Goal: Information Seeking & Learning: Learn about a topic

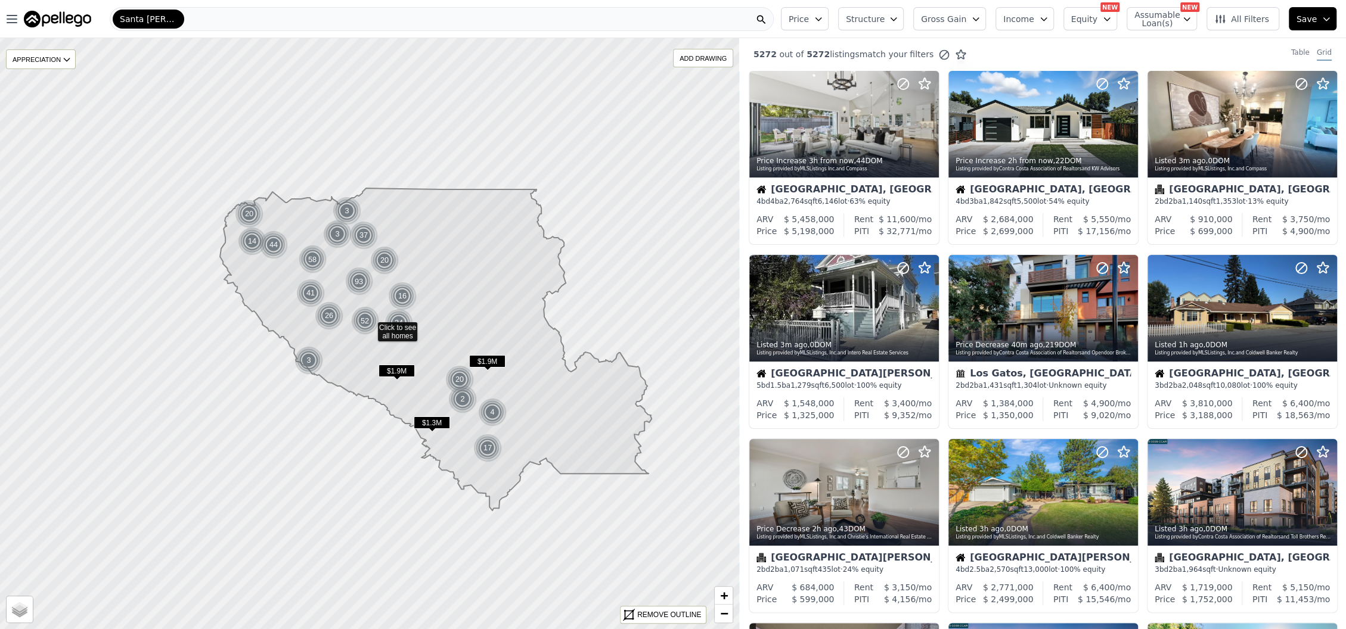
click at [966, 18] on span "Gross Gain" at bounding box center [943, 19] width 45 height 12
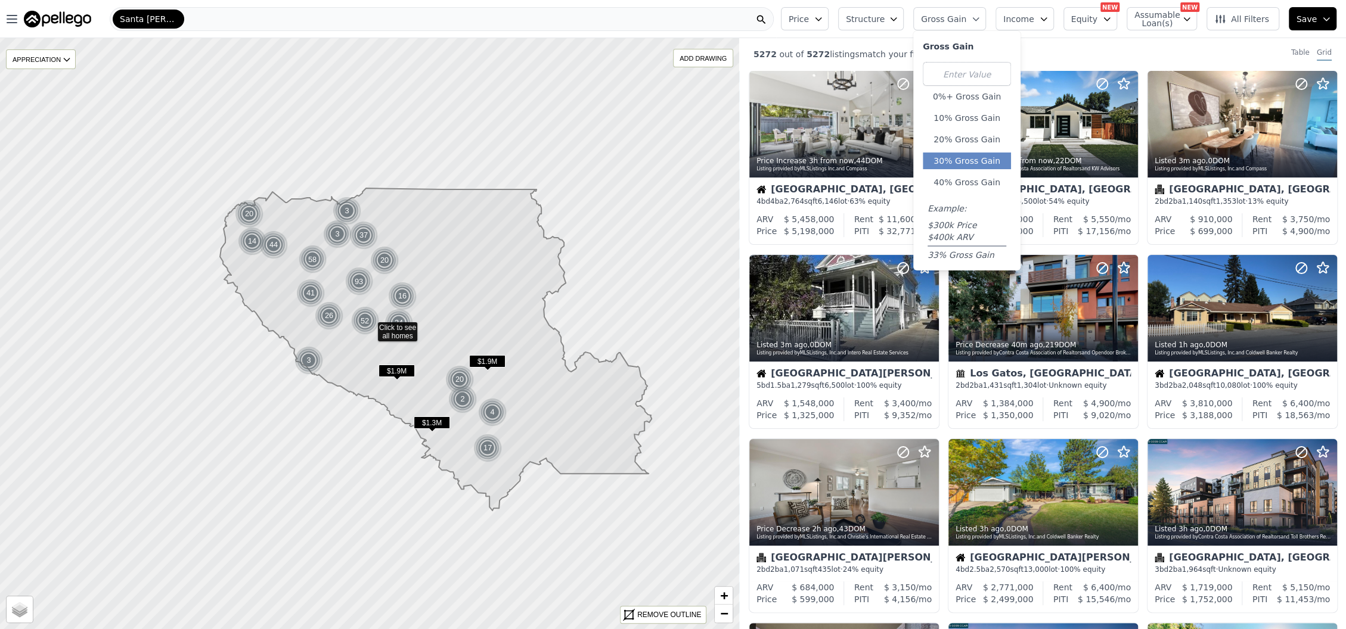
click at [970, 159] on button "30% Gross Gain" at bounding box center [967, 161] width 88 height 17
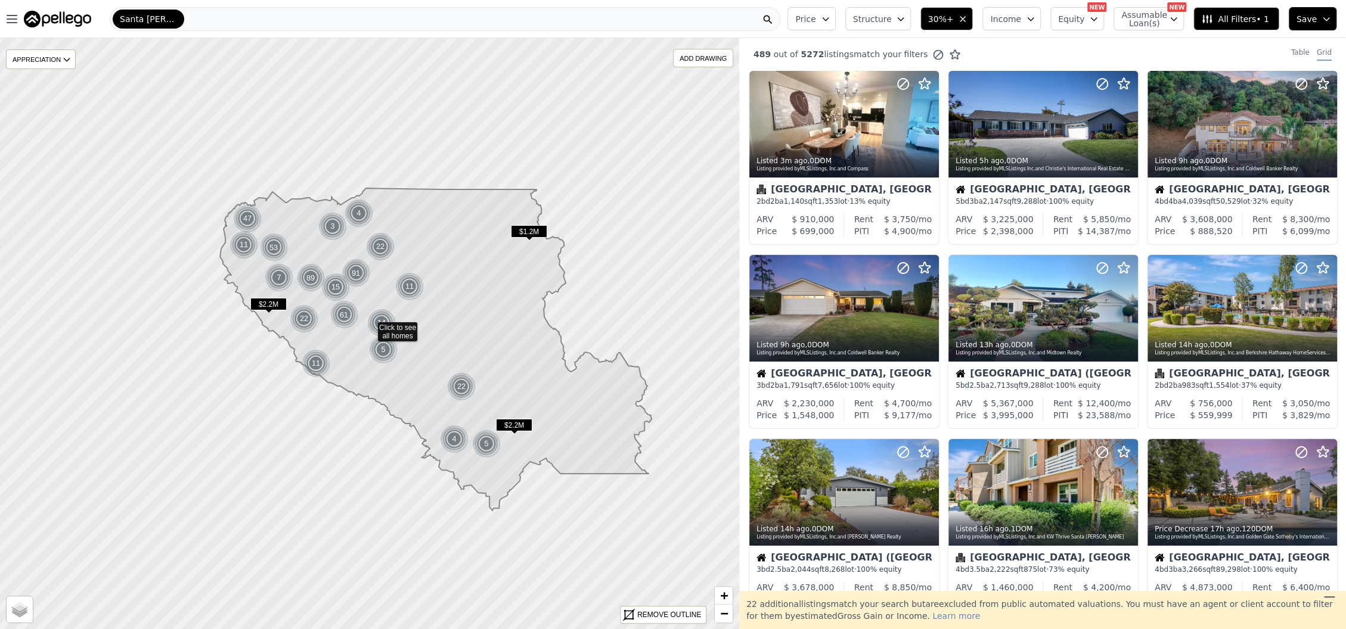
click at [878, 17] on span "Structure" at bounding box center [872, 19] width 38 height 12
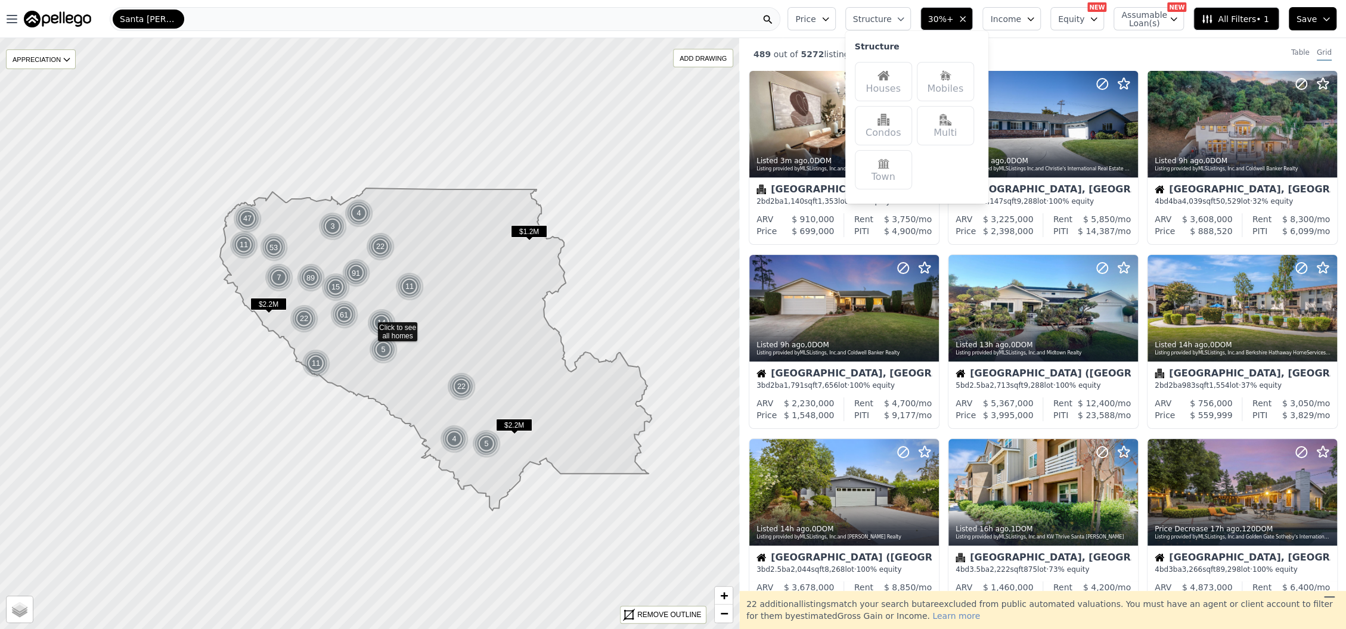
click at [910, 73] on div "Houses" at bounding box center [883, 81] width 57 height 39
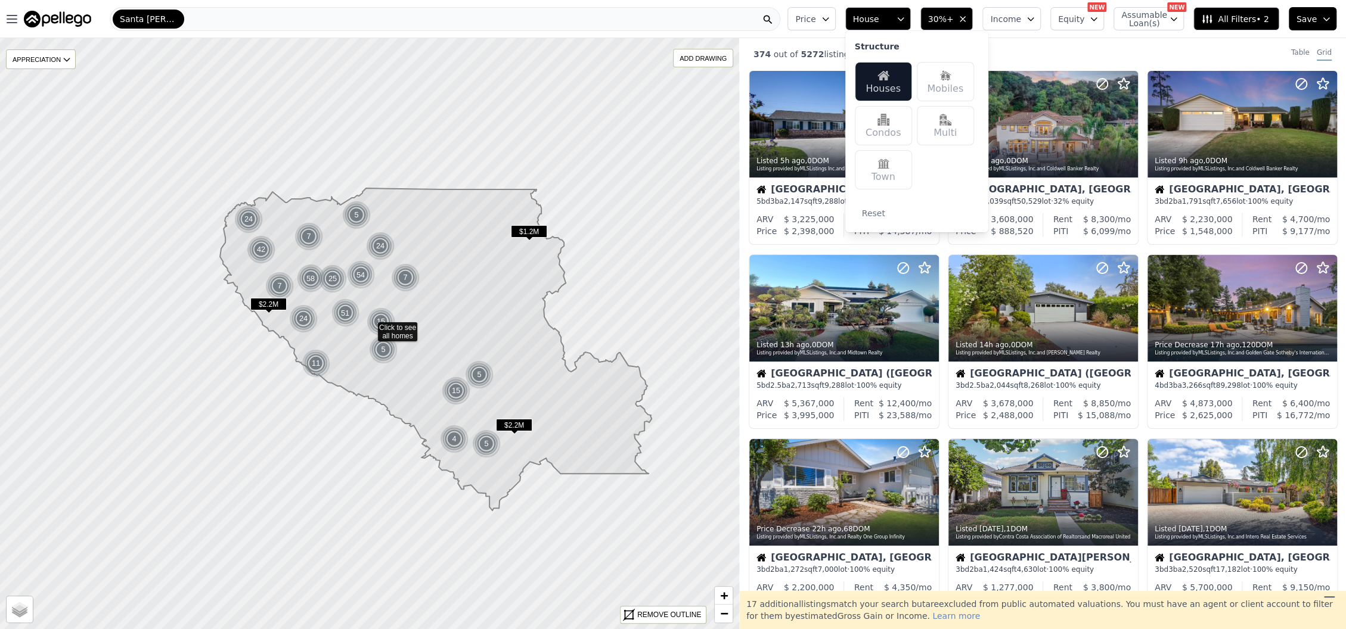
click at [1065, 41] on div "374 out of 5272 listings match your filters Table Grid" at bounding box center [1042, 54] width 607 height 32
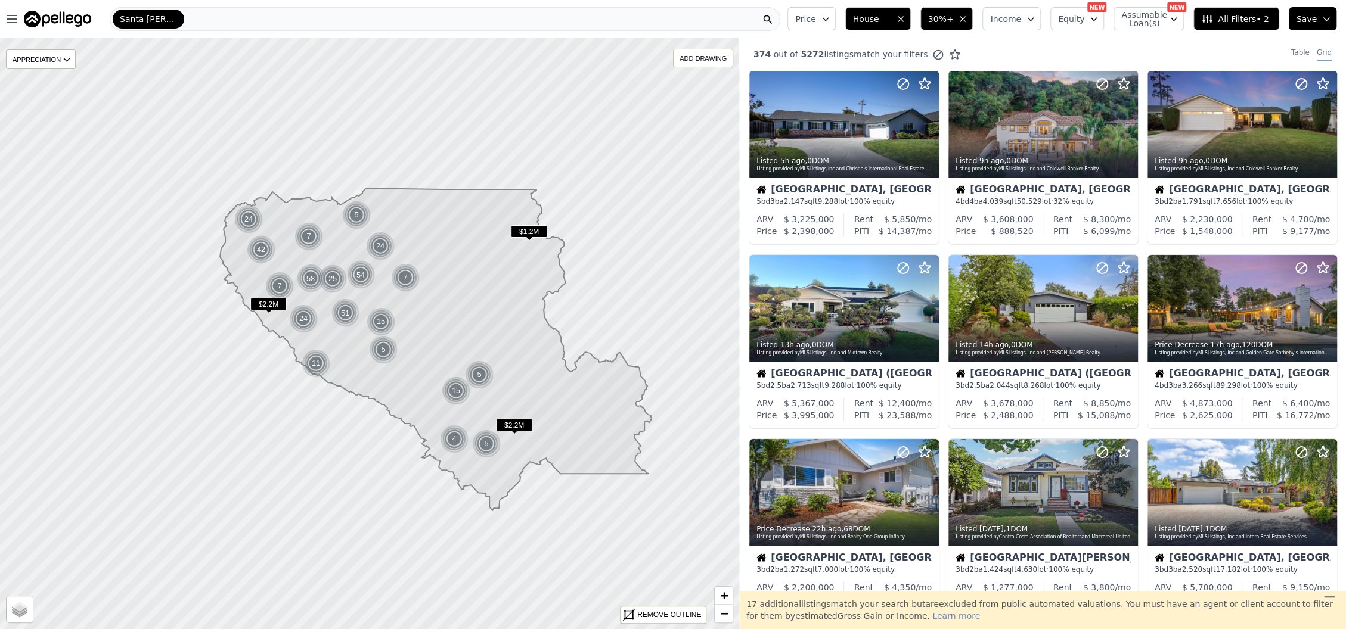
click at [1212, 24] on icon at bounding box center [1207, 19] width 12 height 12
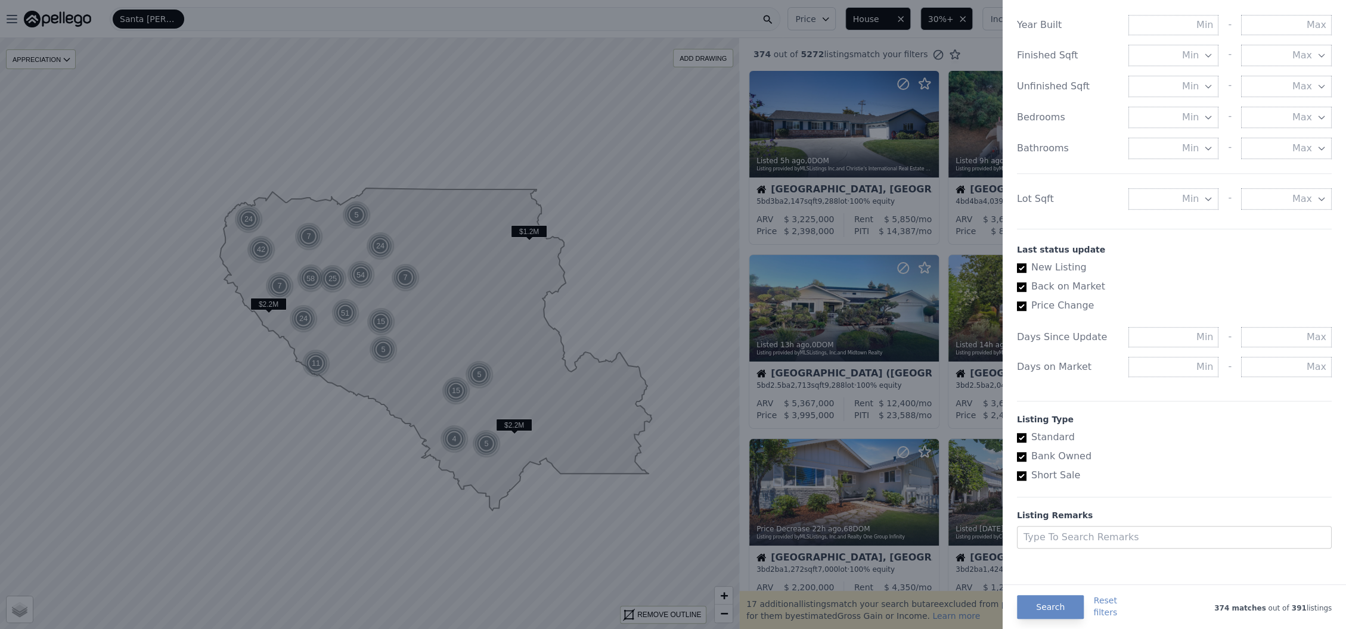
scroll to position [501, 0]
click at [1245, 333] on input "text" at bounding box center [1286, 332] width 91 height 20
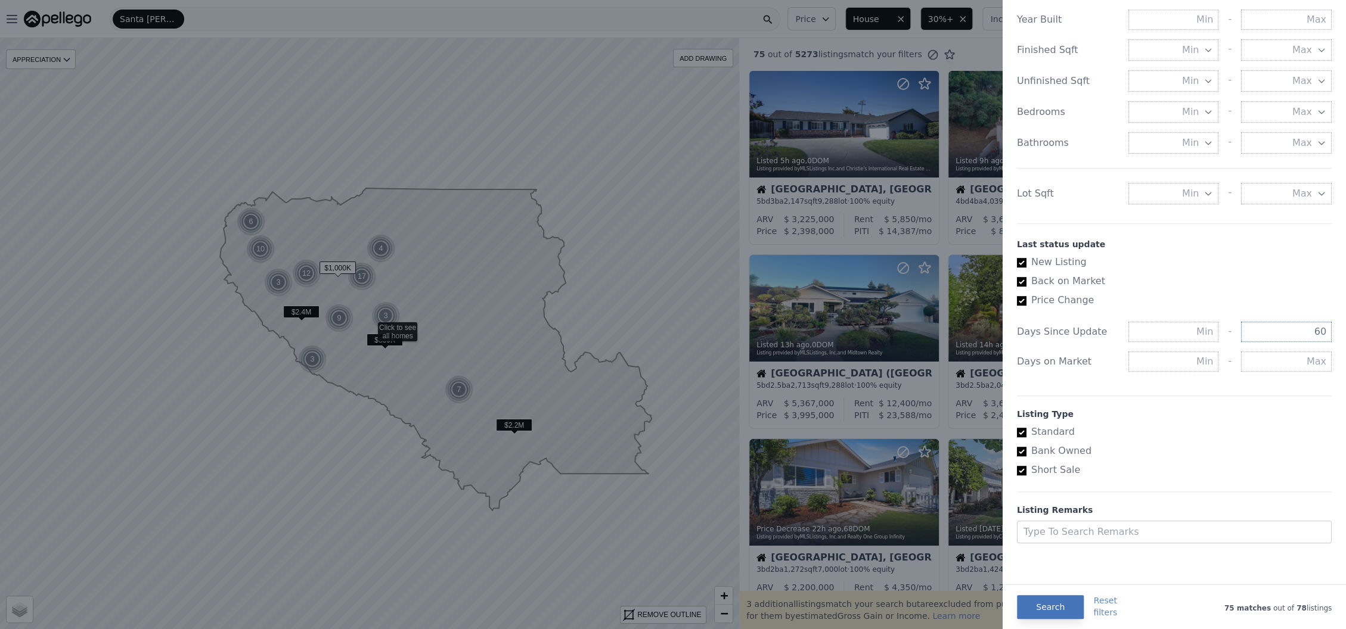
type input "60"
click at [1034, 604] on button "Search" at bounding box center [1050, 607] width 67 height 24
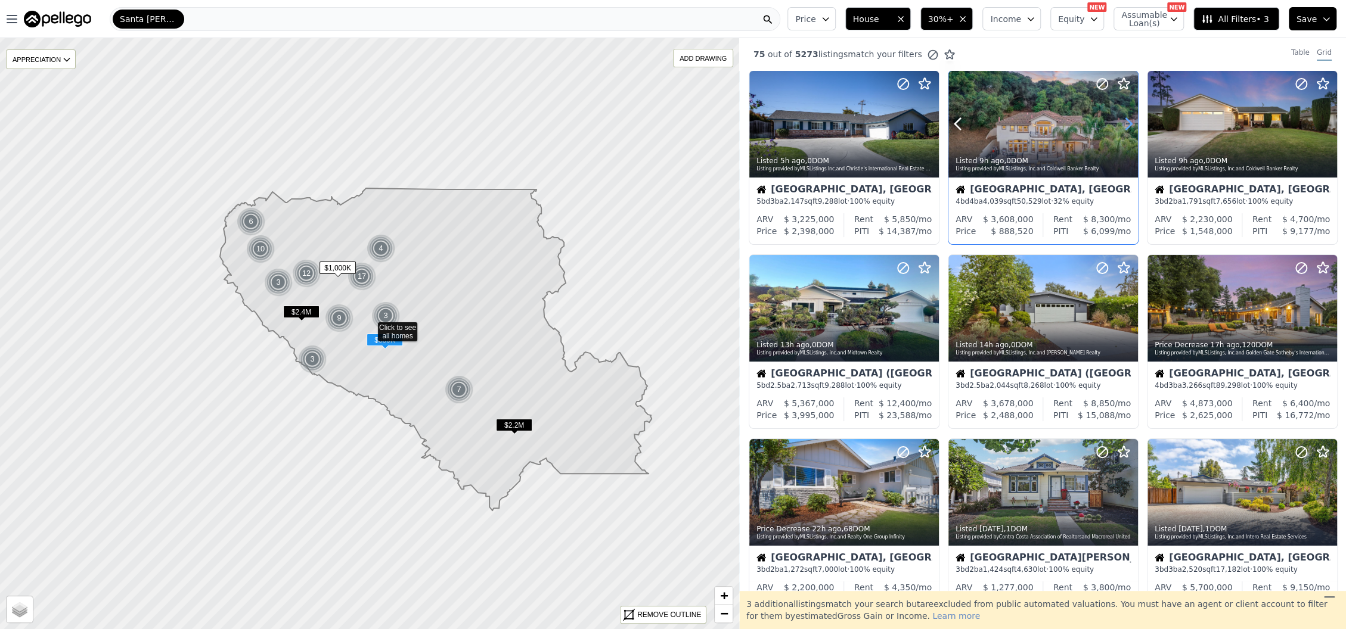
click at [1120, 125] on icon at bounding box center [1128, 123] width 19 height 19
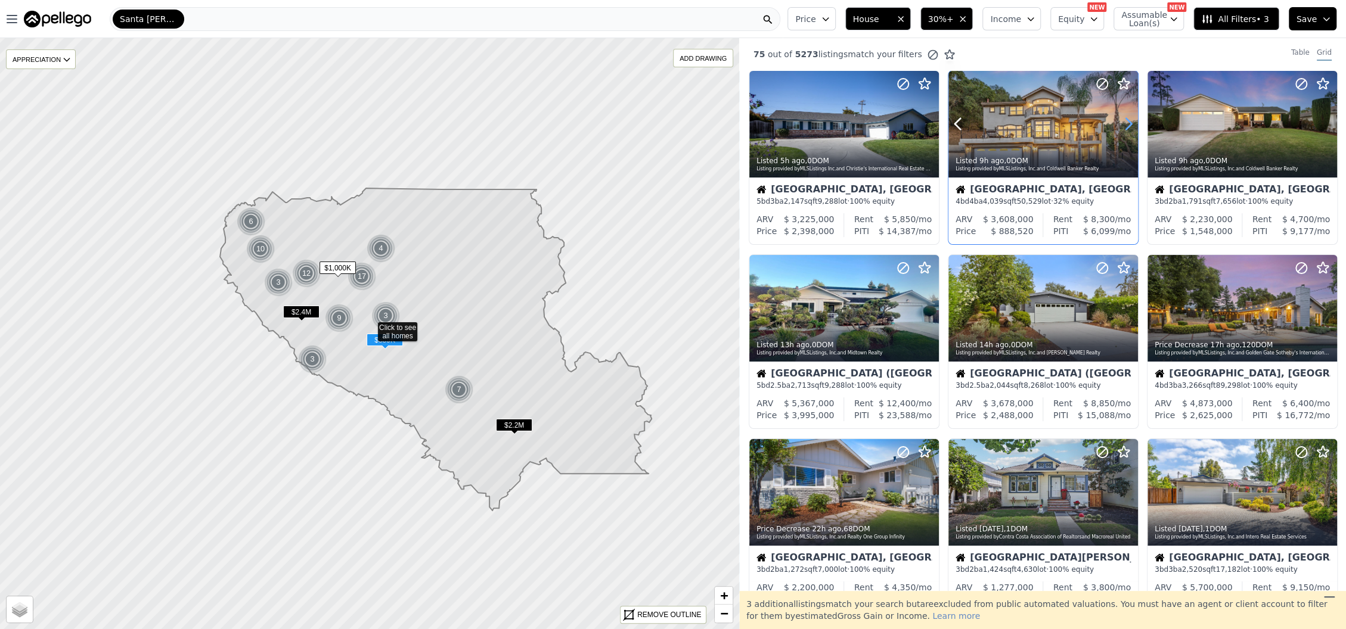
click at [1120, 125] on icon at bounding box center [1128, 123] width 19 height 19
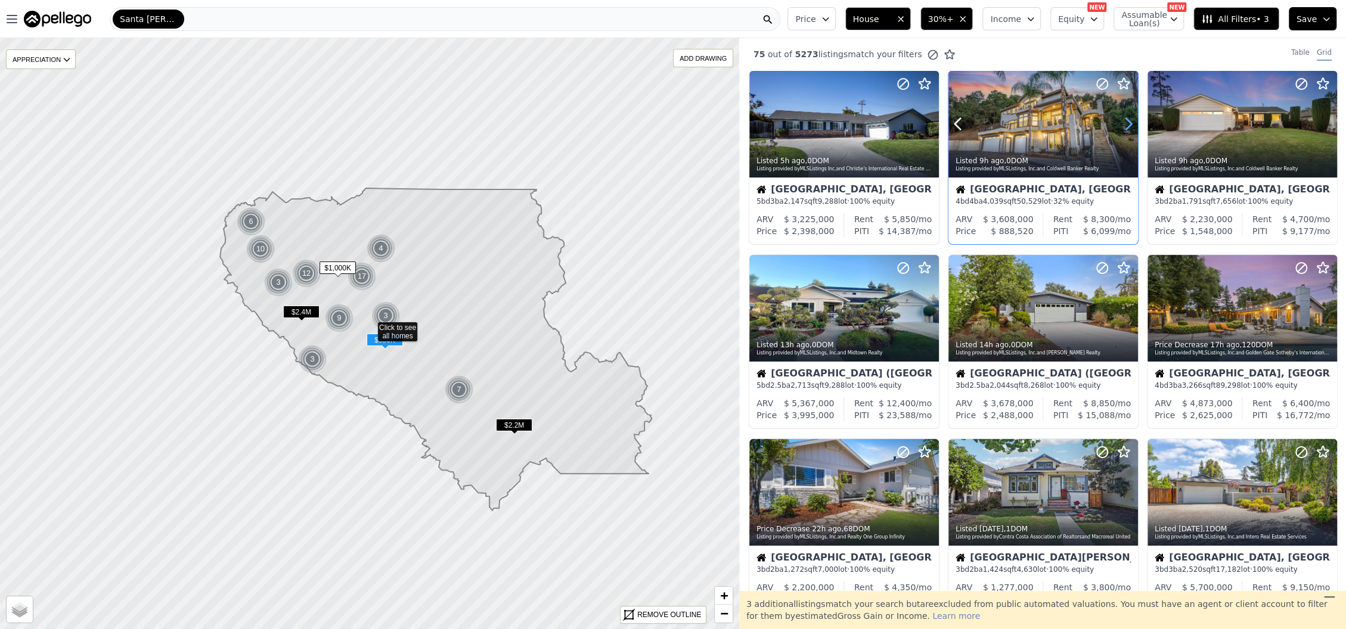
click at [1120, 125] on icon at bounding box center [1128, 123] width 19 height 19
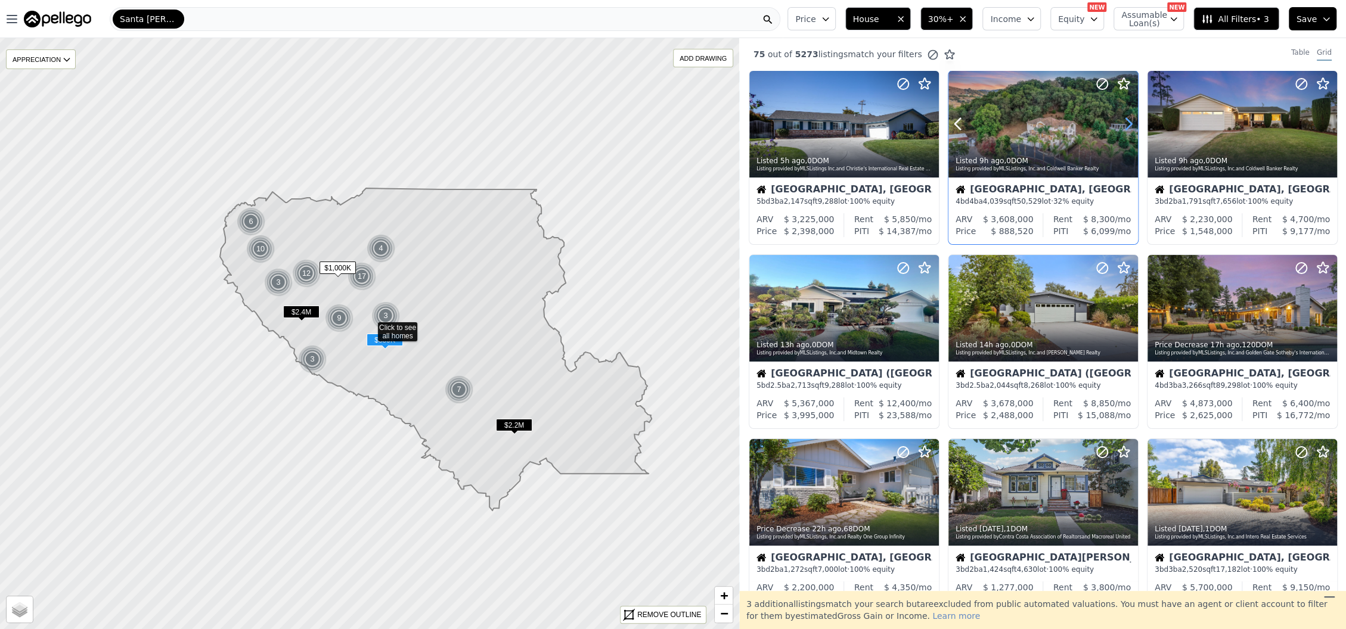
click at [1120, 125] on icon at bounding box center [1128, 123] width 19 height 19
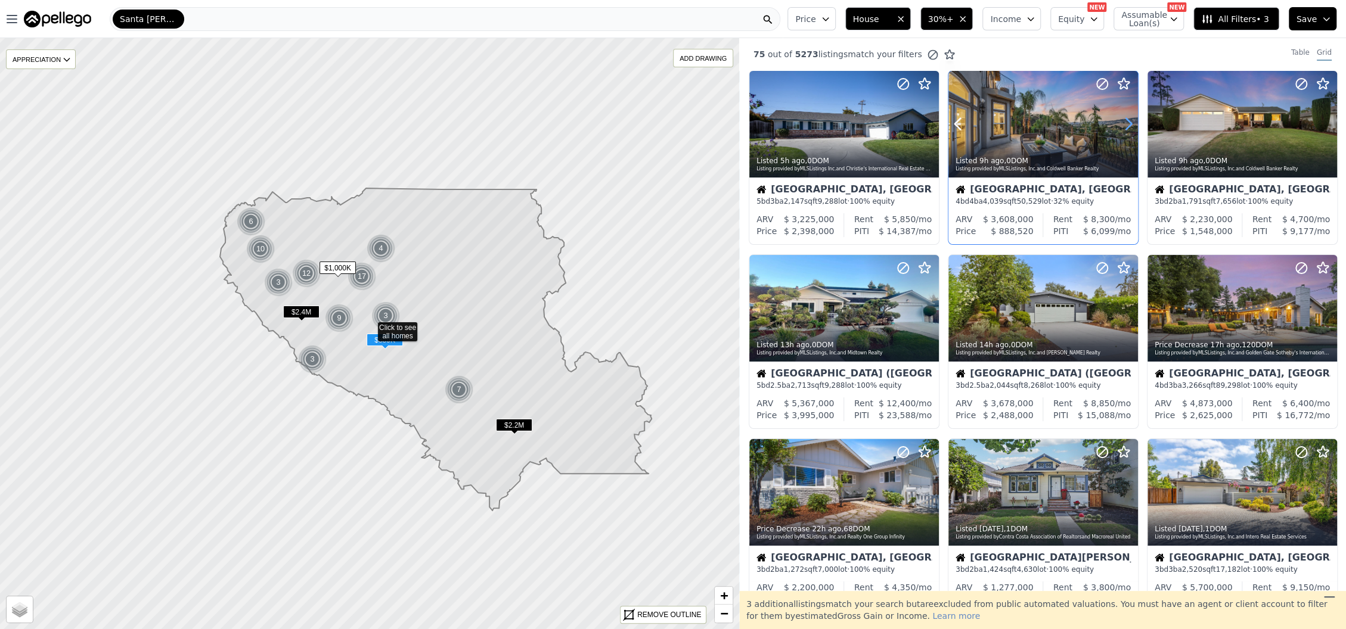
click at [1120, 125] on icon at bounding box center [1128, 123] width 19 height 19
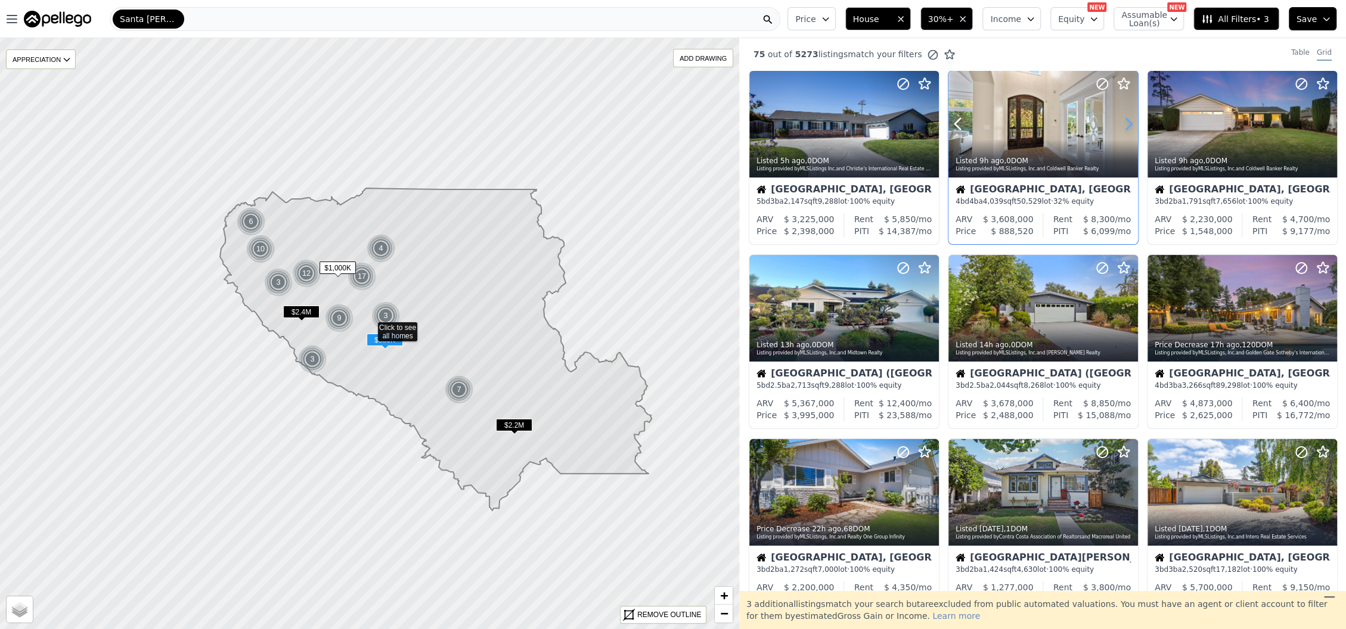
click at [1120, 125] on icon at bounding box center [1128, 123] width 19 height 19
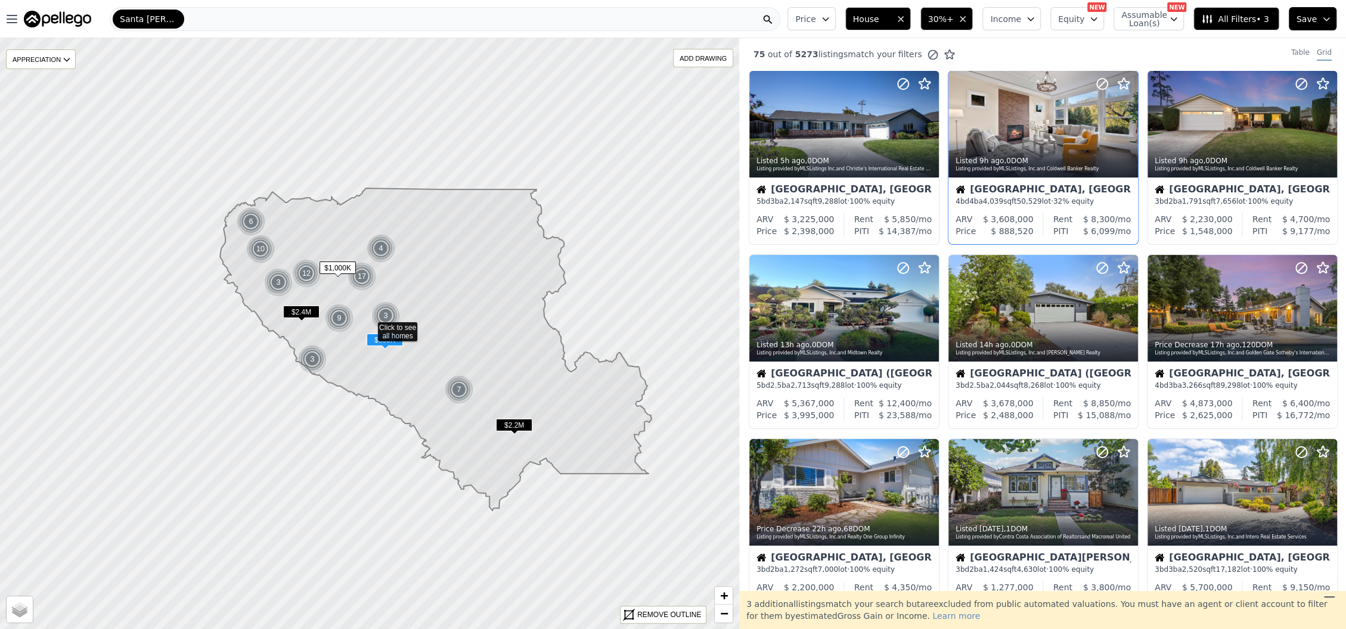
click at [1018, 232] on span "$ 888,520" at bounding box center [1012, 231] width 42 height 10
click at [955, 129] on icon at bounding box center [957, 124] width 5 height 11
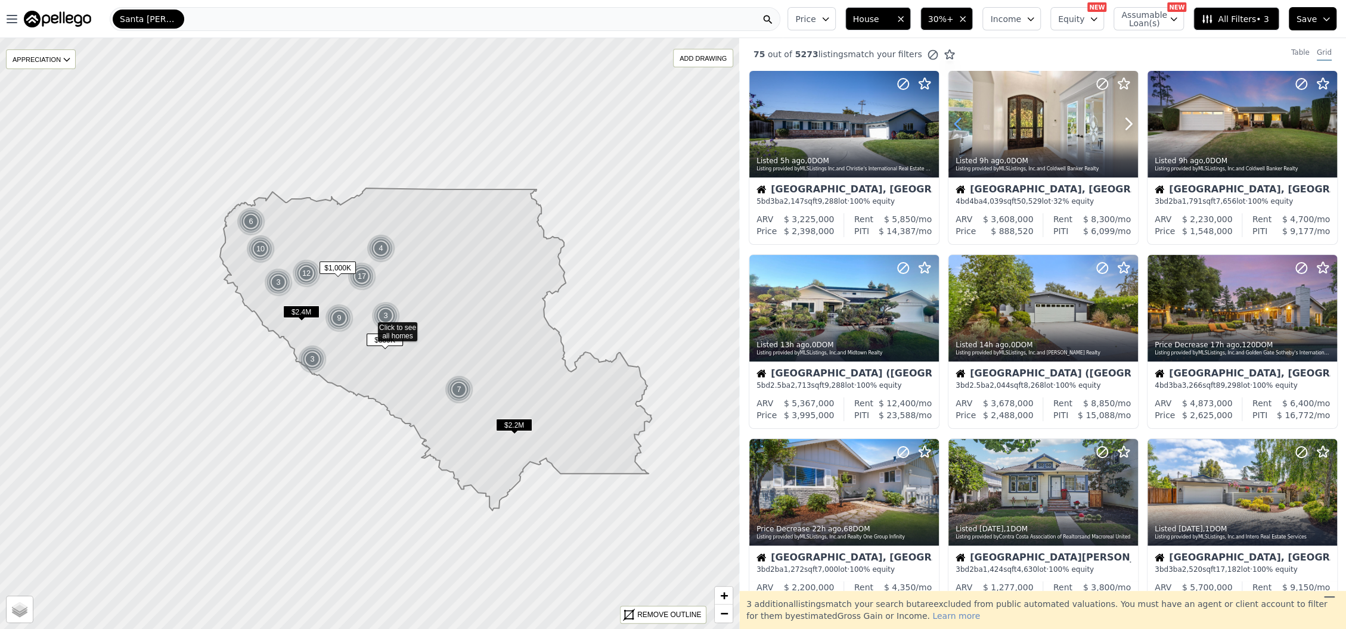
click at [955, 129] on icon at bounding box center [957, 124] width 5 height 11
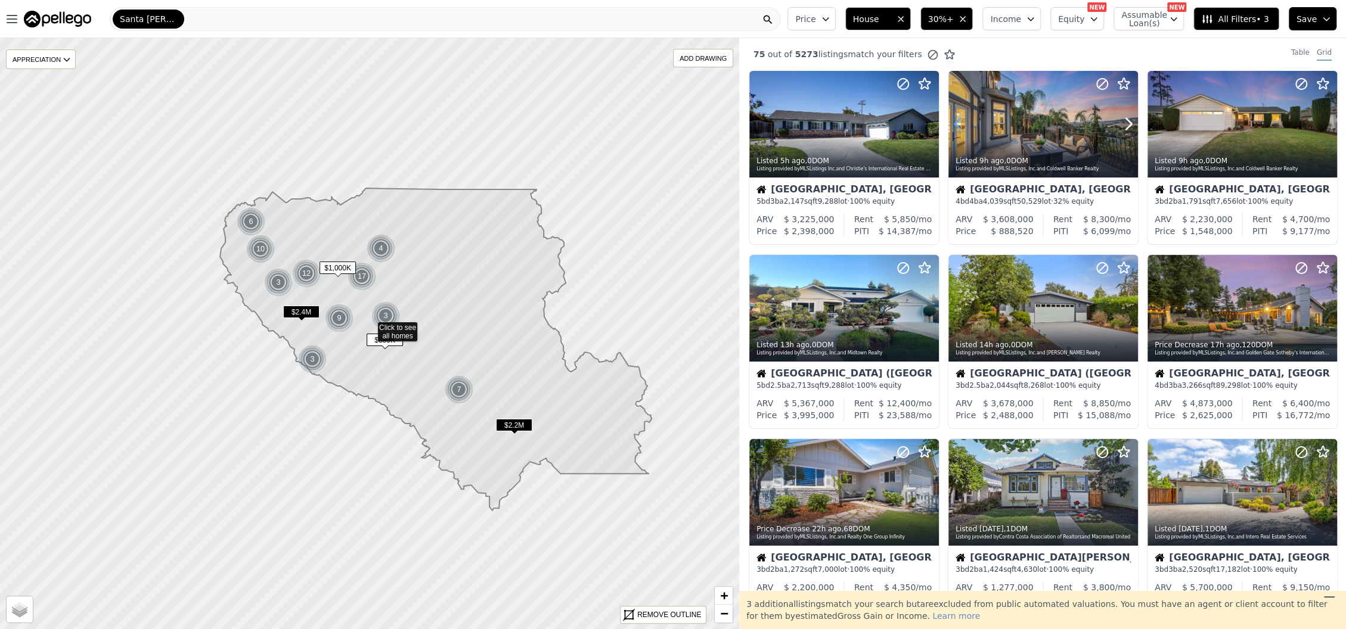
click at [955, 129] on icon at bounding box center [957, 124] width 5 height 11
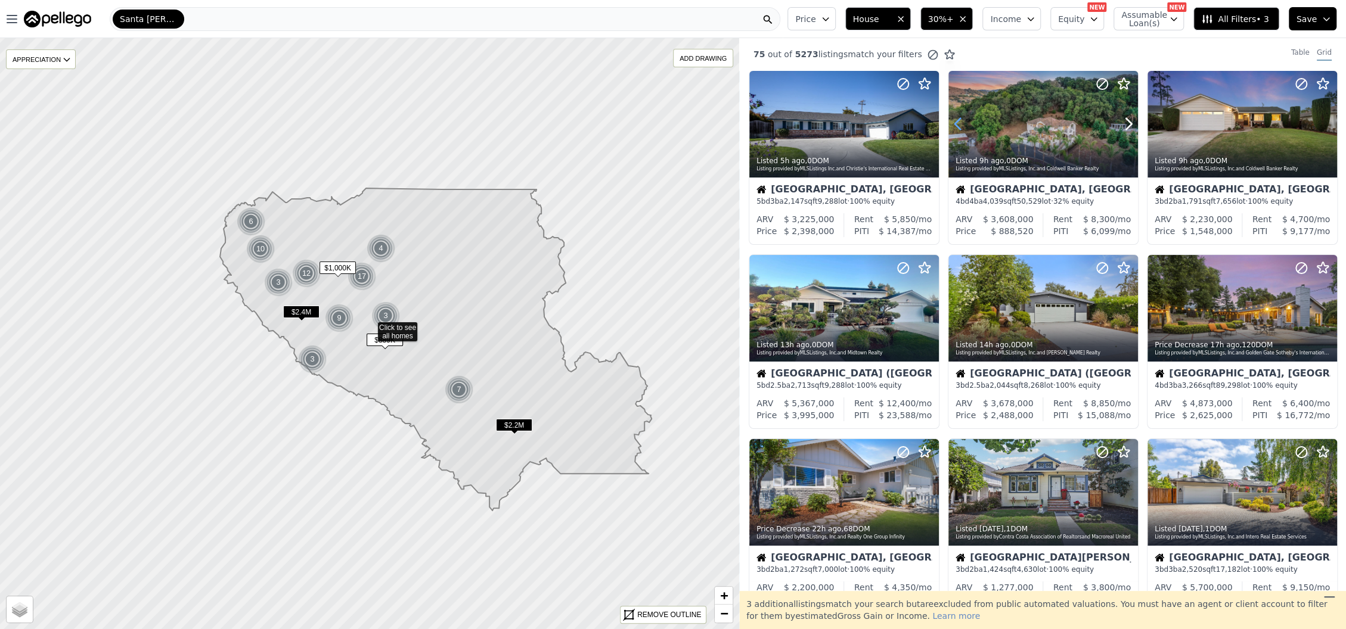
click at [955, 129] on icon at bounding box center [957, 124] width 5 height 11
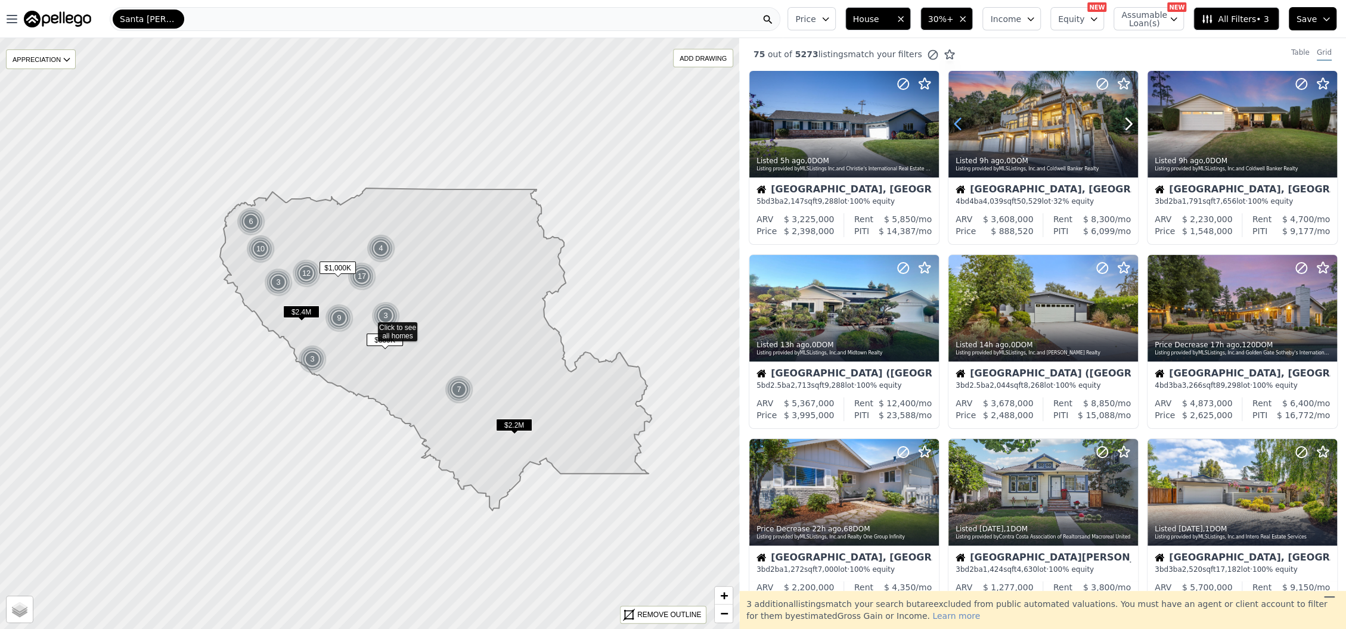
click at [955, 129] on icon at bounding box center [957, 124] width 5 height 11
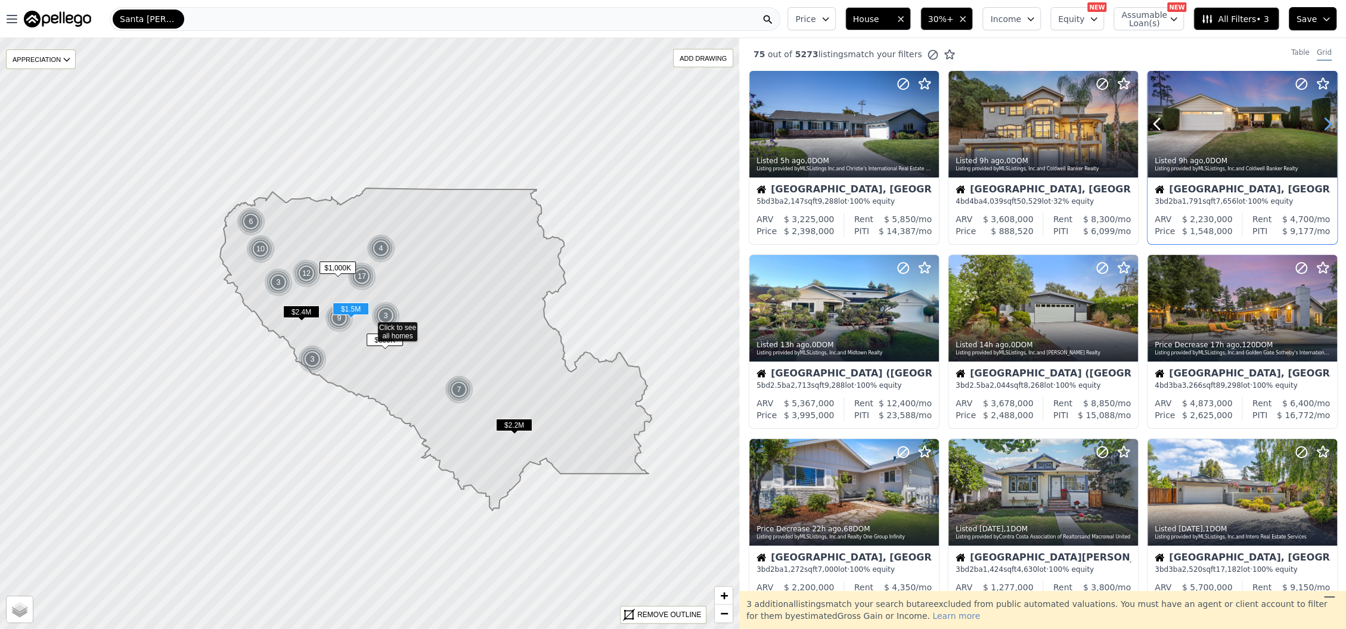
click at [1325, 120] on icon at bounding box center [1327, 124] width 5 height 11
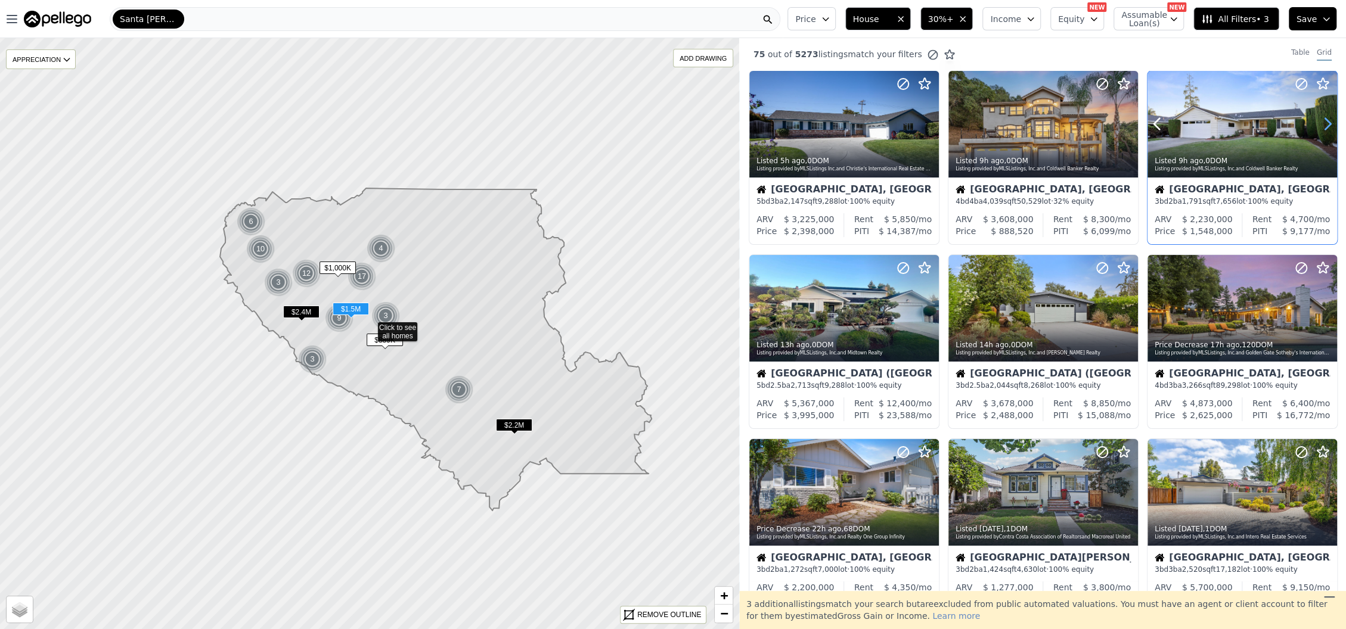
click at [1325, 120] on icon at bounding box center [1327, 124] width 5 height 11
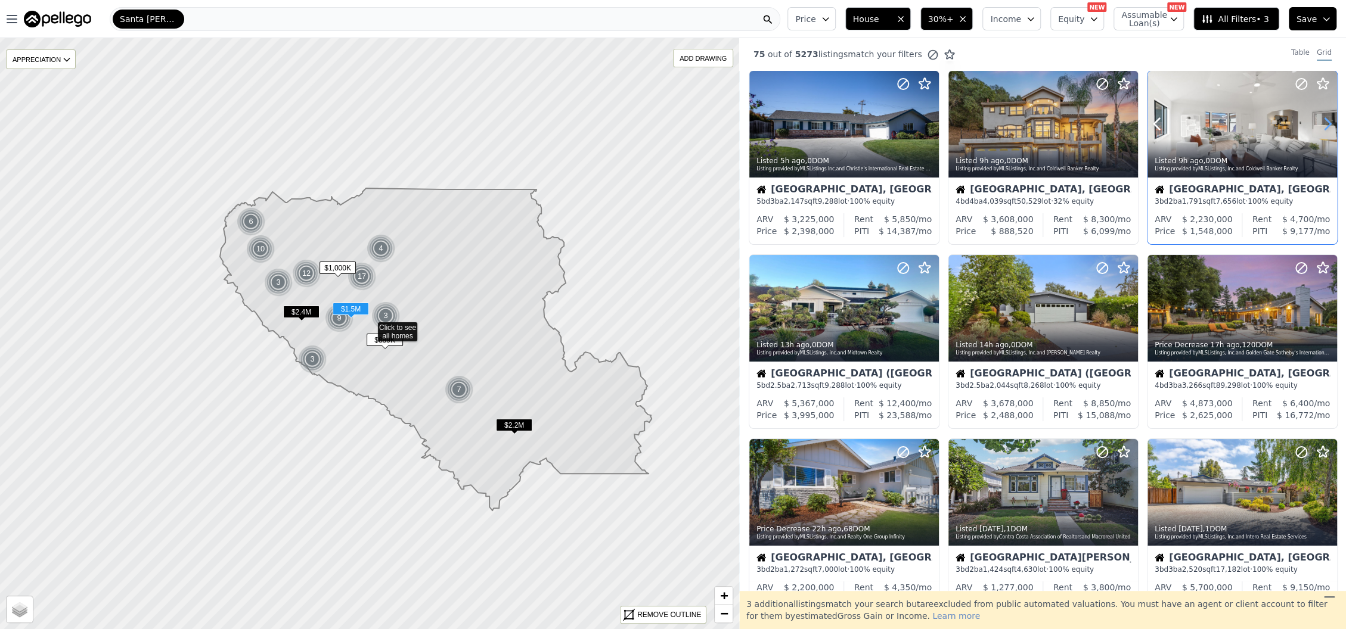
click at [1325, 120] on icon at bounding box center [1327, 124] width 5 height 11
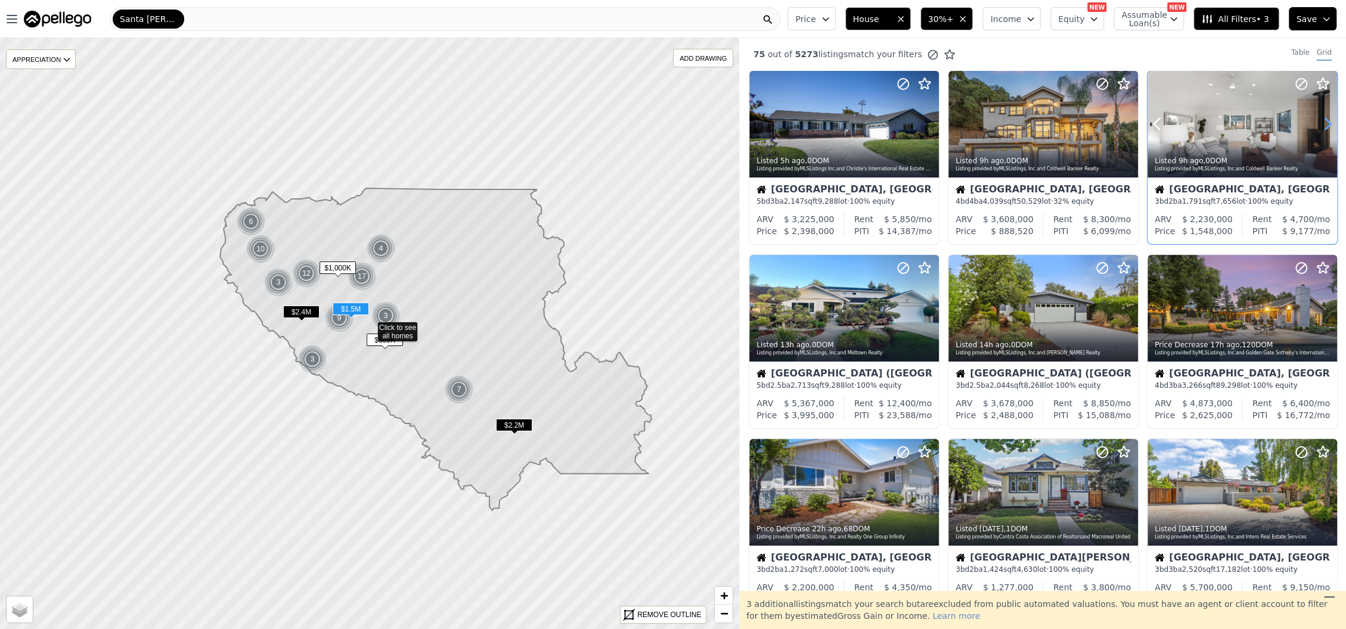
click at [1325, 120] on icon at bounding box center [1327, 124] width 5 height 11
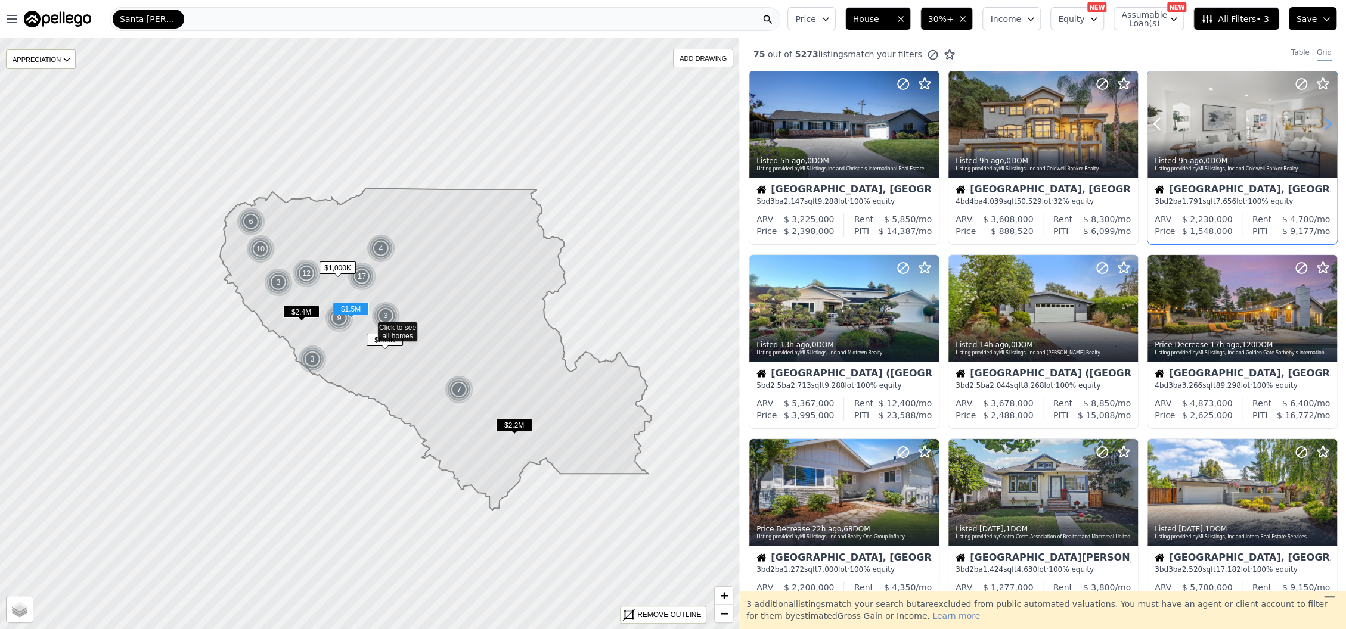
click at [1325, 120] on icon at bounding box center [1327, 124] width 5 height 11
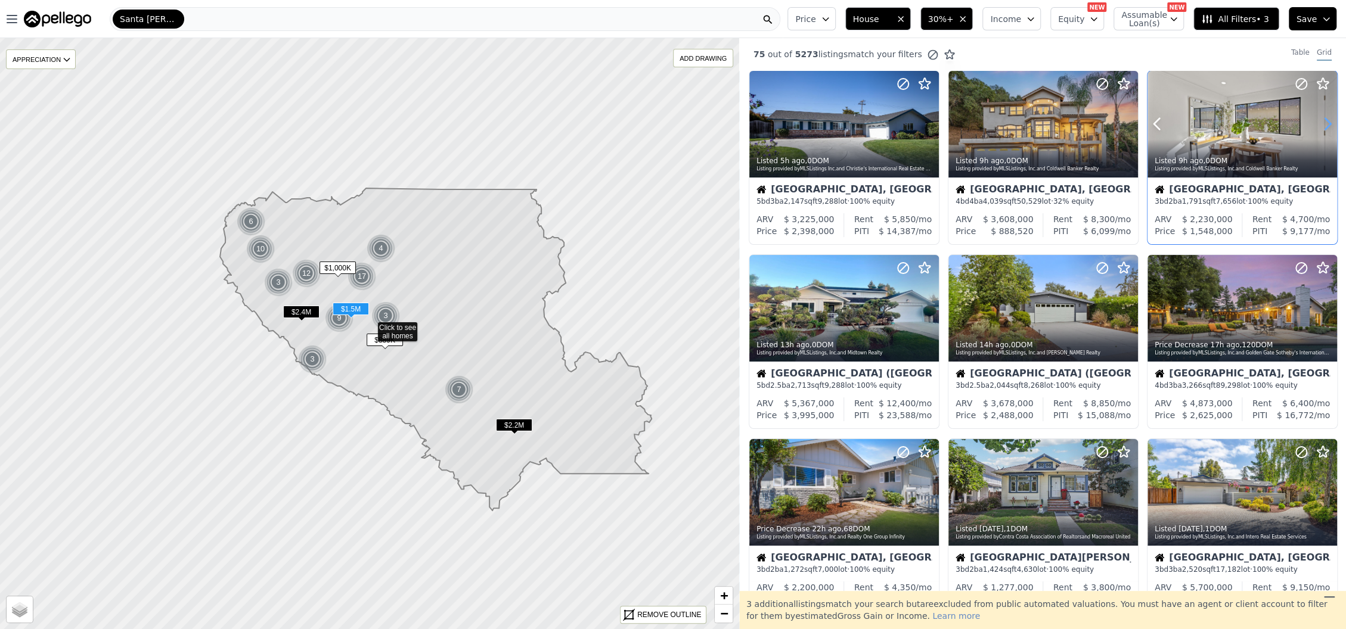
click at [1325, 120] on icon at bounding box center [1327, 124] width 5 height 11
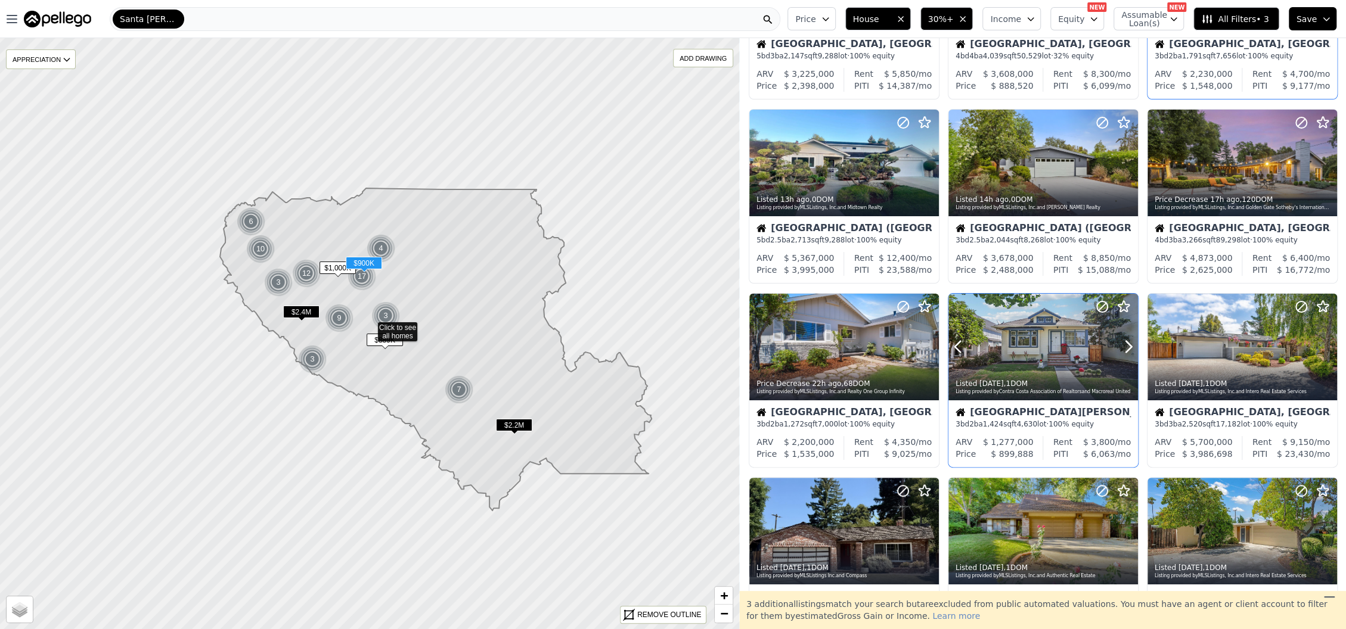
scroll to position [238, 0]
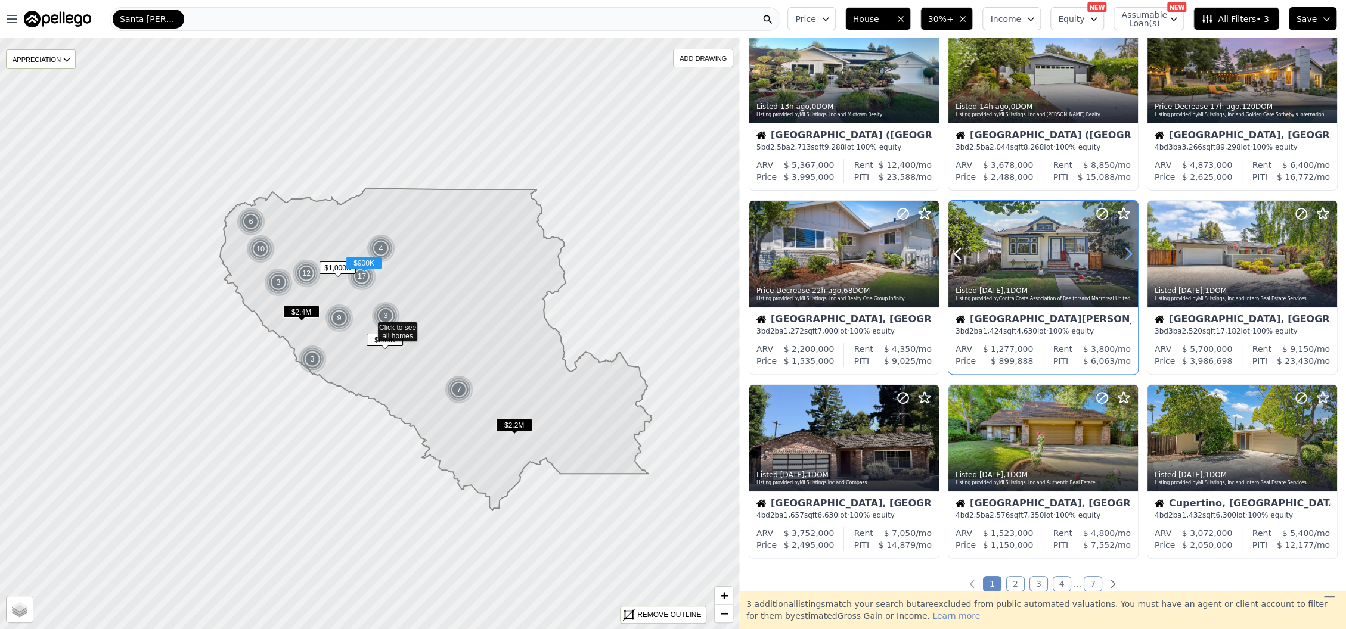
click at [1126, 255] on icon at bounding box center [1128, 254] width 5 height 11
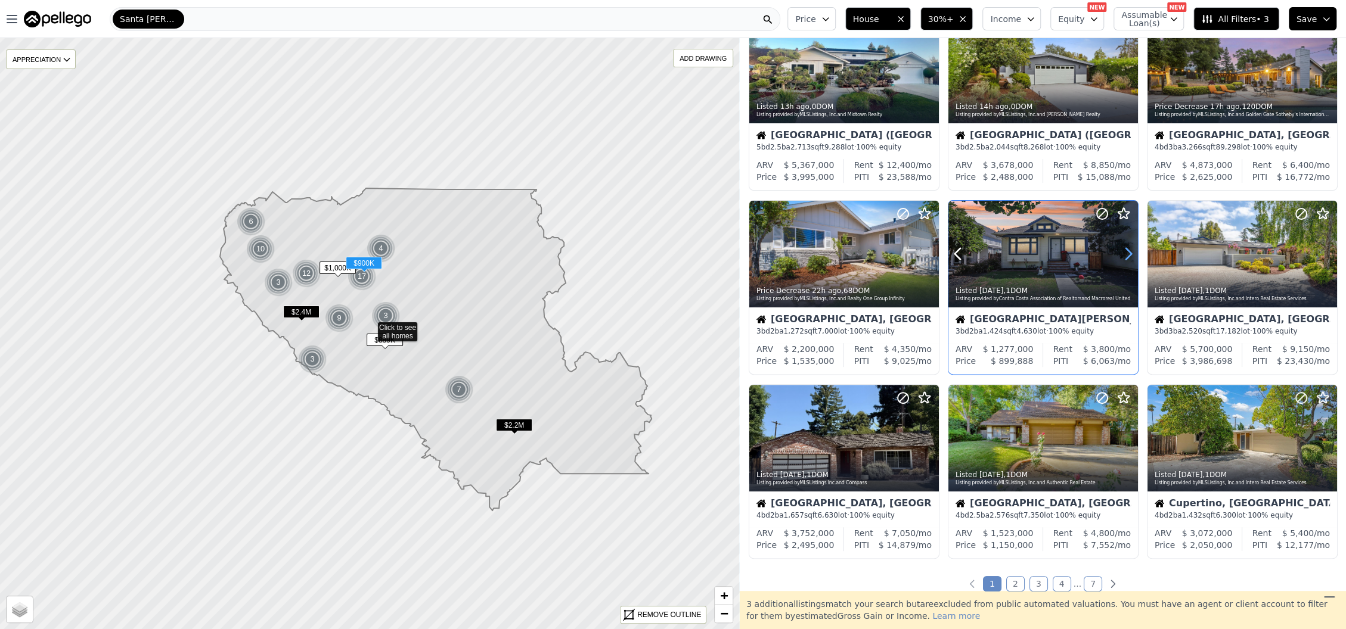
click at [1126, 255] on icon at bounding box center [1128, 254] width 5 height 11
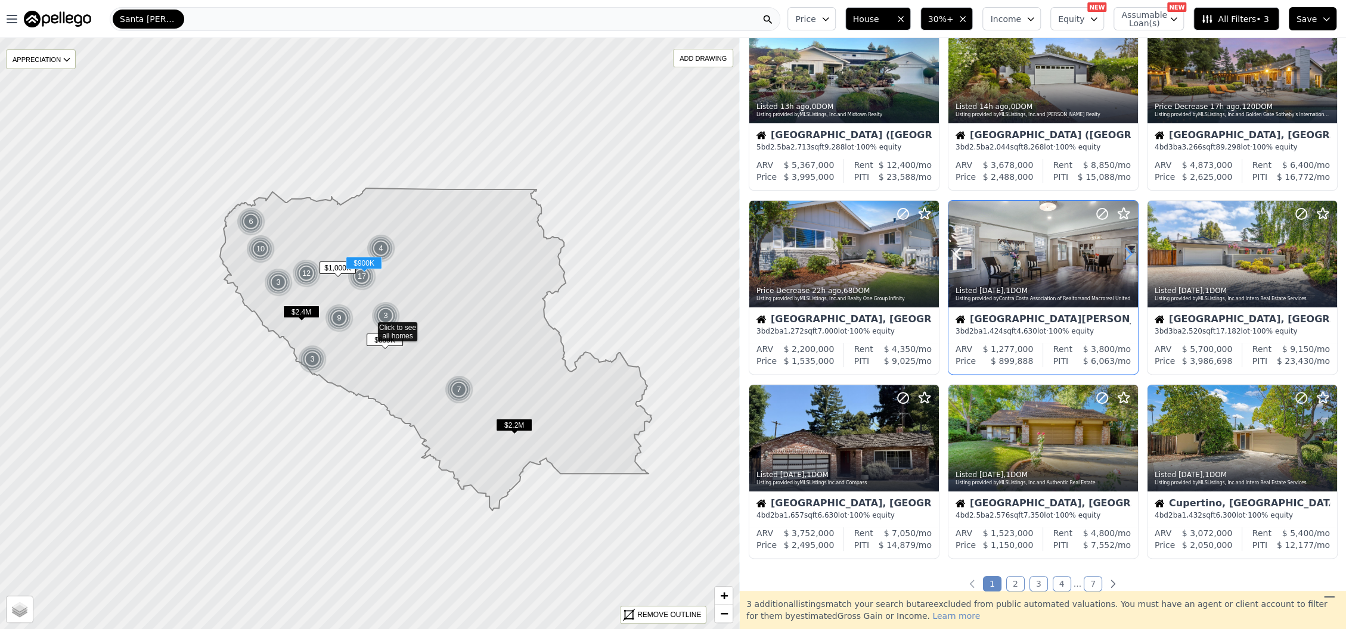
click at [1126, 255] on icon at bounding box center [1128, 254] width 5 height 11
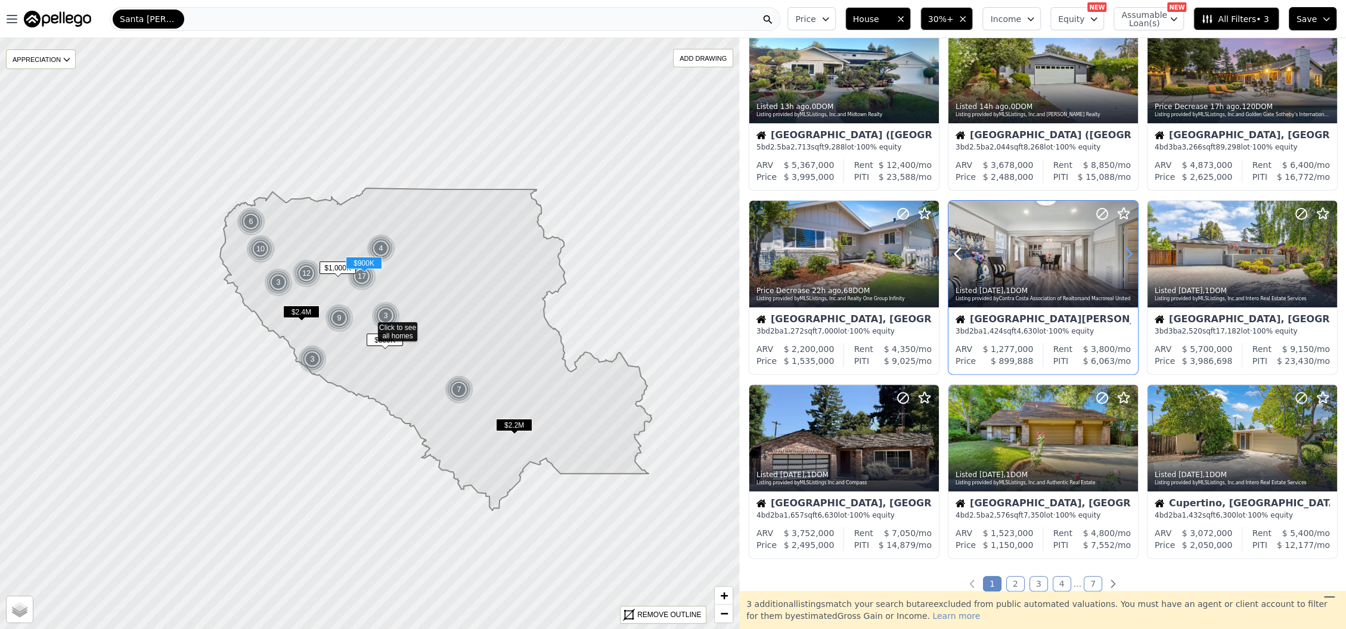
click at [1126, 255] on icon at bounding box center [1128, 254] width 5 height 11
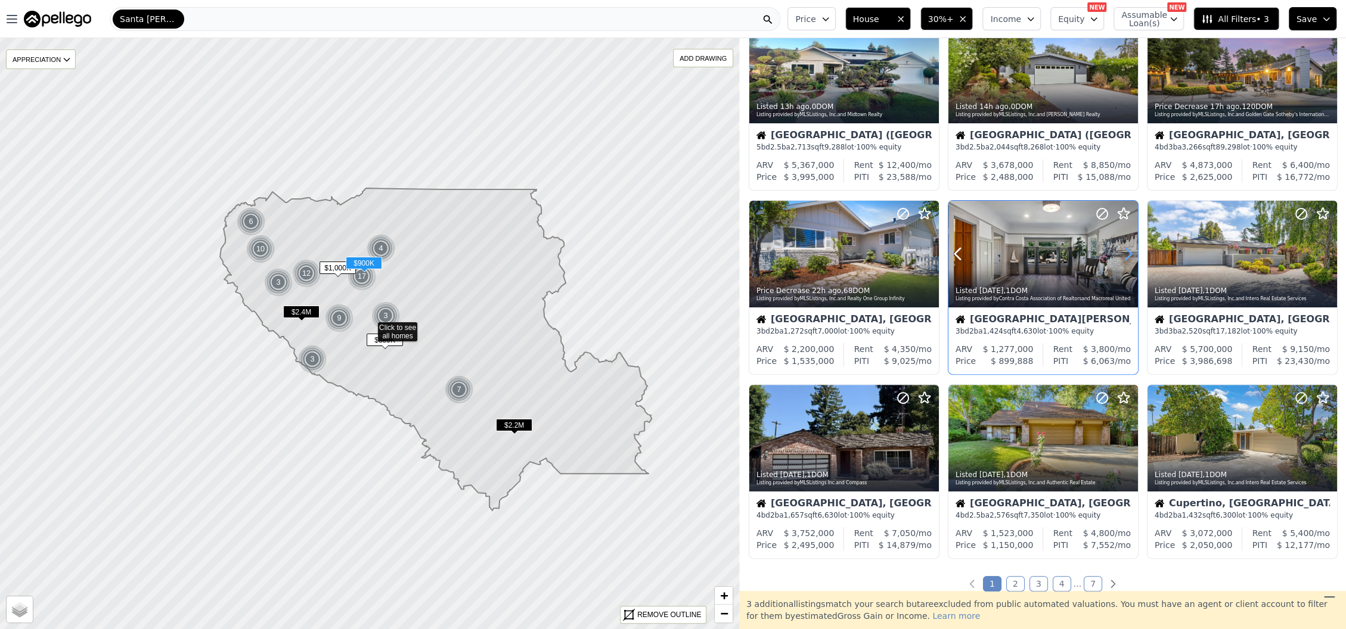
click at [1126, 255] on icon at bounding box center [1128, 254] width 5 height 11
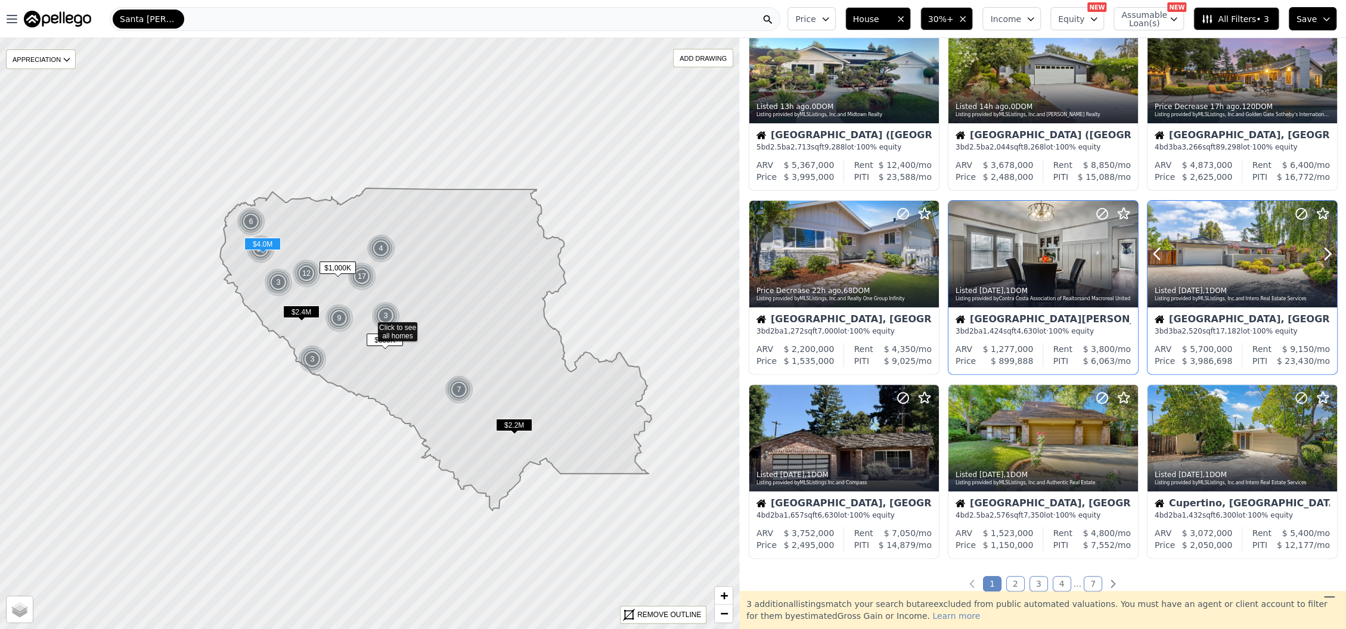
scroll to position [397, 0]
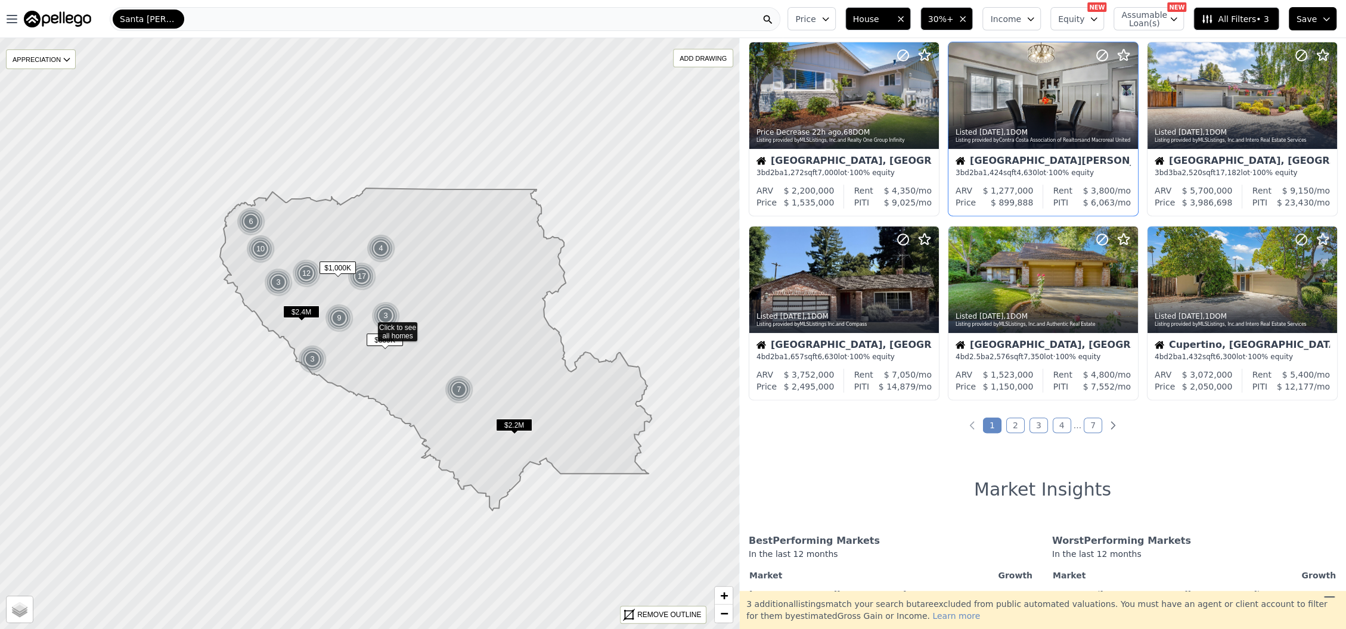
click at [1010, 423] on link "2" at bounding box center [1015, 425] width 18 height 15
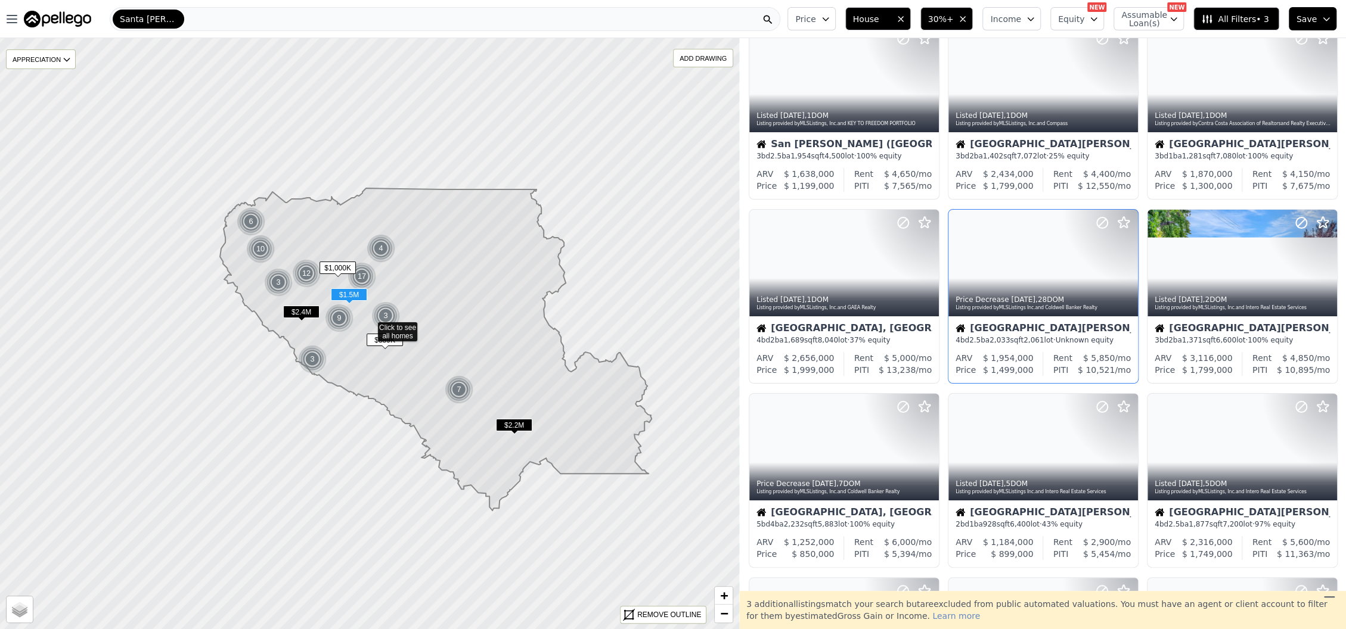
scroll to position [0, 0]
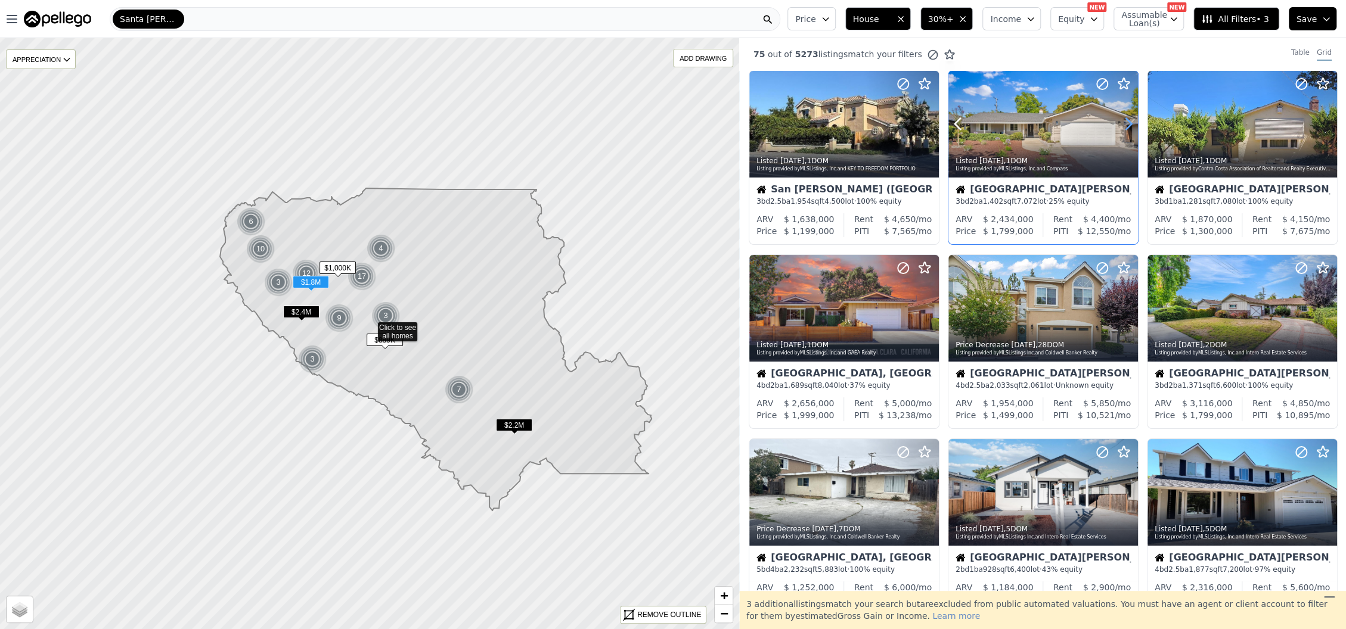
click at [1122, 126] on icon at bounding box center [1128, 123] width 19 height 19
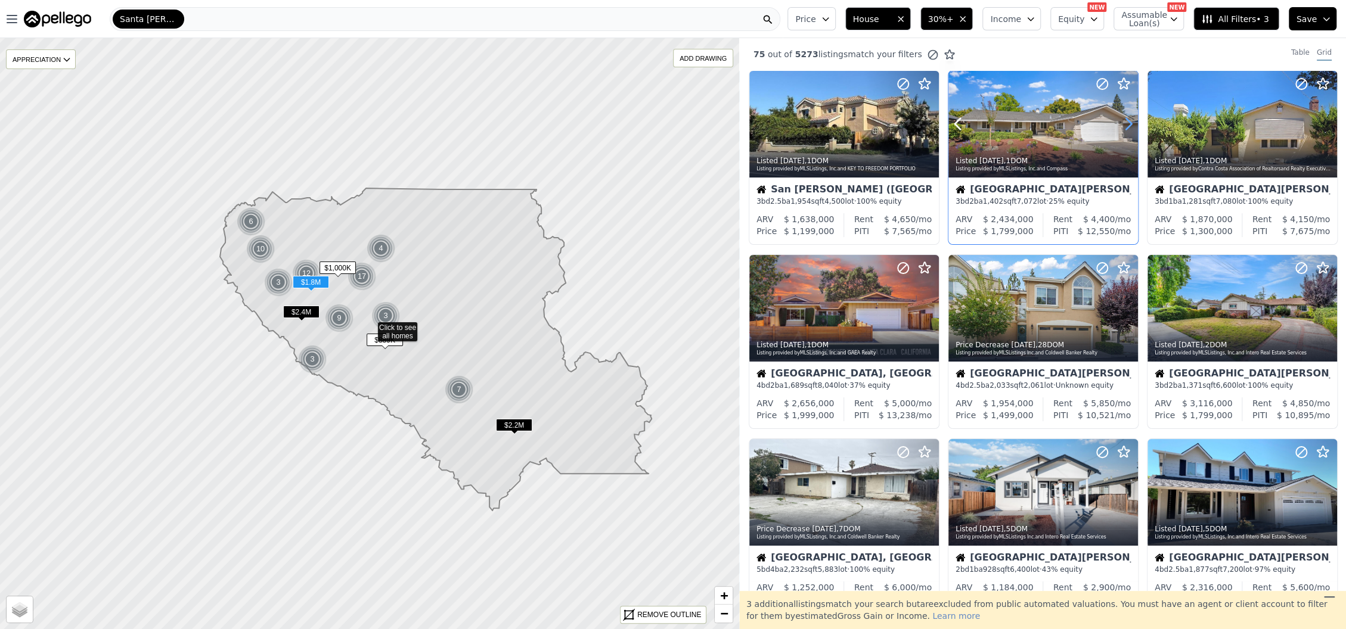
click at [1122, 126] on icon at bounding box center [1128, 123] width 19 height 19
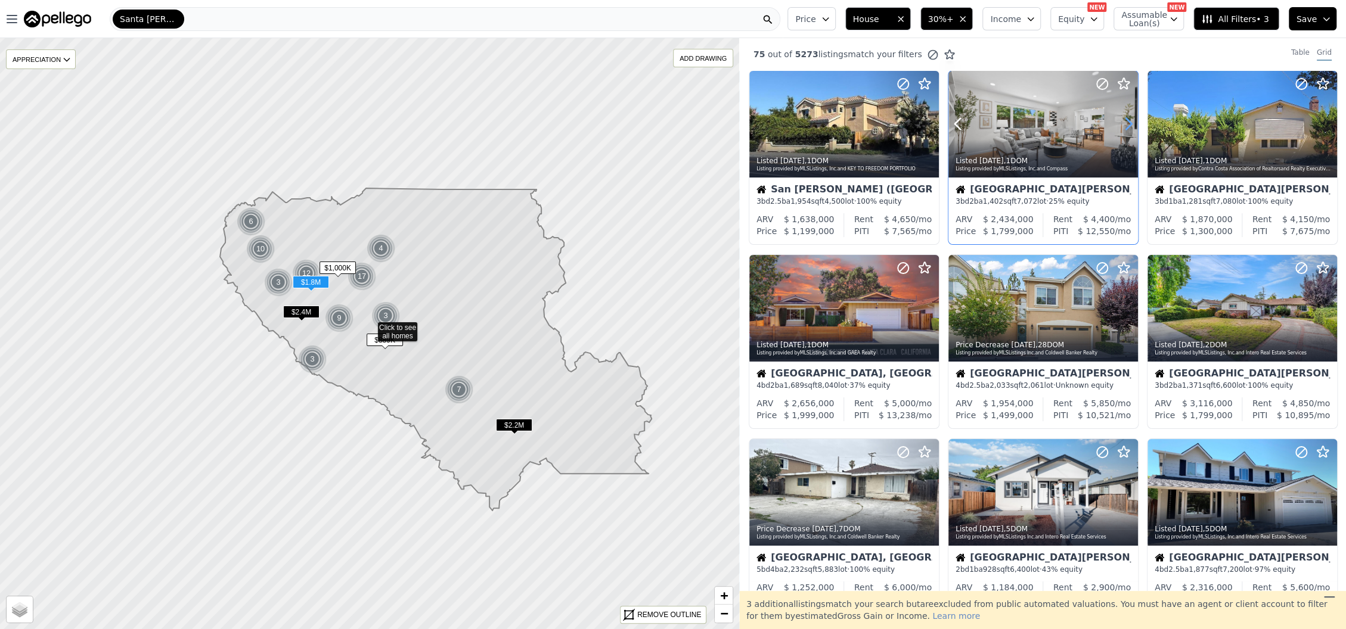
click at [1122, 126] on icon at bounding box center [1128, 123] width 19 height 19
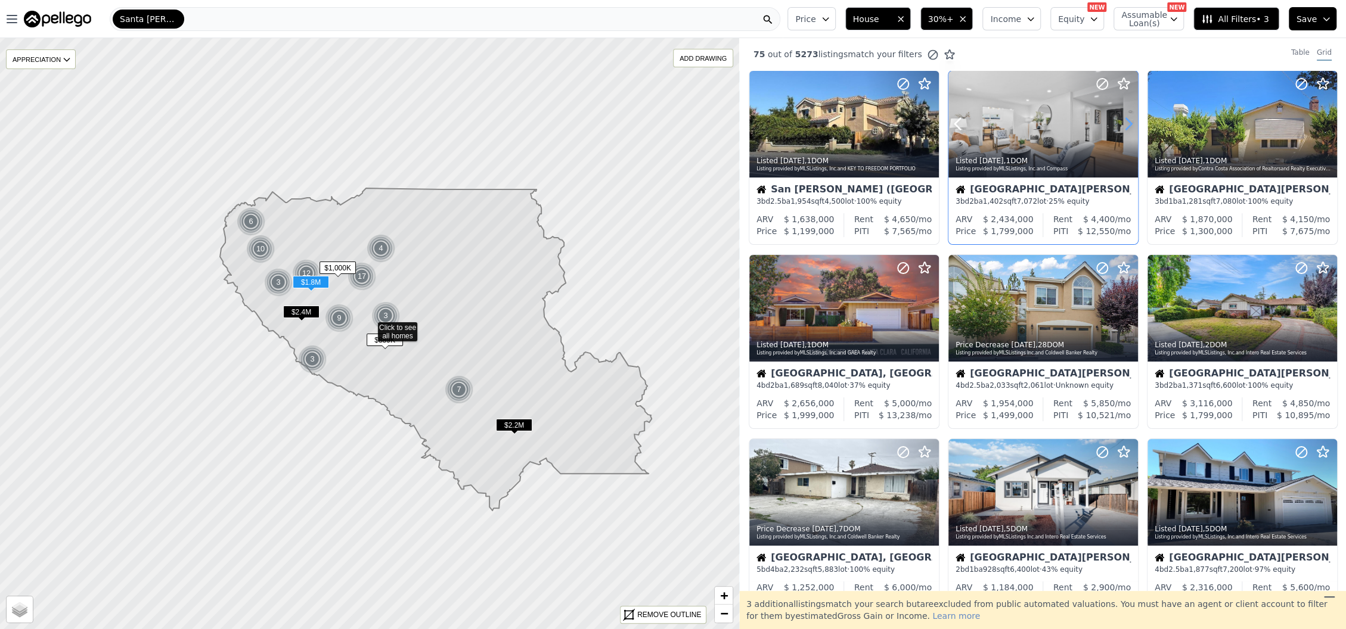
click at [1122, 126] on icon at bounding box center [1128, 123] width 19 height 19
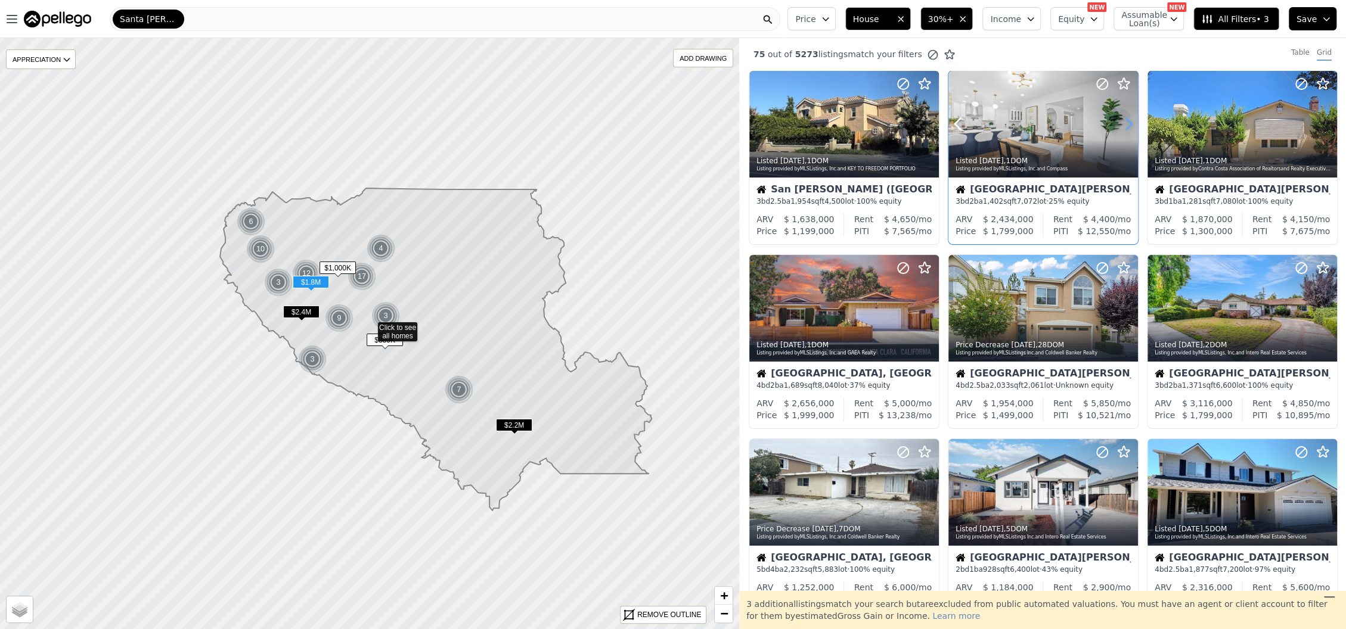
click at [1122, 126] on icon at bounding box center [1128, 123] width 19 height 19
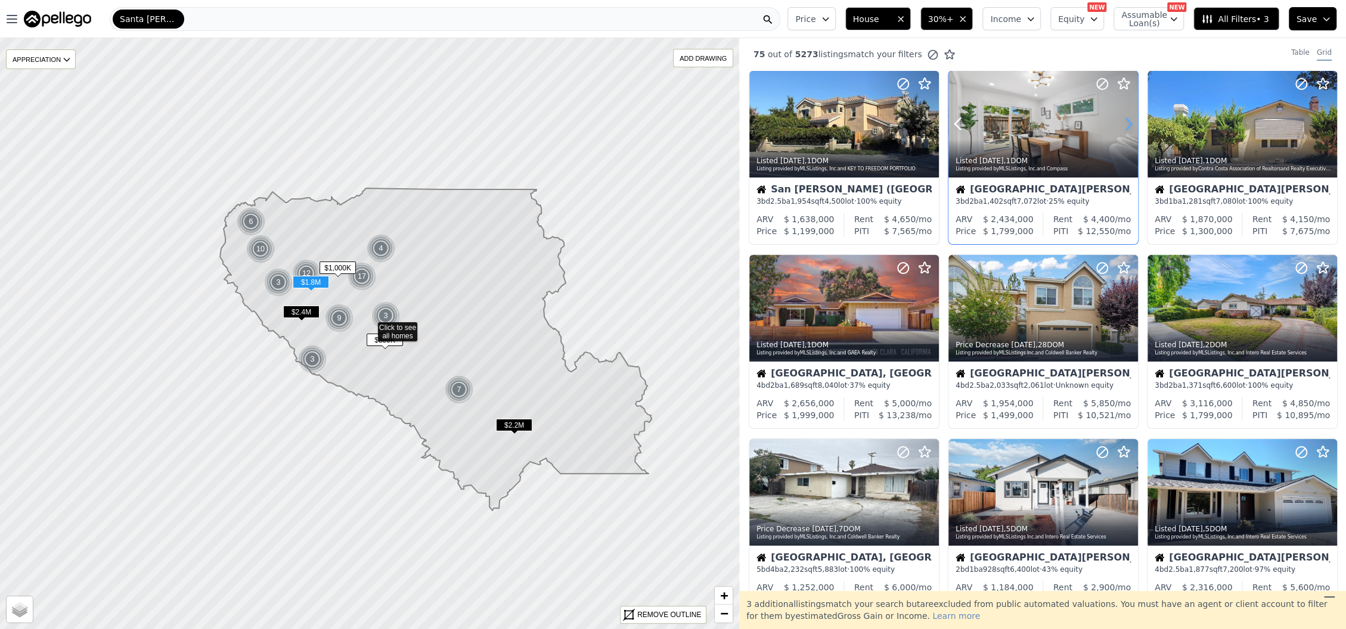
click at [1122, 126] on icon at bounding box center [1128, 123] width 19 height 19
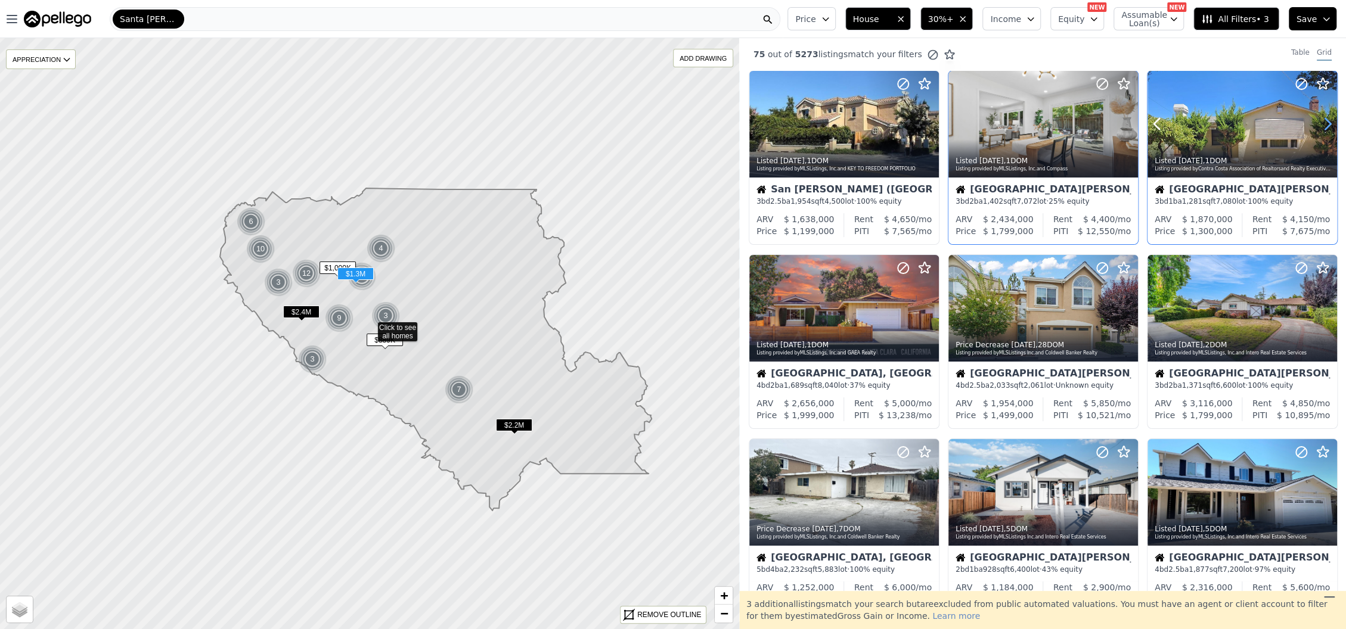
click at [1318, 129] on icon at bounding box center [1327, 123] width 19 height 19
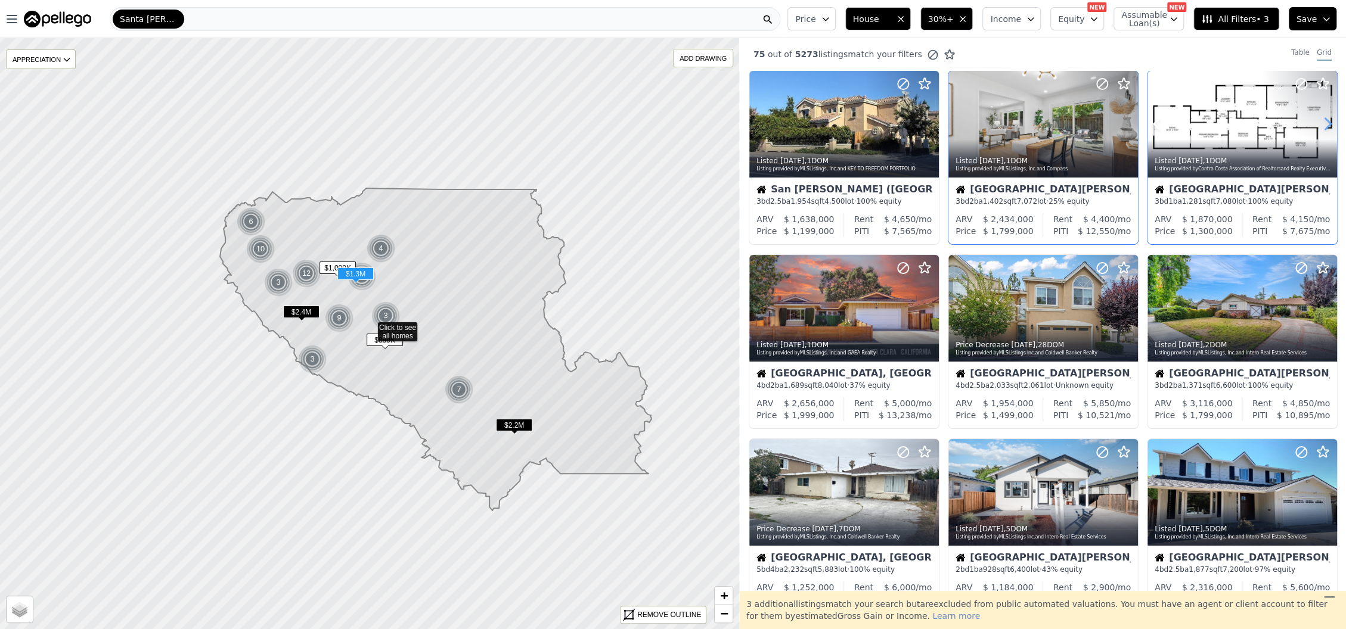
click at [1318, 129] on icon at bounding box center [1327, 123] width 19 height 19
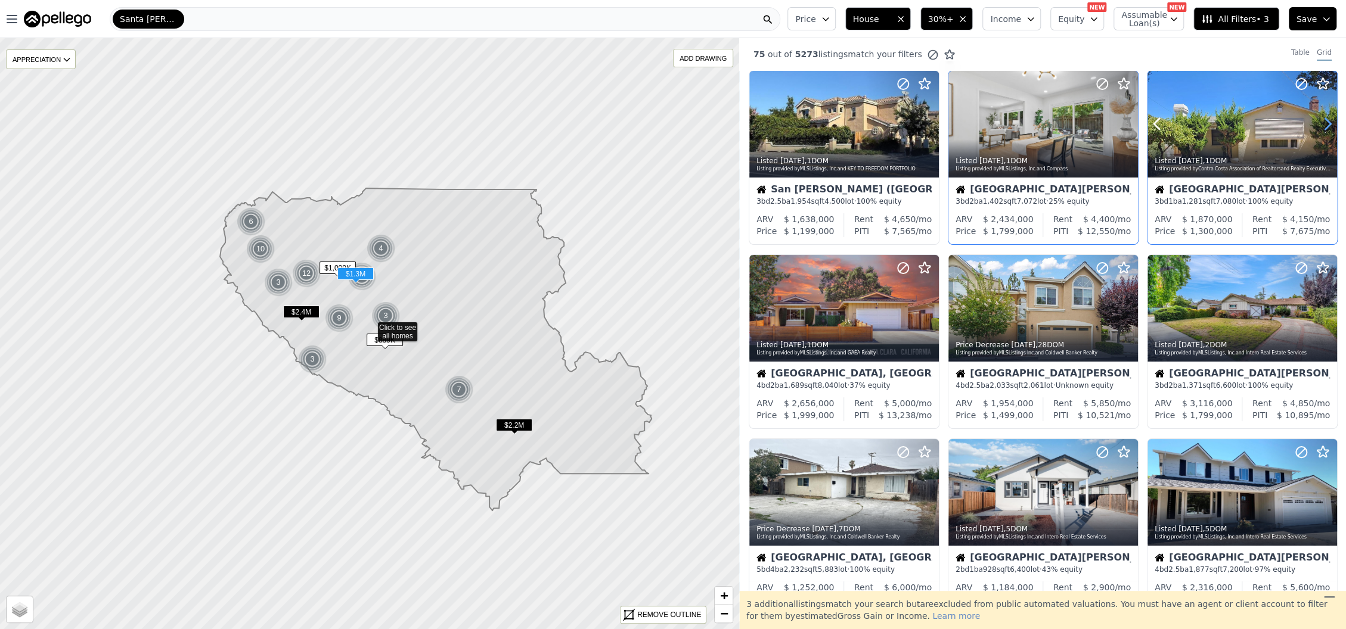
click at [1318, 129] on icon at bounding box center [1327, 123] width 19 height 19
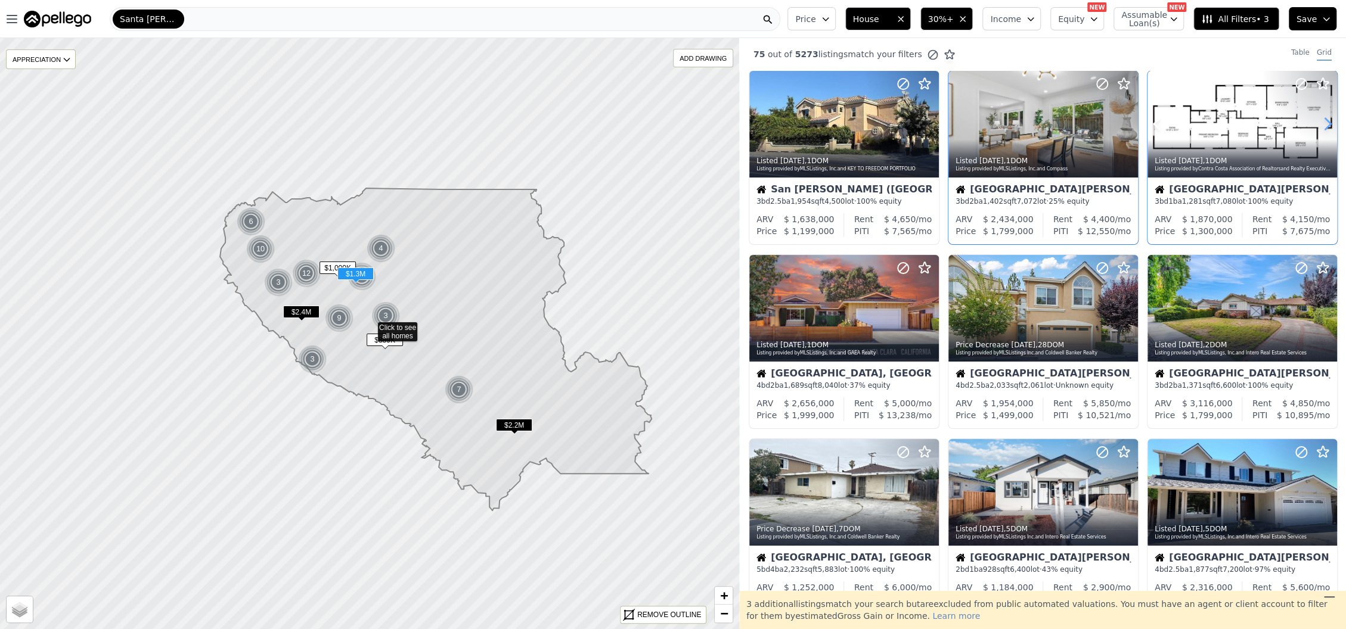
click at [1318, 129] on icon at bounding box center [1327, 123] width 19 height 19
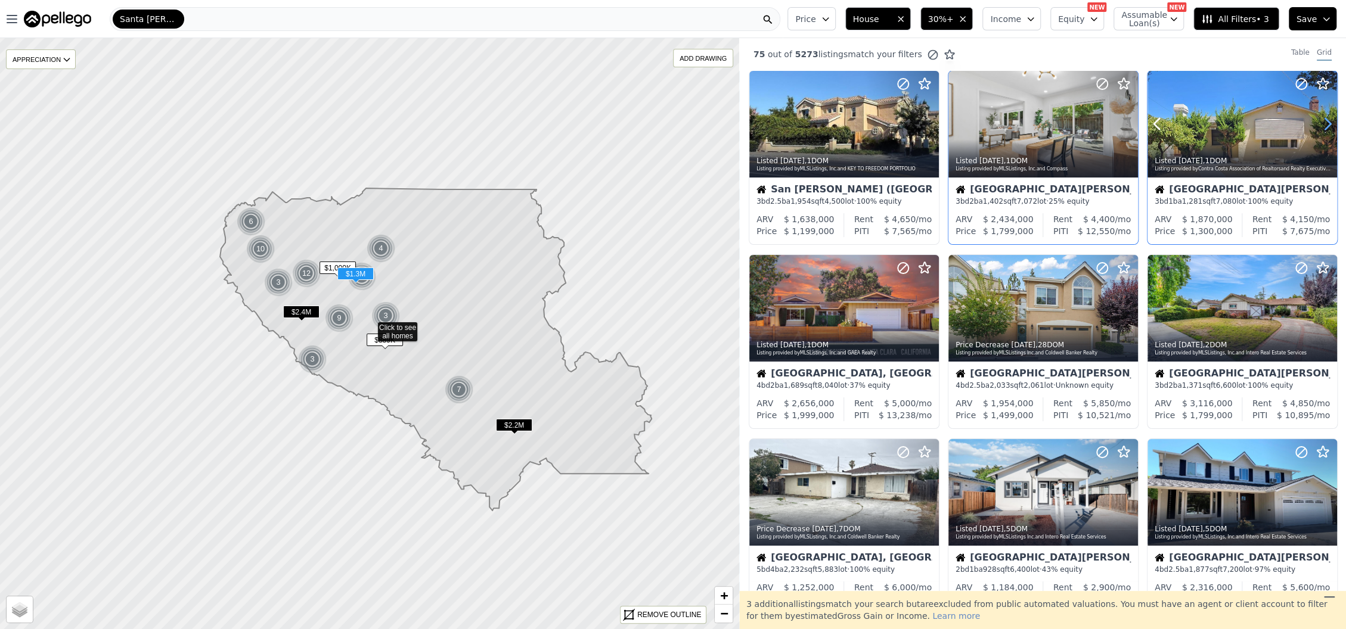
click at [1318, 129] on icon at bounding box center [1327, 123] width 19 height 19
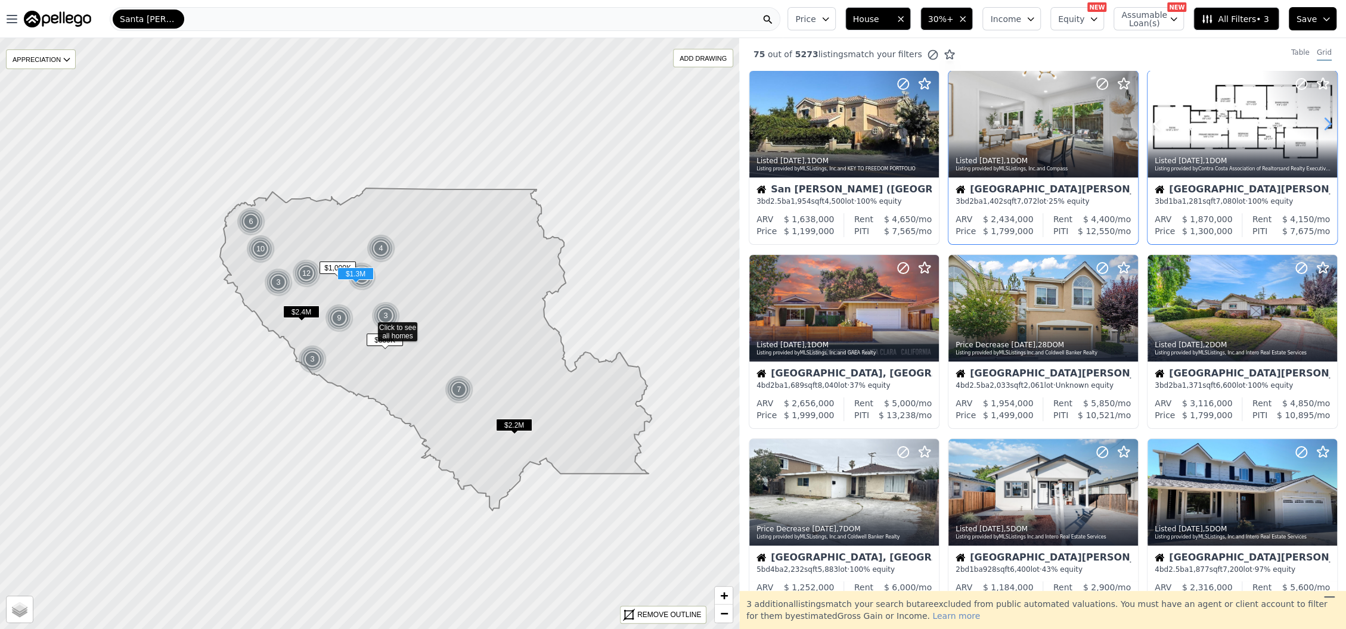
click at [1318, 129] on icon at bounding box center [1327, 123] width 19 height 19
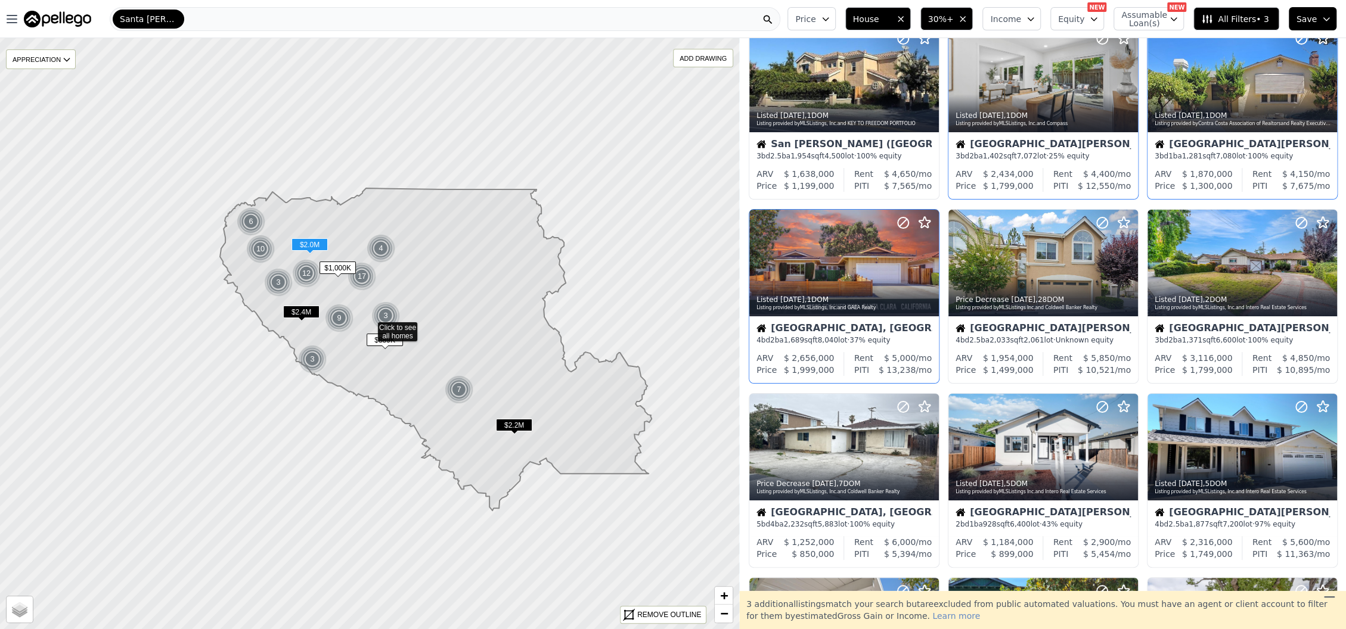
scroll to position [79, 0]
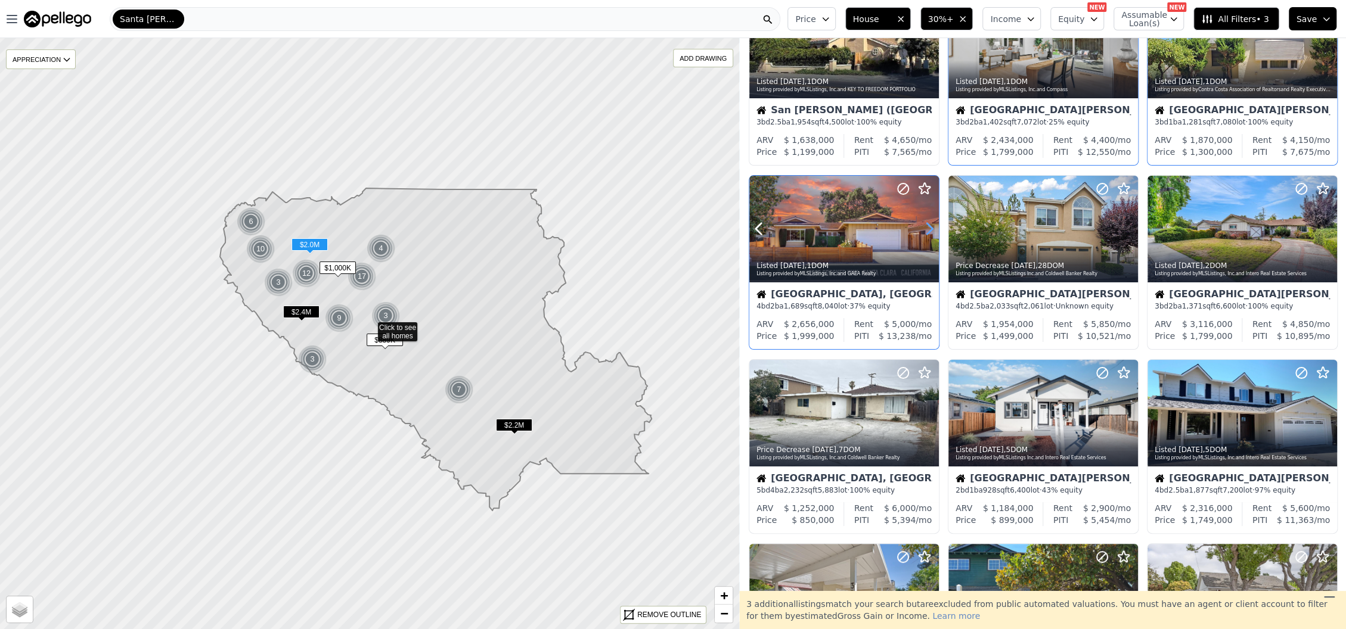
click at [925, 228] on icon at bounding box center [929, 228] width 19 height 19
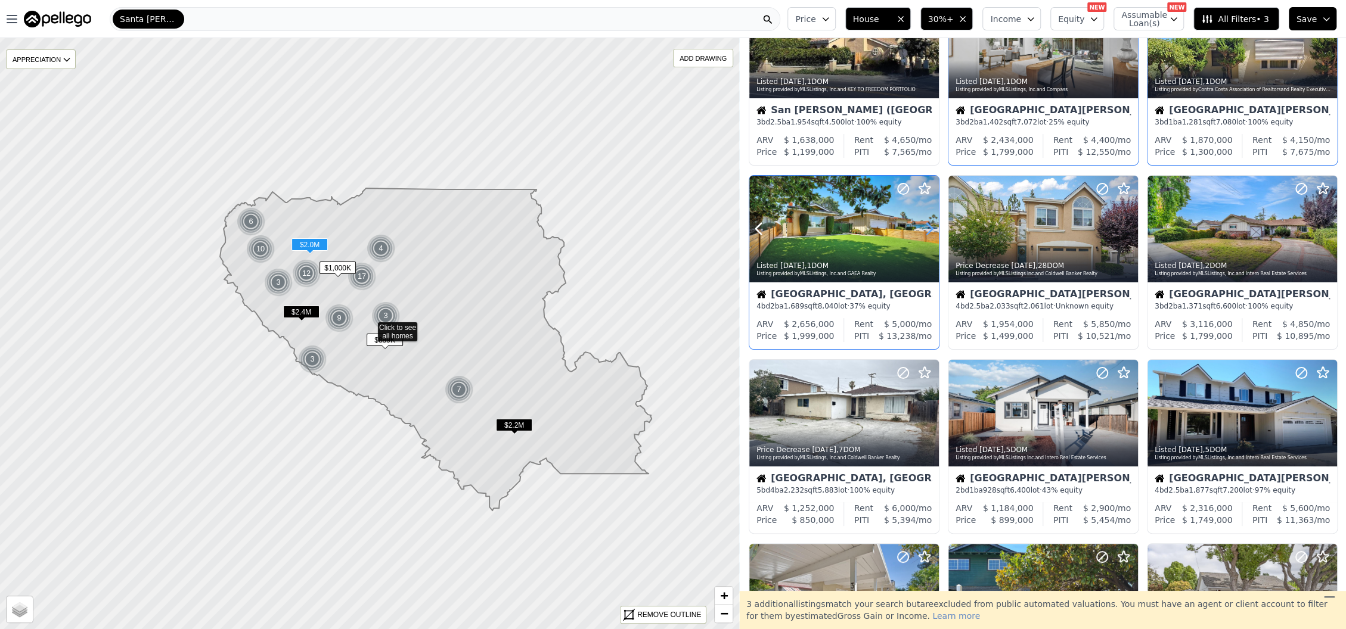
click at [925, 228] on icon at bounding box center [929, 228] width 19 height 19
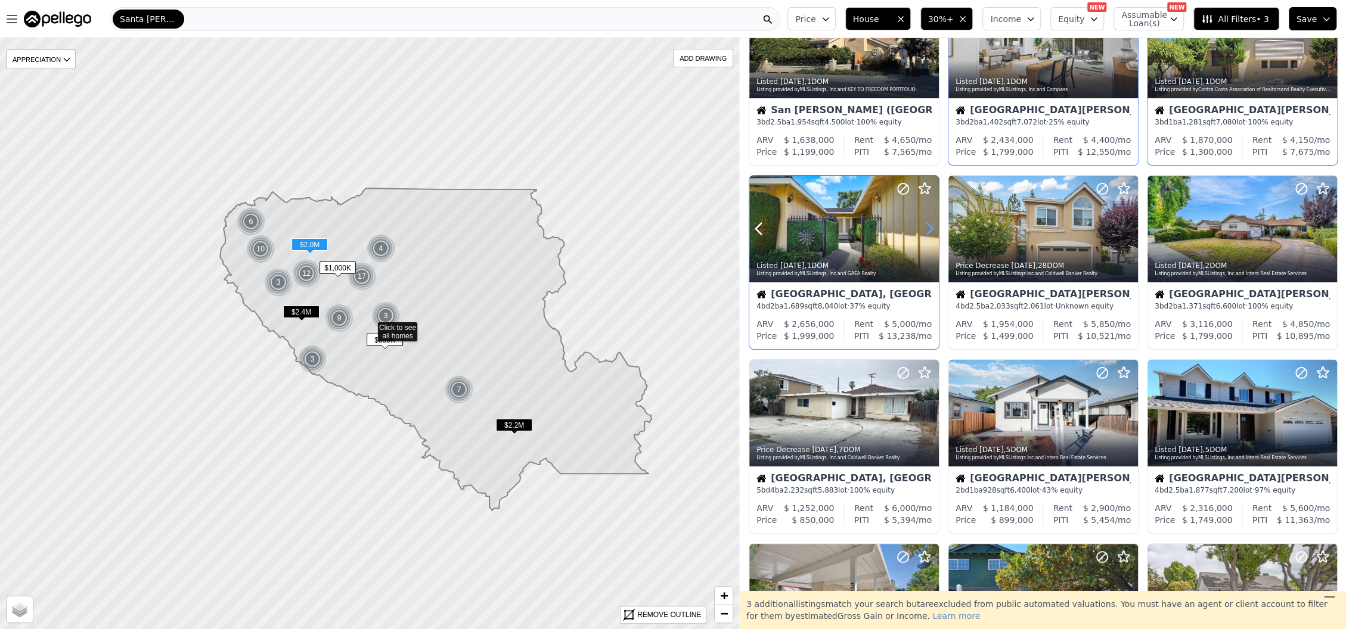
click at [925, 228] on icon at bounding box center [929, 228] width 19 height 19
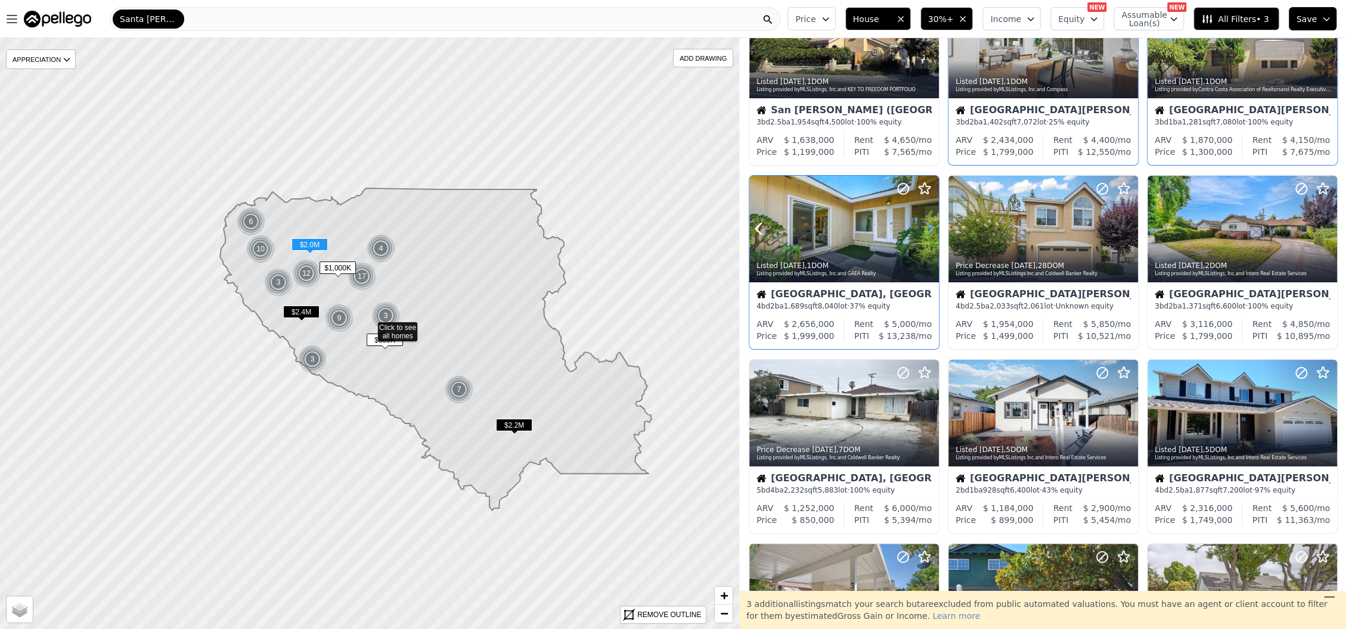
click at [925, 228] on icon at bounding box center [929, 228] width 19 height 19
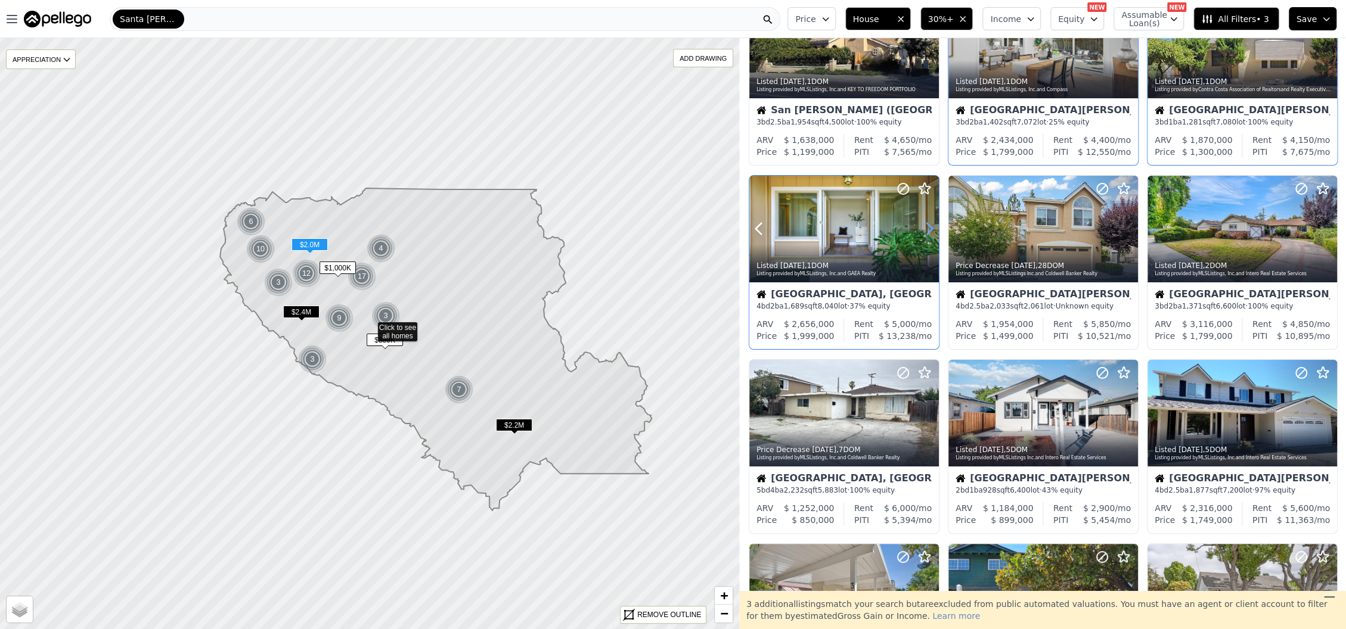
click at [925, 228] on icon at bounding box center [929, 228] width 19 height 19
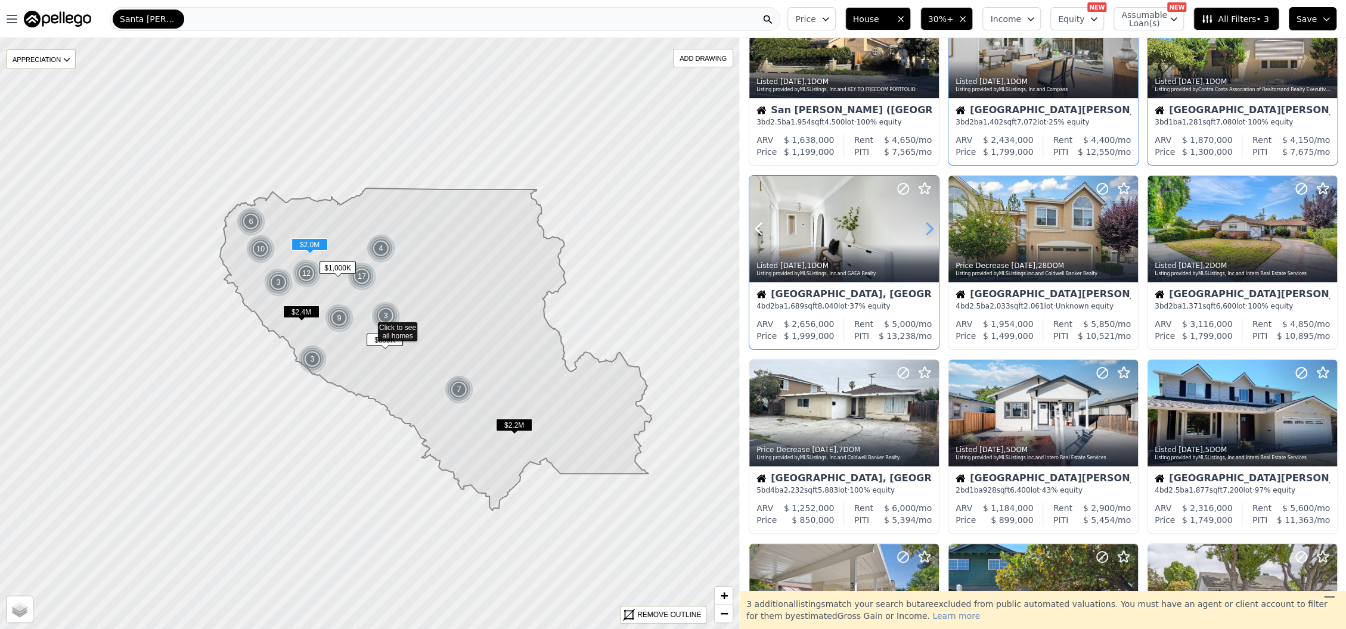
click at [925, 228] on icon at bounding box center [929, 228] width 19 height 19
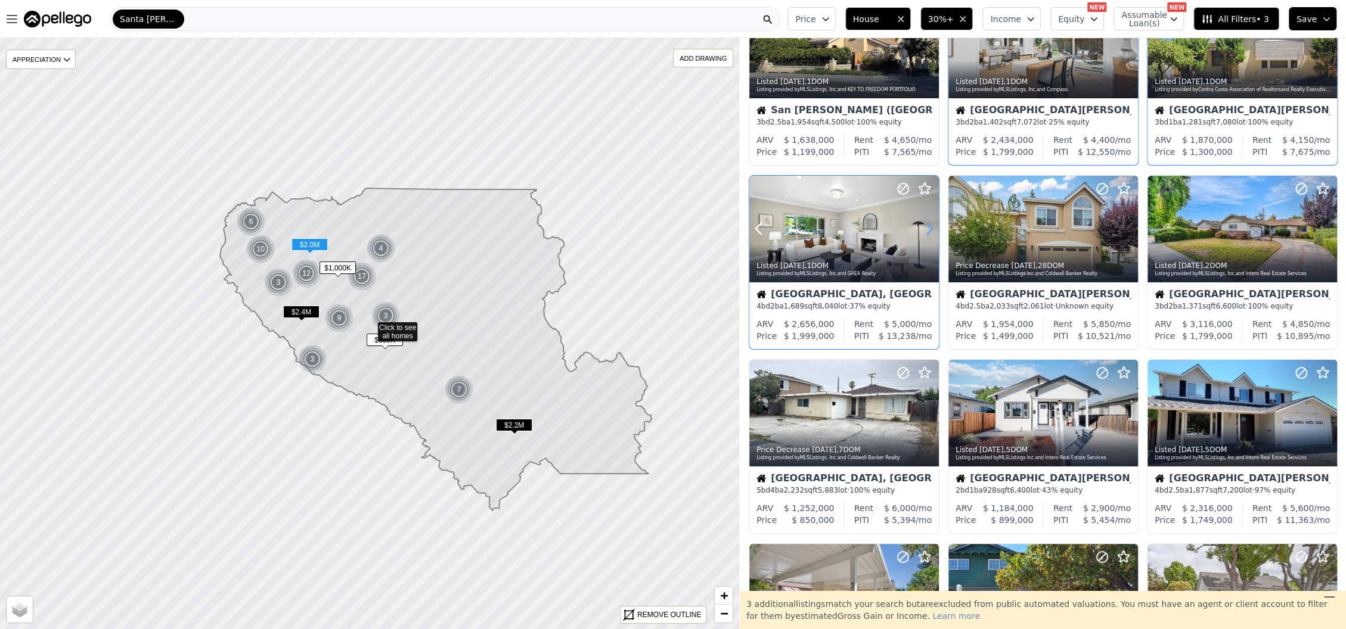
click at [925, 228] on icon at bounding box center [929, 228] width 19 height 19
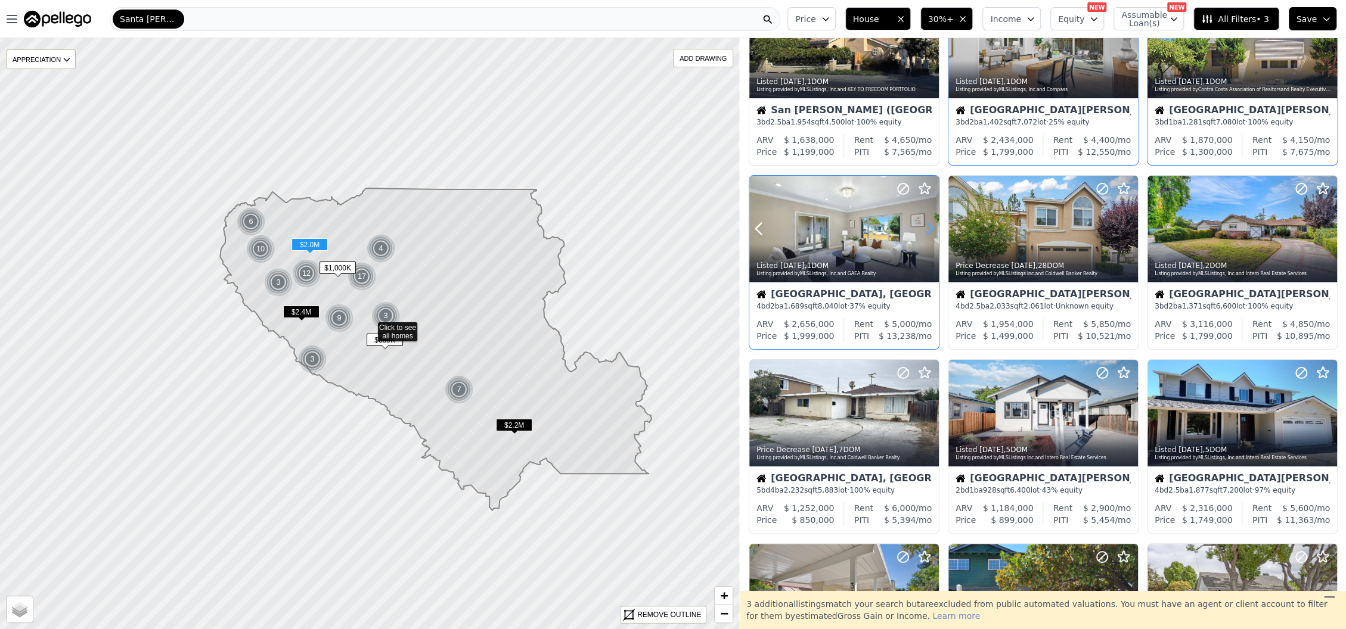
click at [925, 228] on icon at bounding box center [929, 228] width 19 height 19
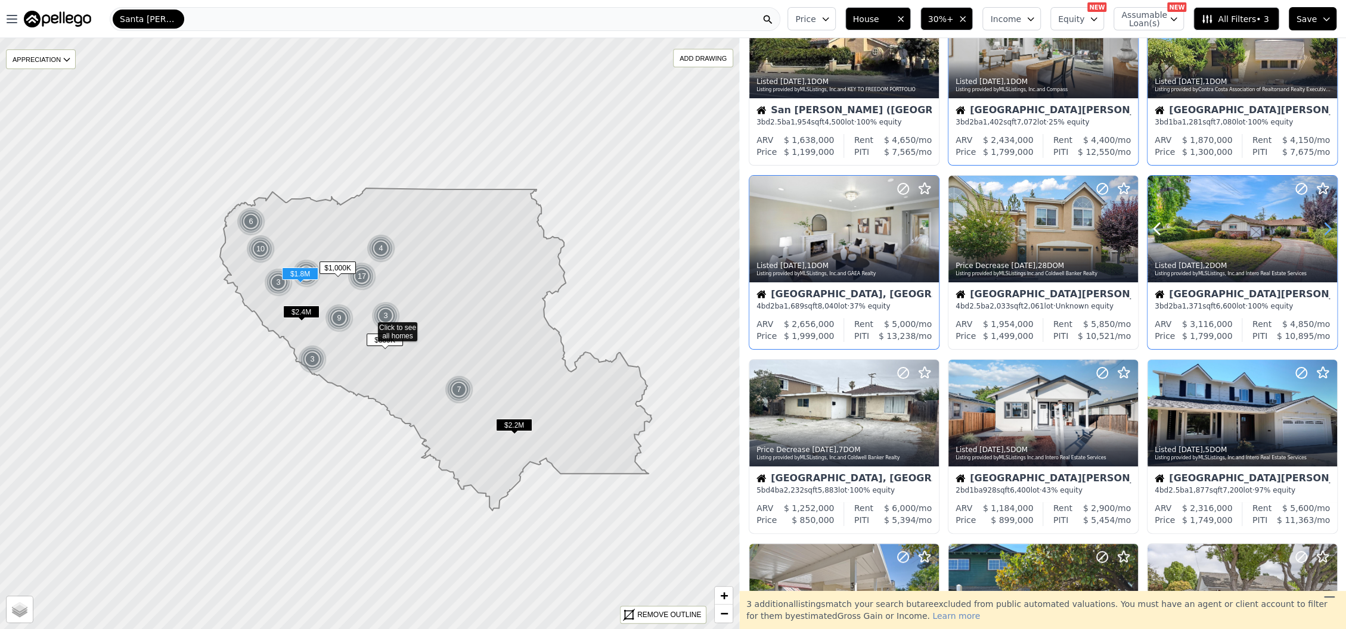
click at [1318, 231] on icon at bounding box center [1327, 228] width 19 height 19
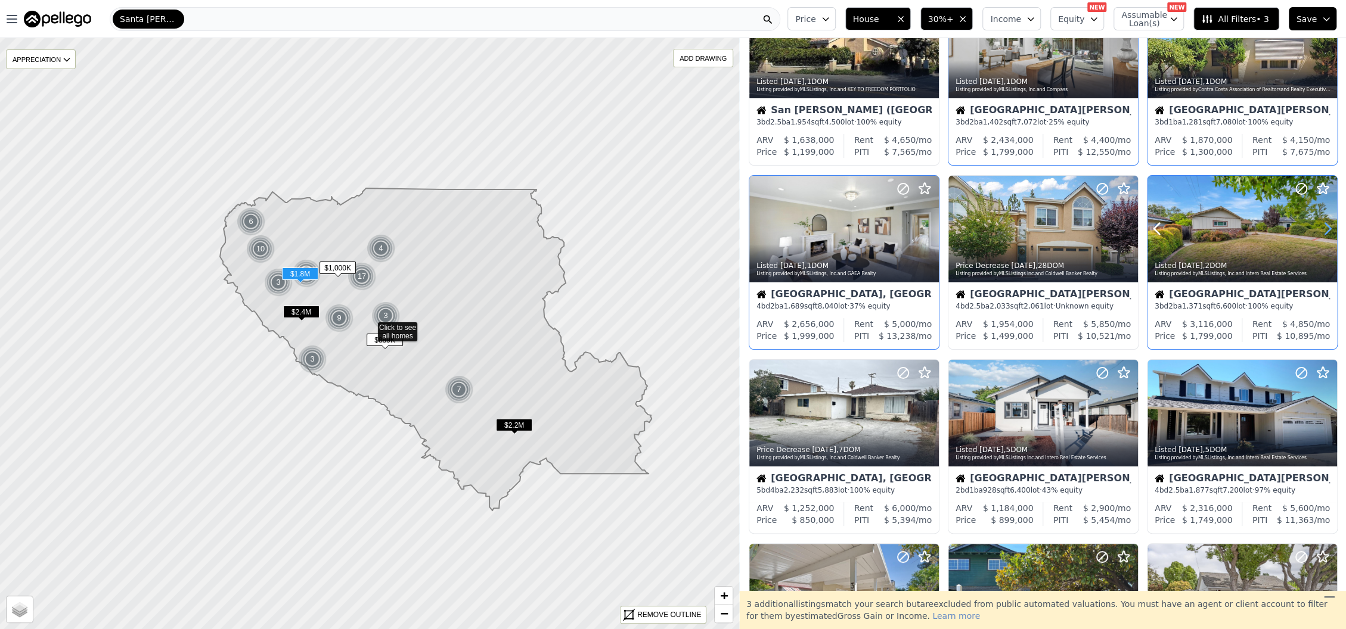
click at [1318, 231] on icon at bounding box center [1327, 228] width 19 height 19
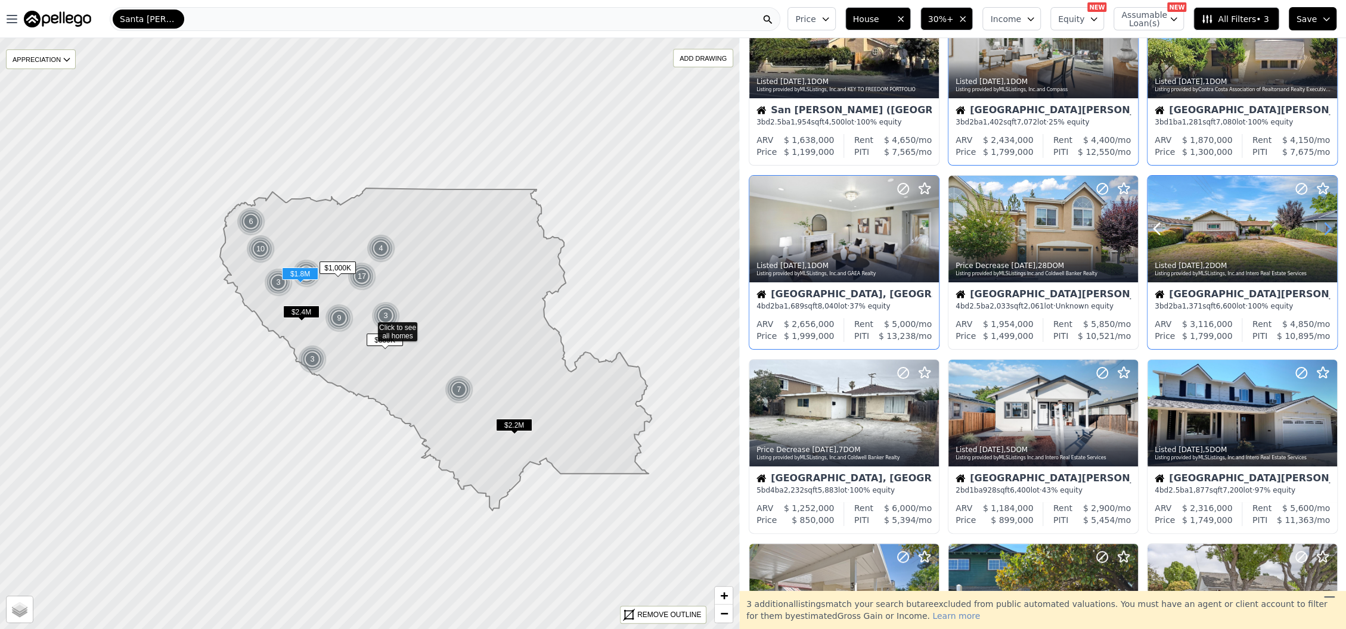
click at [1318, 231] on icon at bounding box center [1327, 228] width 19 height 19
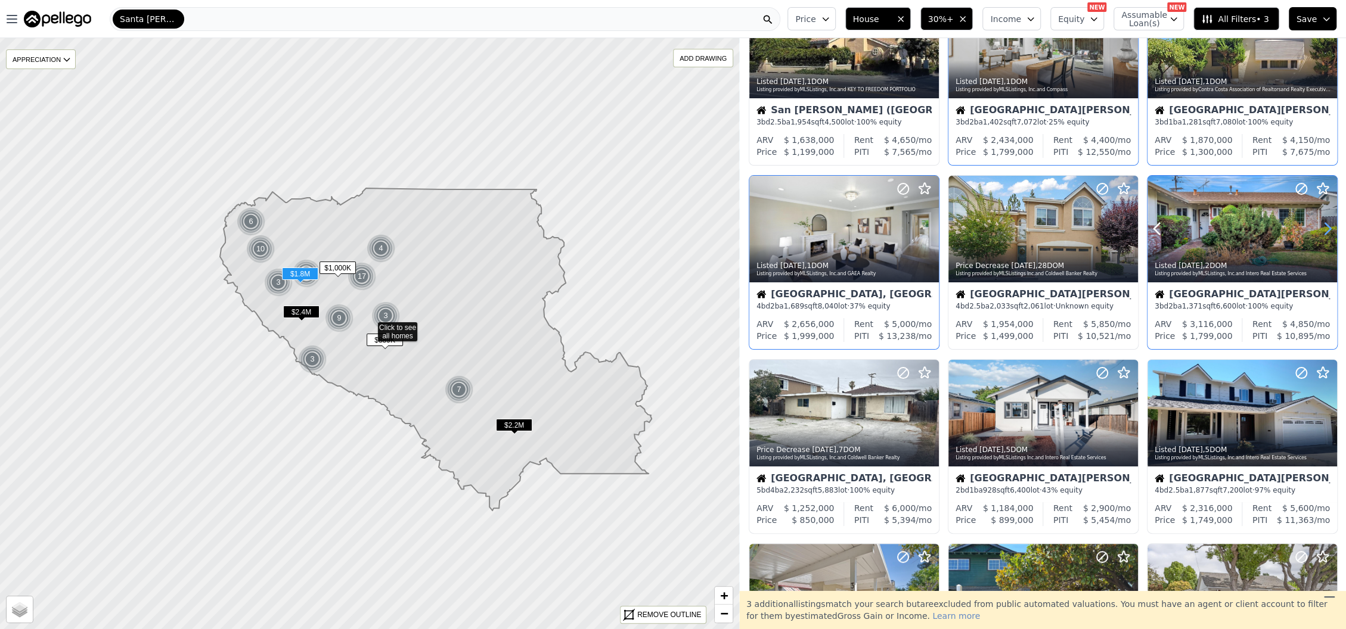
click at [1318, 231] on icon at bounding box center [1327, 228] width 19 height 19
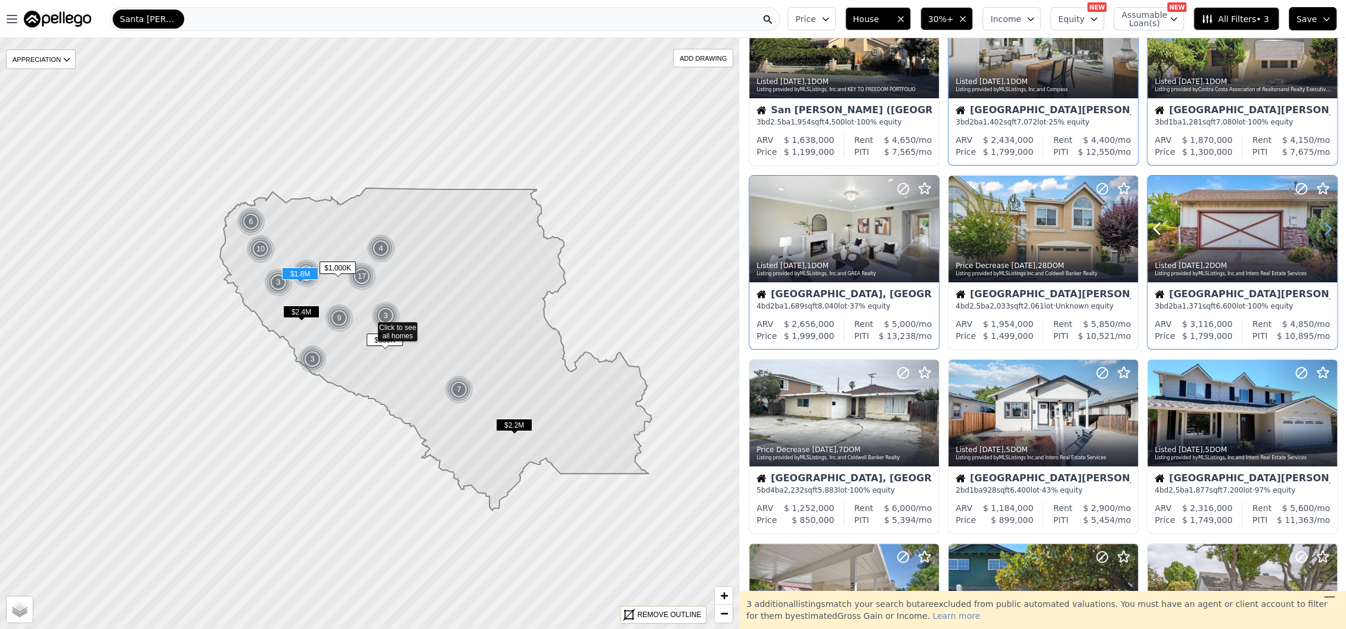
click at [1318, 231] on icon at bounding box center [1327, 228] width 19 height 19
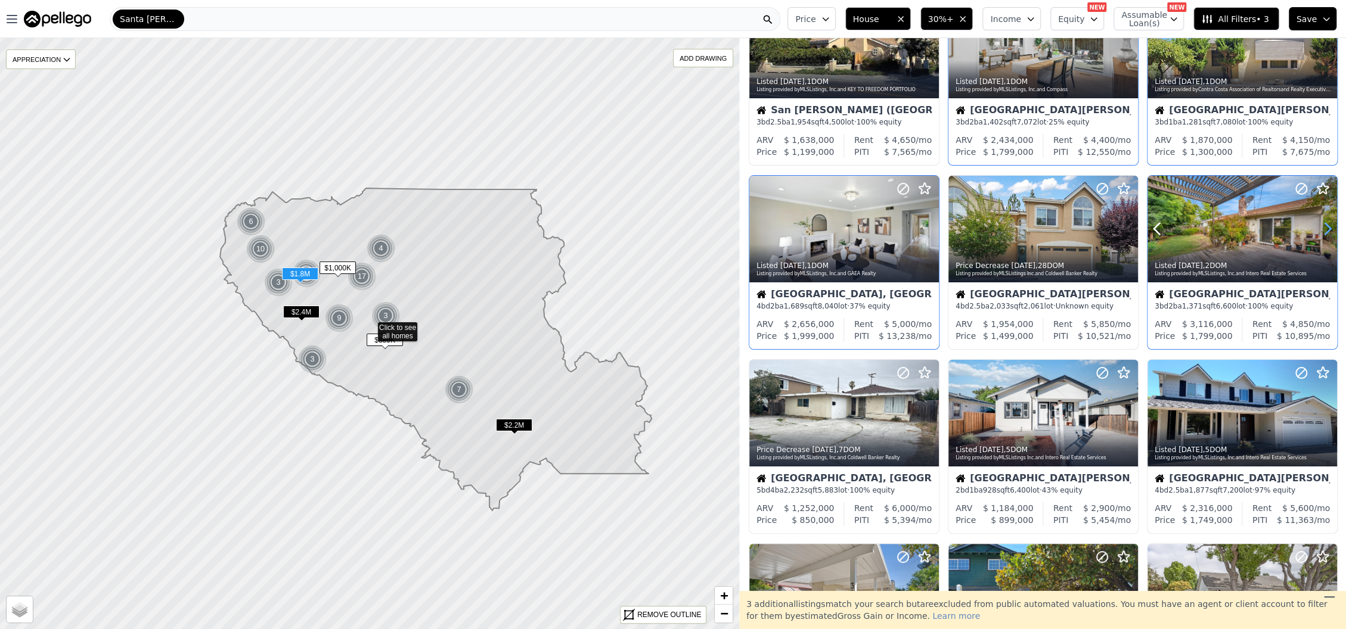
click at [1318, 231] on icon at bounding box center [1327, 228] width 19 height 19
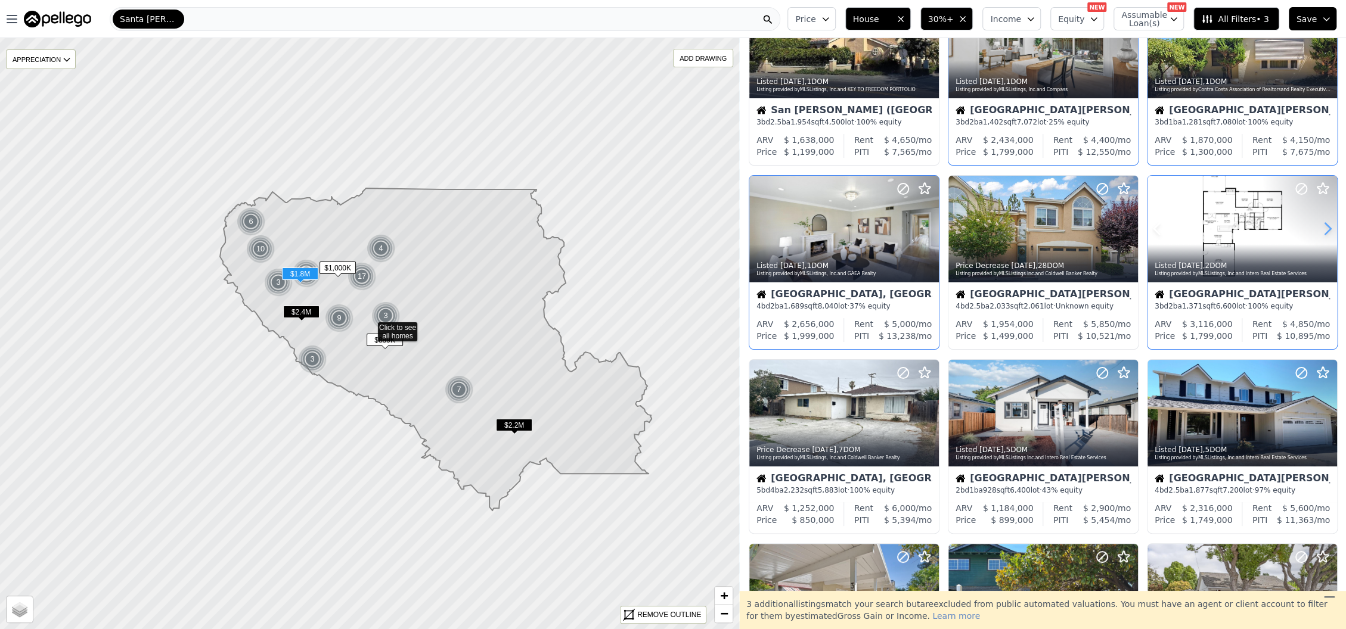
click at [1318, 231] on icon at bounding box center [1327, 228] width 19 height 19
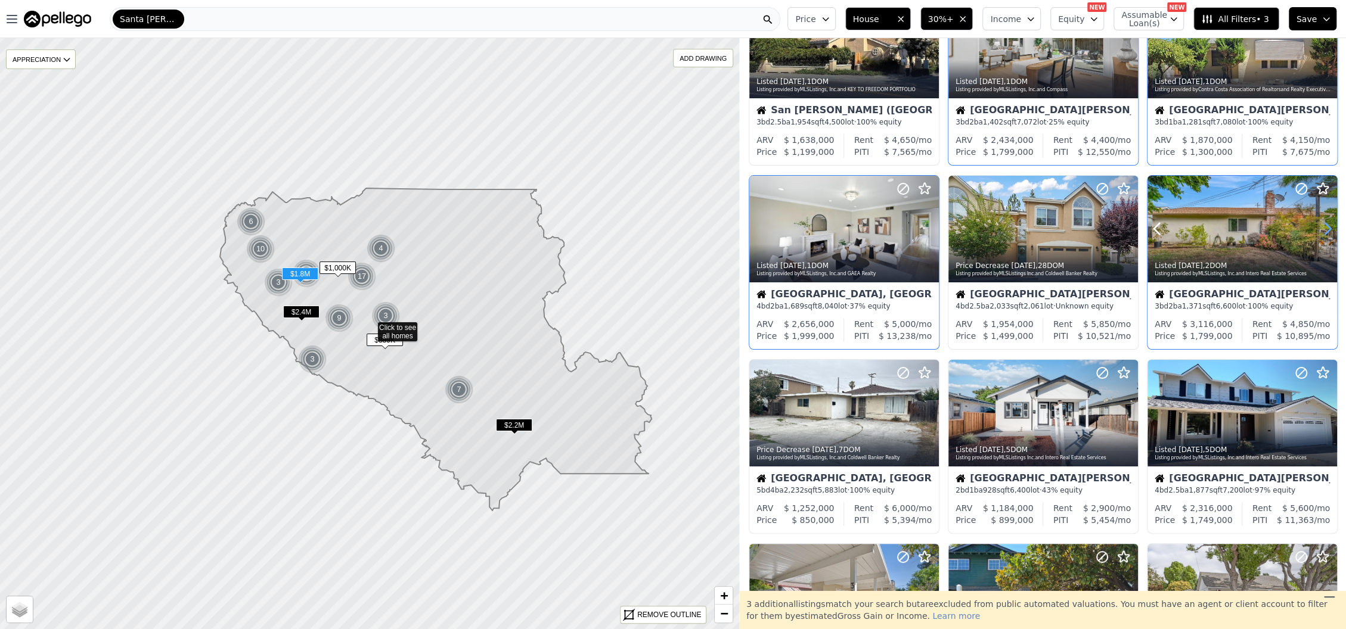
click at [1318, 231] on icon at bounding box center [1327, 228] width 19 height 19
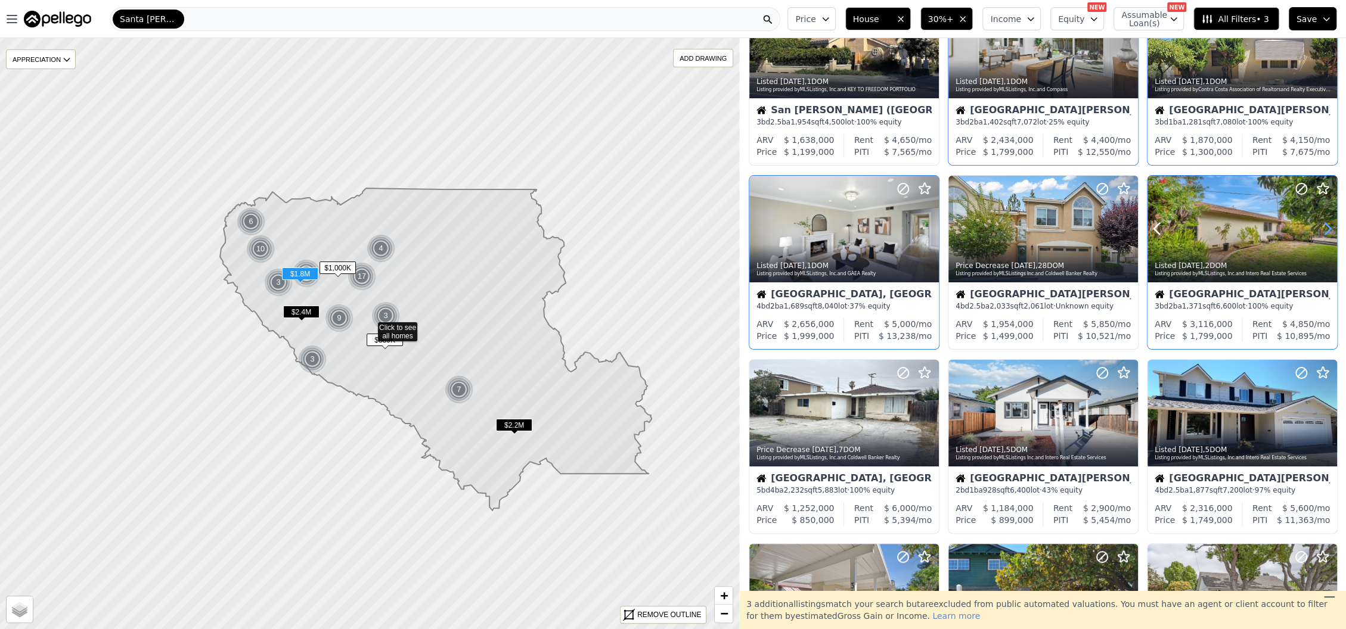
click at [1318, 231] on icon at bounding box center [1327, 228] width 19 height 19
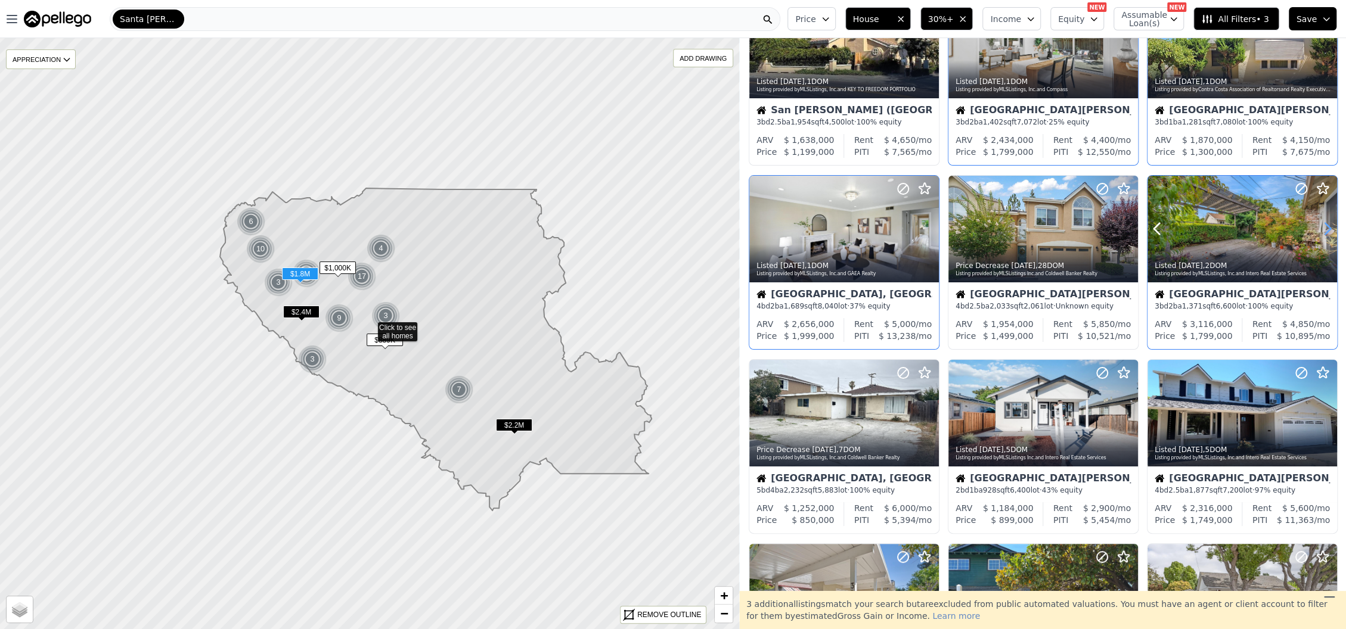
click at [1318, 231] on icon at bounding box center [1327, 228] width 19 height 19
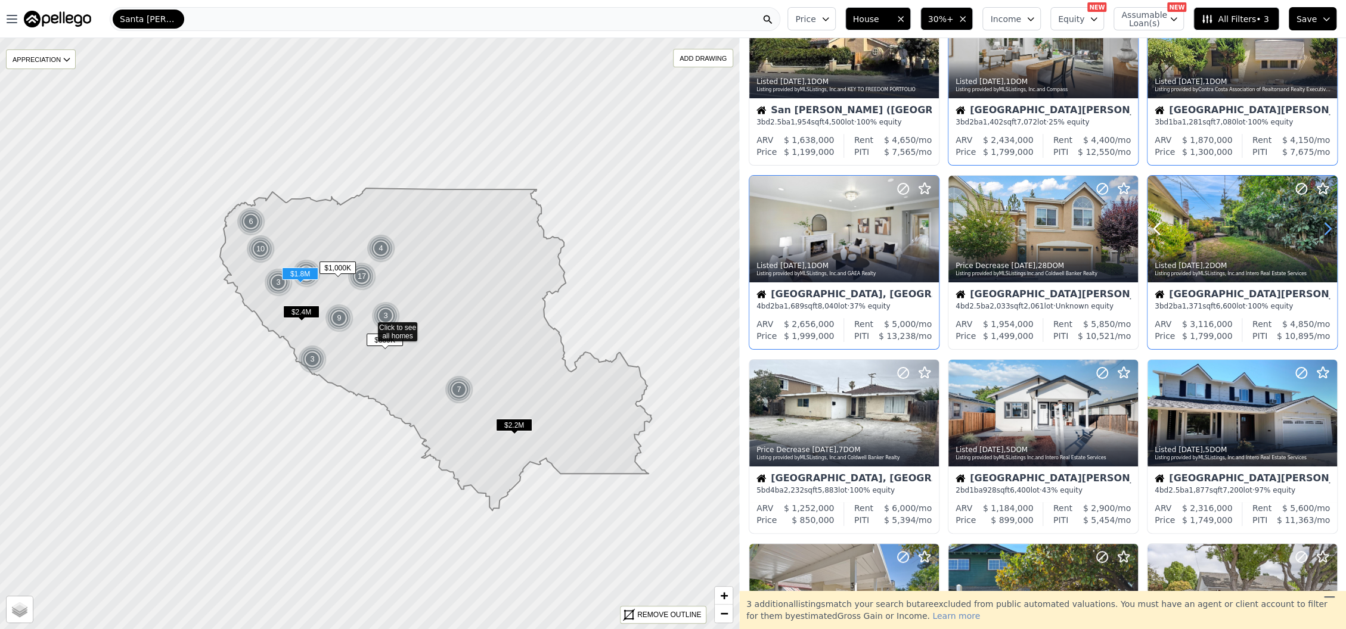
click at [1318, 231] on icon at bounding box center [1327, 228] width 19 height 19
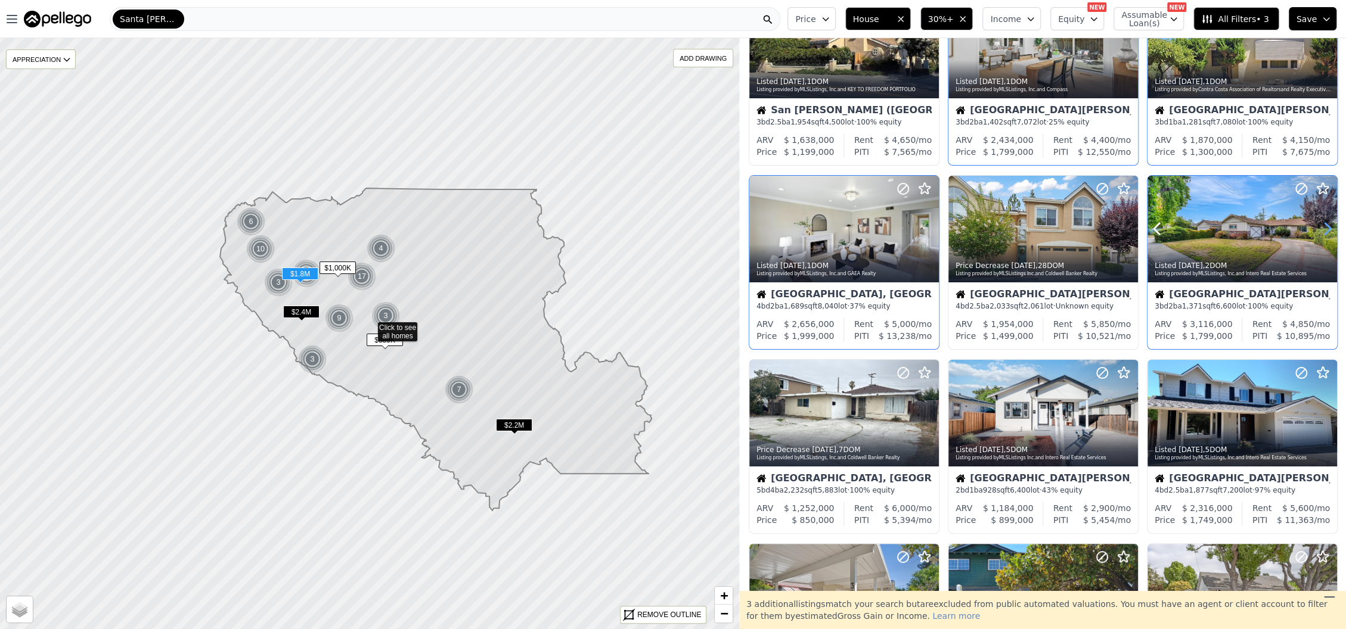
click at [1318, 231] on icon at bounding box center [1327, 228] width 19 height 19
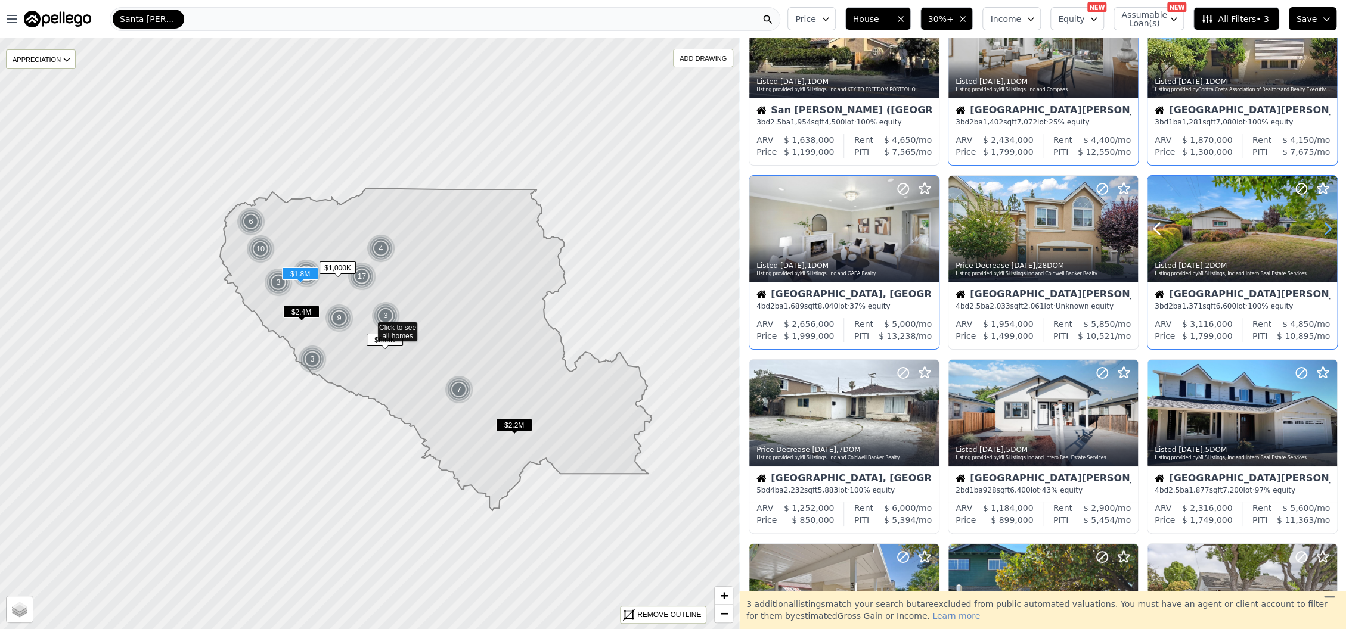
click at [1318, 231] on icon at bounding box center [1327, 228] width 19 height 19
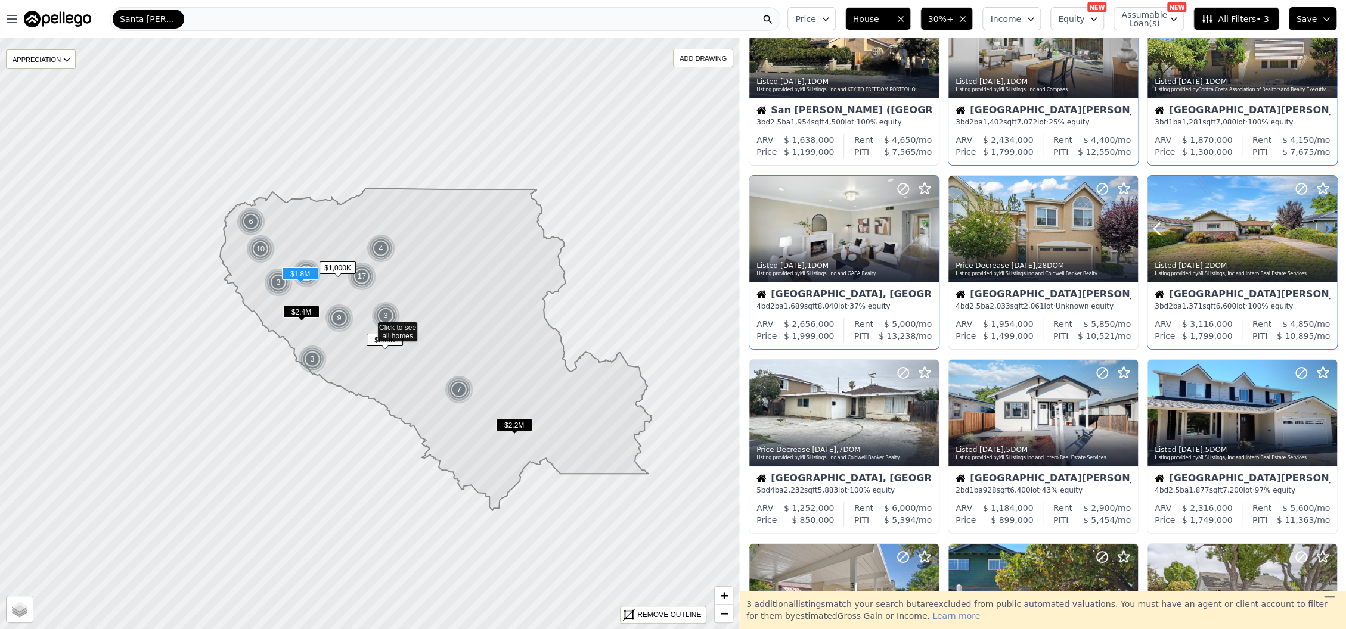
click at [1318, 231] on icon at bounding box center [1327, 228] width 19 height 19
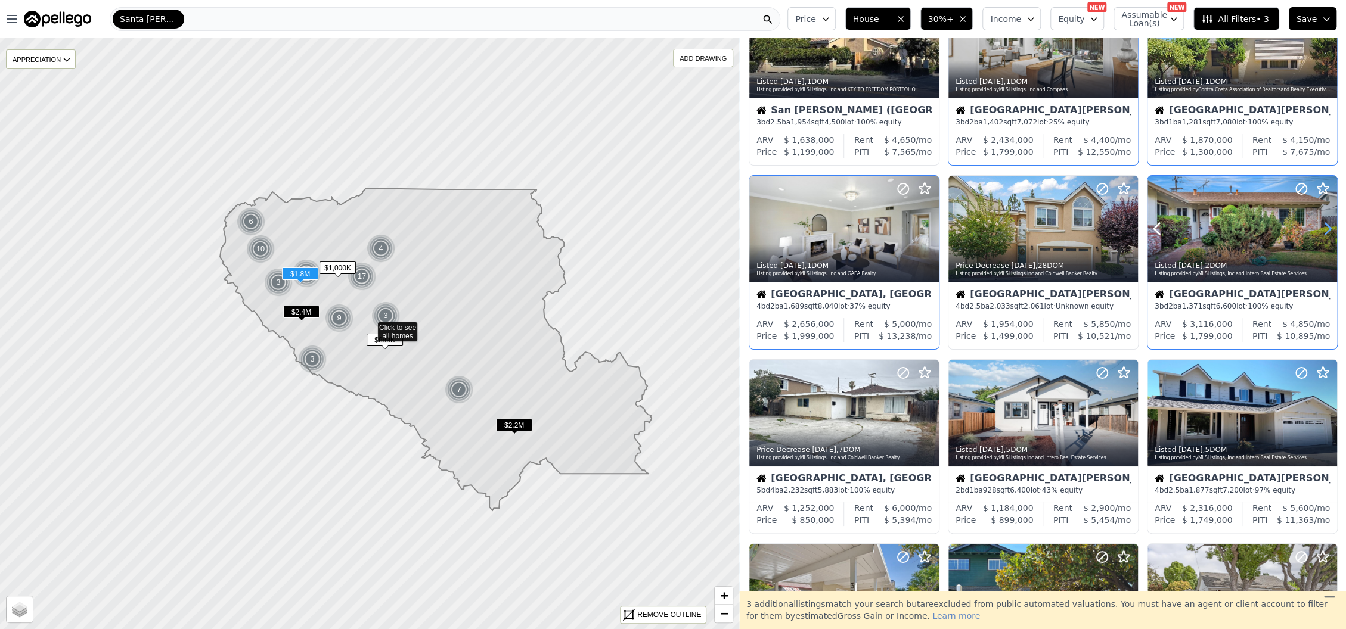
click at [1318, 231] on icon at bounding box center [1327, 228] width 19 height 19
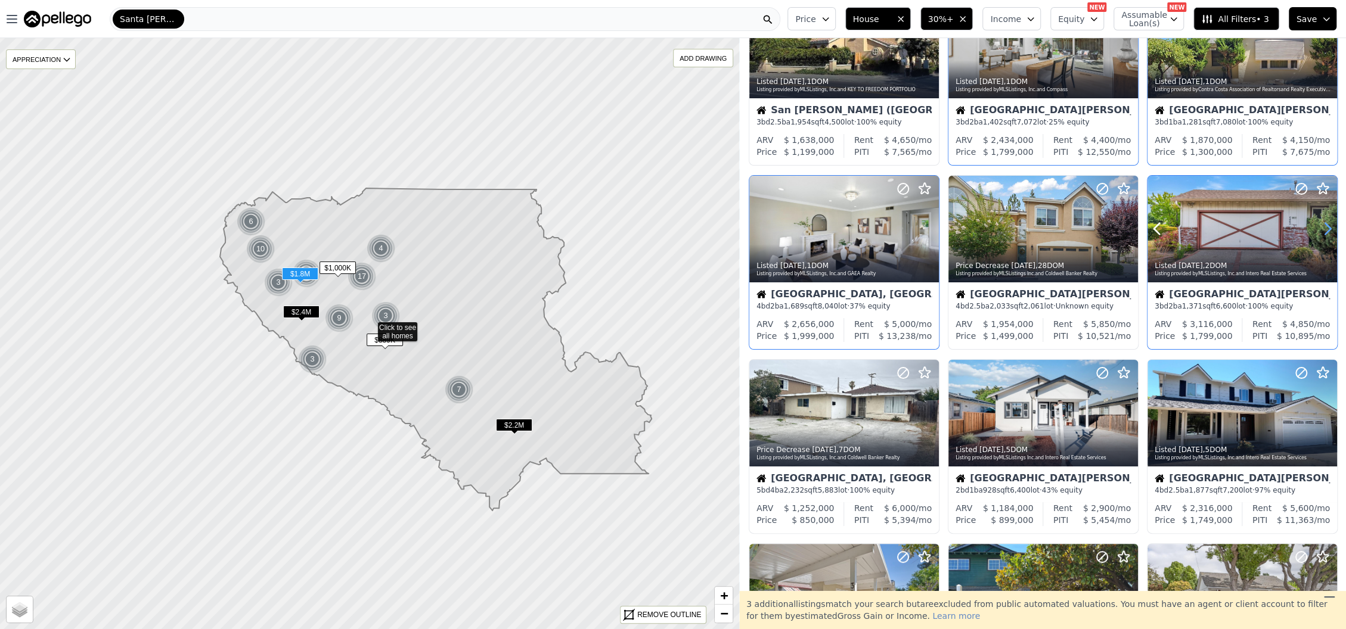
click at [1318, 231] on icon at bounding box center [1327, 228] width 19 height 19
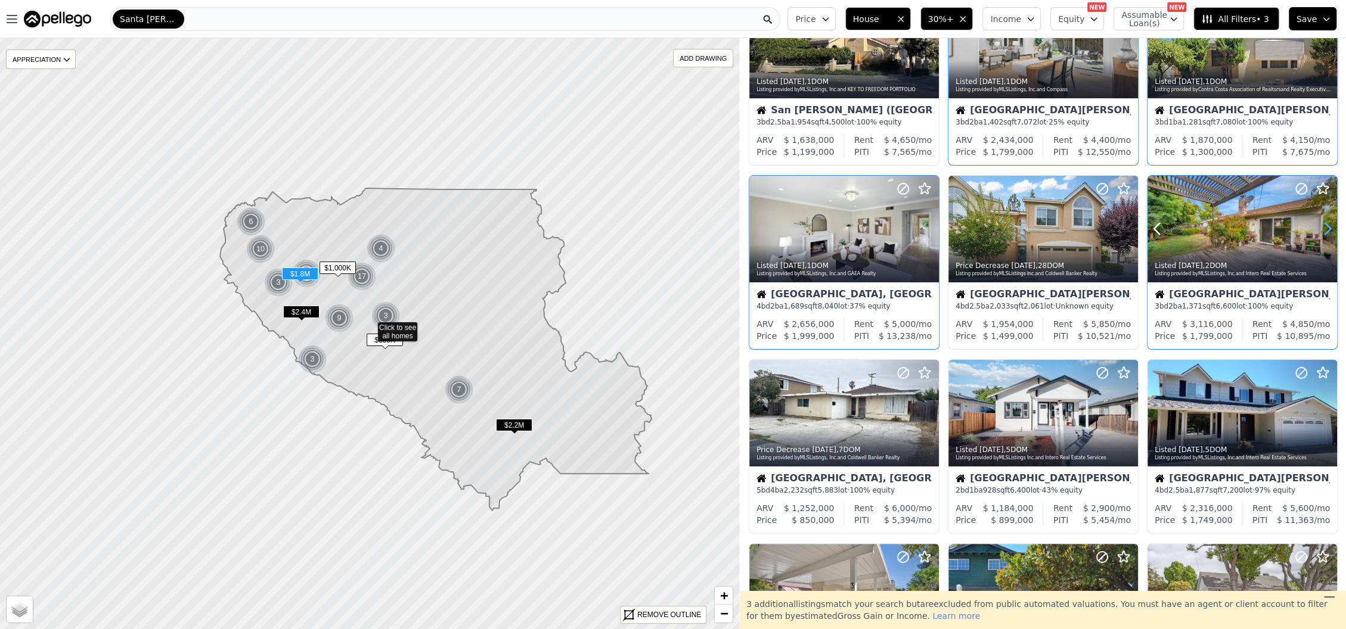
click at [1318, 231] on icon at bounding box center [1327, 228] width 19 height 19
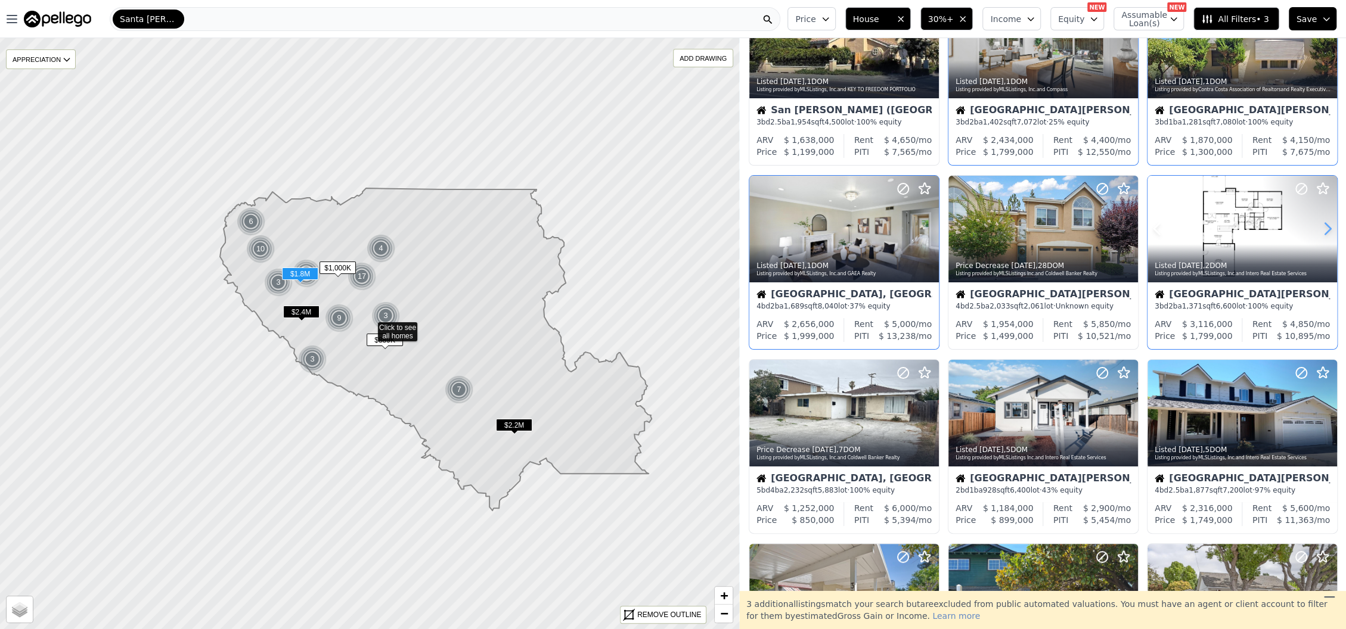
click at [1318, 231] on icon at bounding box center [1327, 228] width 19 height 19
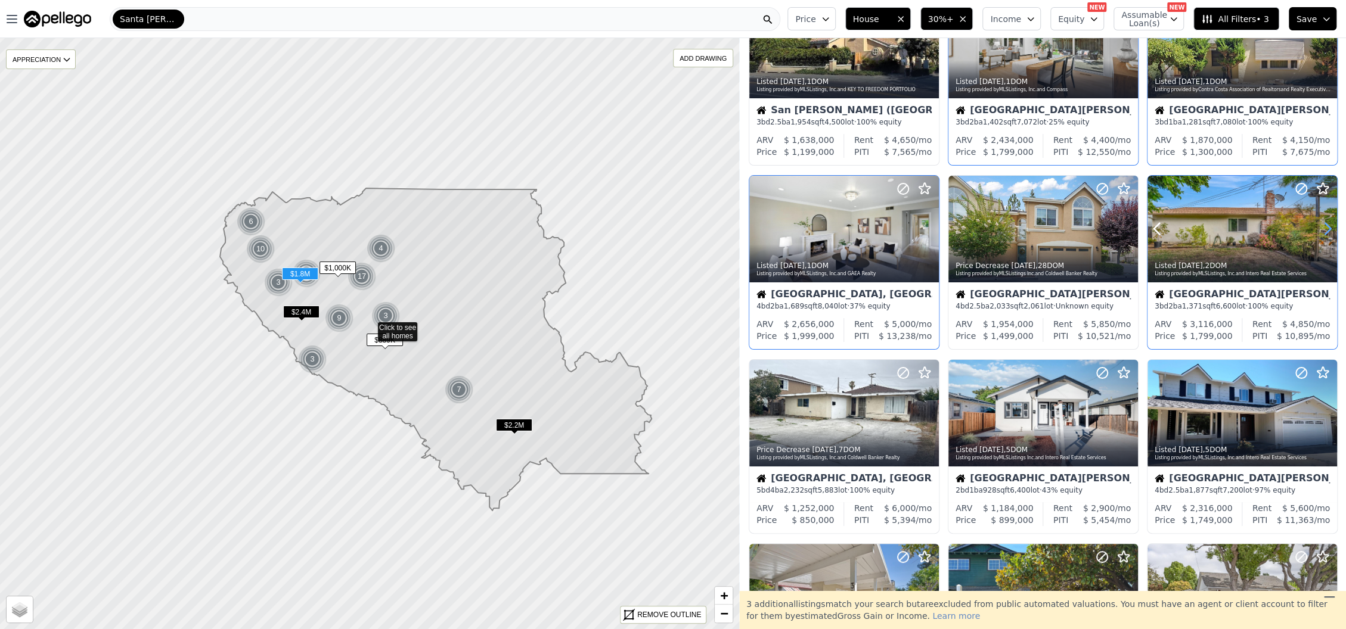
click at [1318, 231] on icon at bounding box center [1327, 228] width 19 height 19
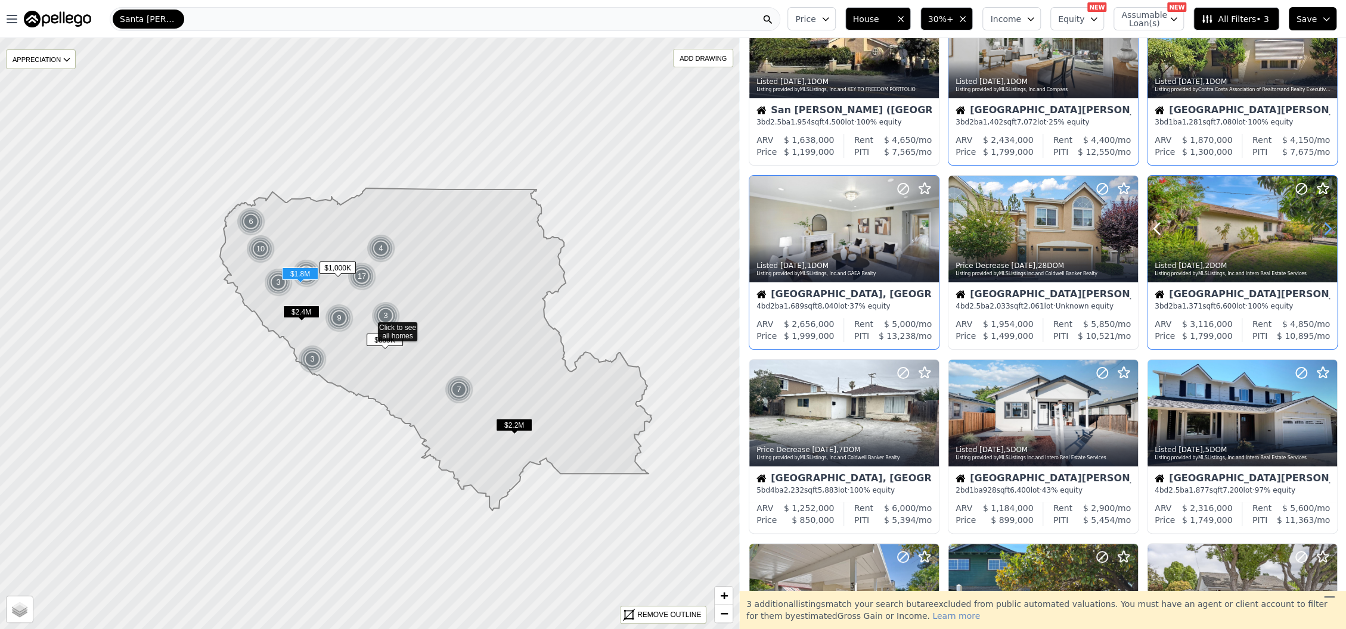
click at [1318, 231] on icon at bounding box center [1327, 228] width 19 height 19
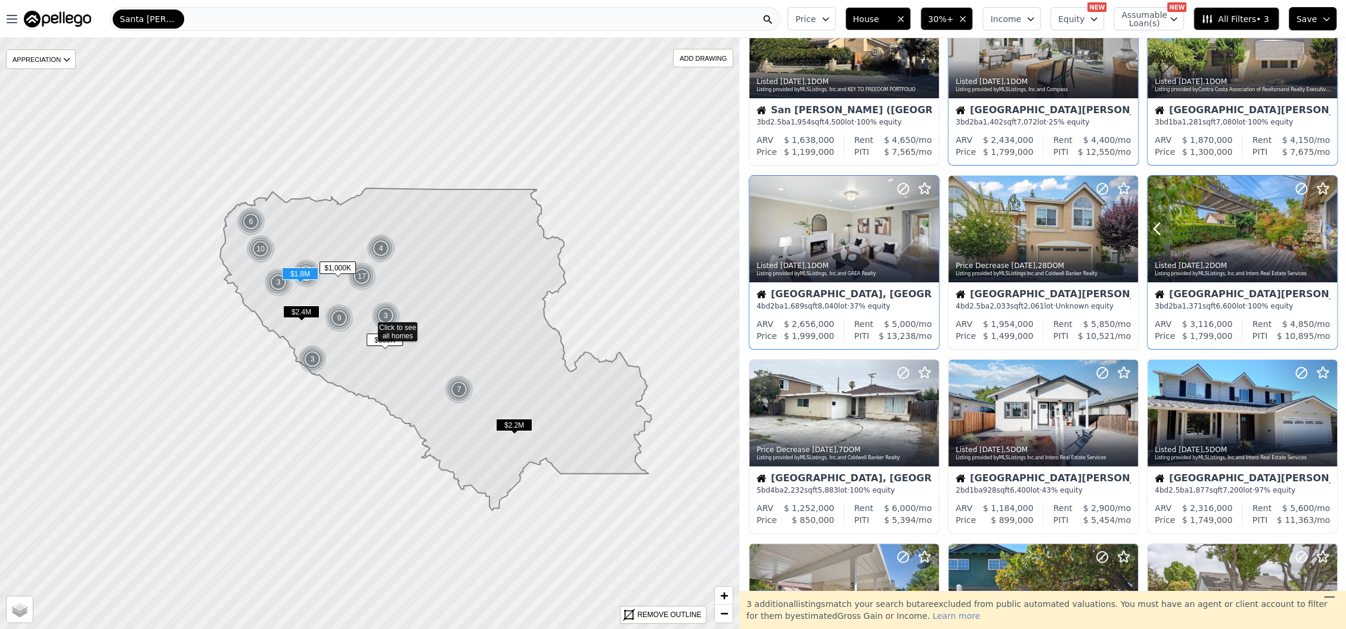
click at [1318, 231] on icon at bounding box center [1327, 228] width 19 height 19
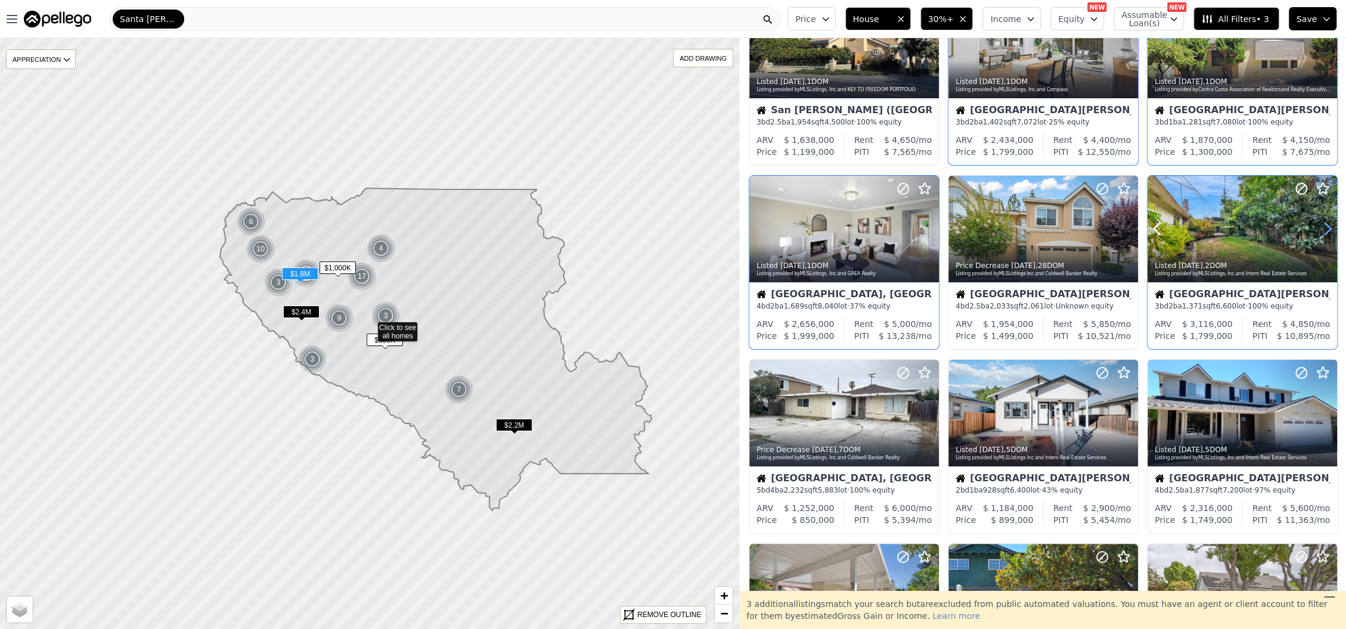
click at [1318, 231] on icon at bounding box center [1327, 228] width 19 height 19
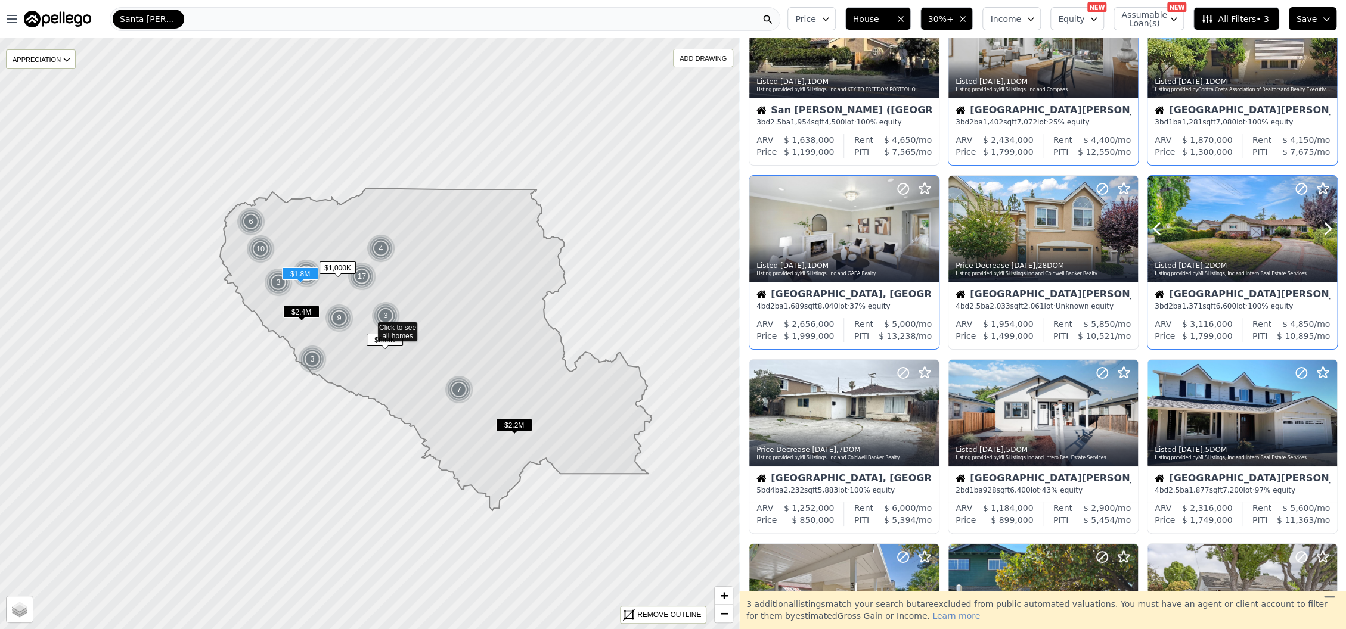
click at [1317, 190] on icon at bounding box center [1322, 188] width 11 height 11
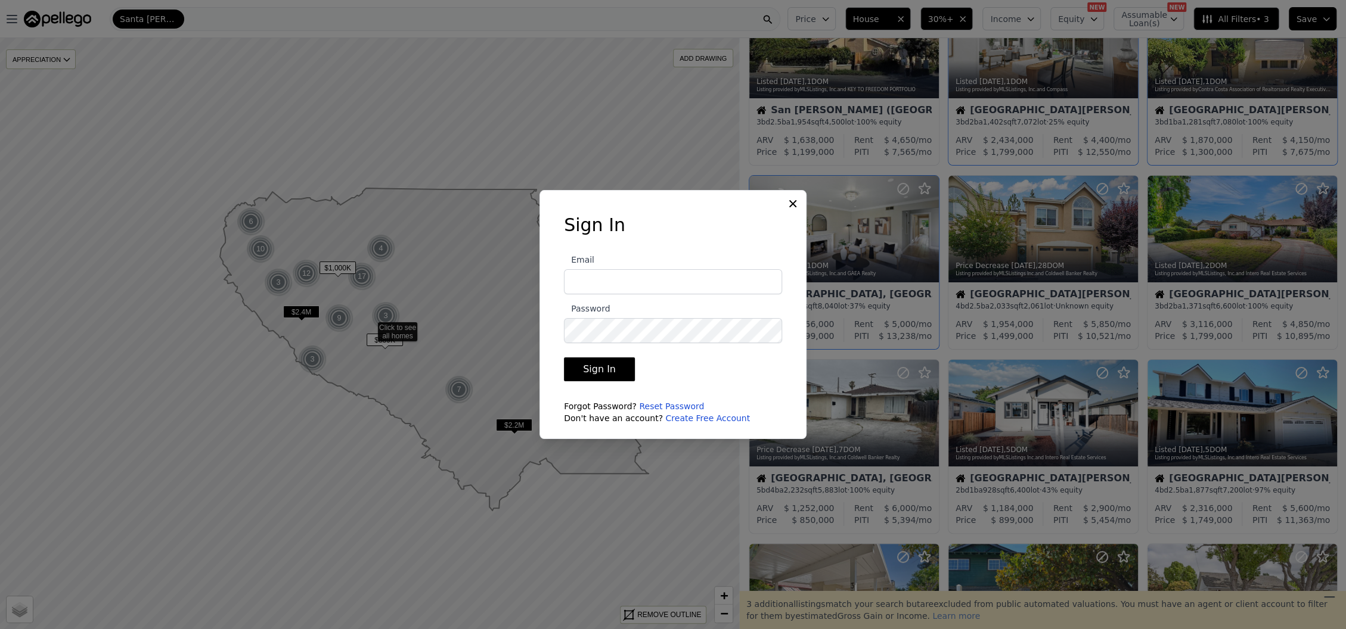
type input "hpmginvest@gmail.com"
click at [581, 366] on button "Sign In" at bounding box center [599, 370] width 71 height 24
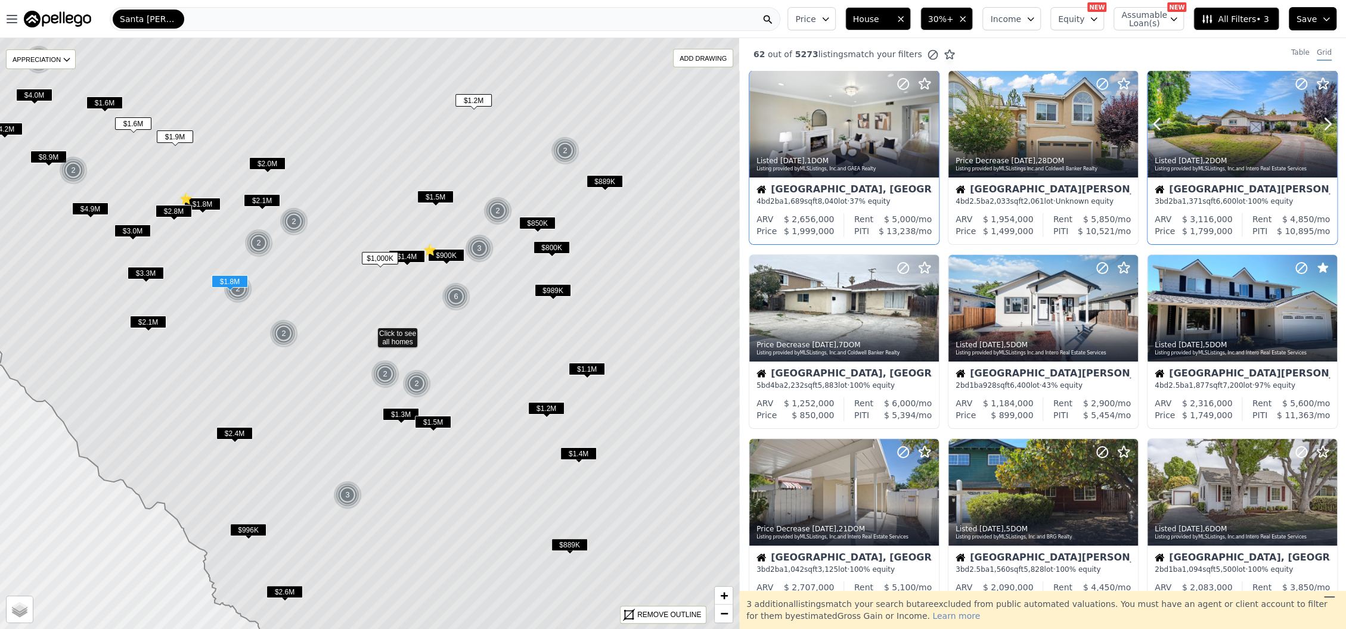
click at [1253, 147] on div at bounding box center [1242, 149] width 190 height 21
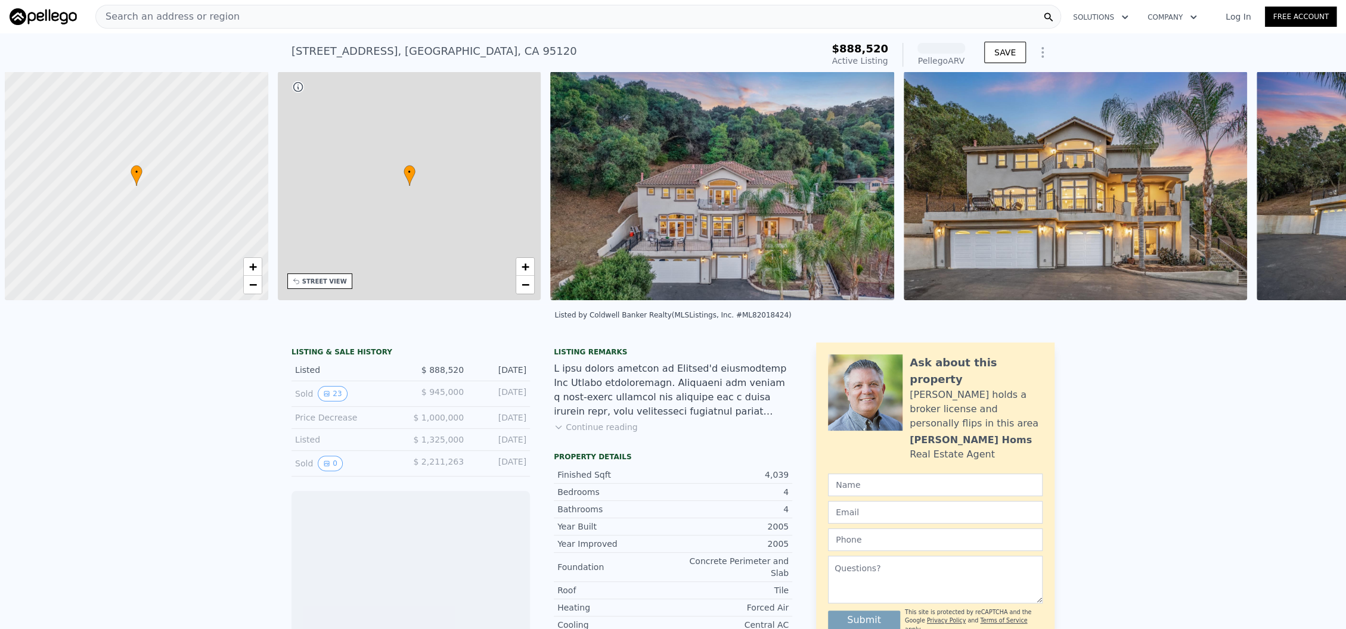
scroll to position [0, 4]
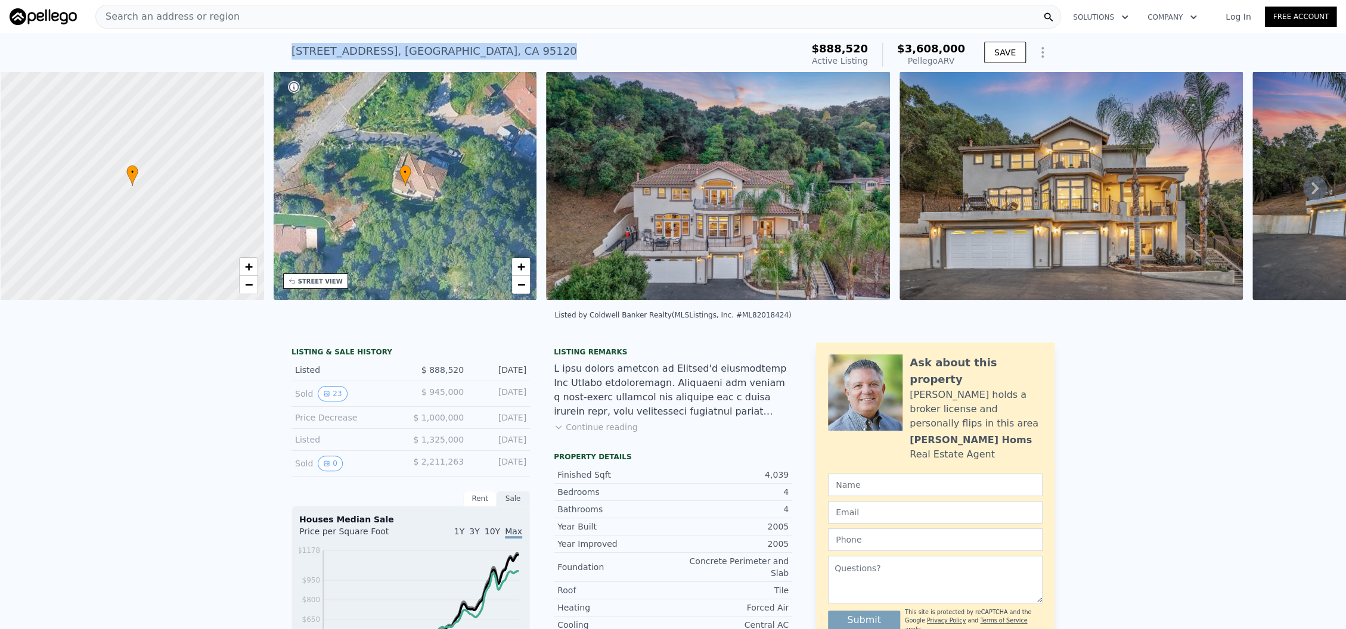
drag, startPoint x: 527, startPoint y: 54, endPoint x: 273, endPoint y: 66, distance: 254.2
click at [273, 66] on div "20394 Almaden Rd , Santa Clara County , CA 95120 Active at $888,520 (~ARV $3.60…" at bounding box center [673, 52] width 1346 height 38
copy div "20394 Almaden Rd , Santa Clara County , CA 95120"
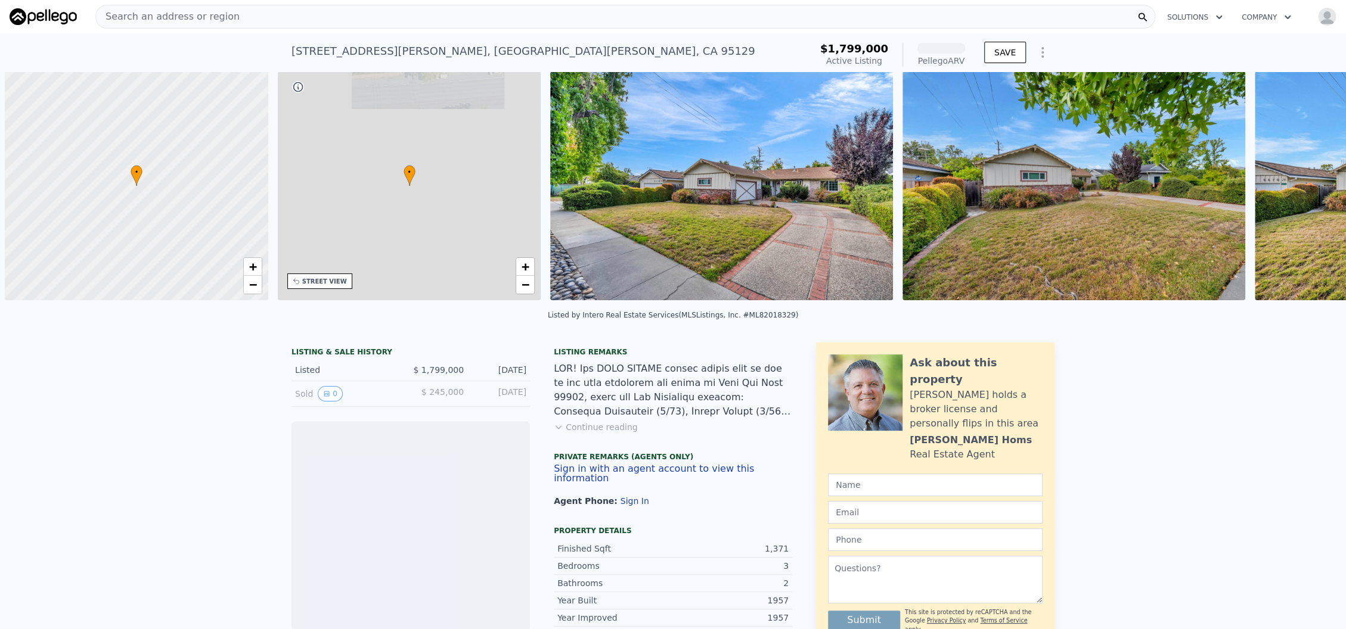
scroll to position [0, 4]
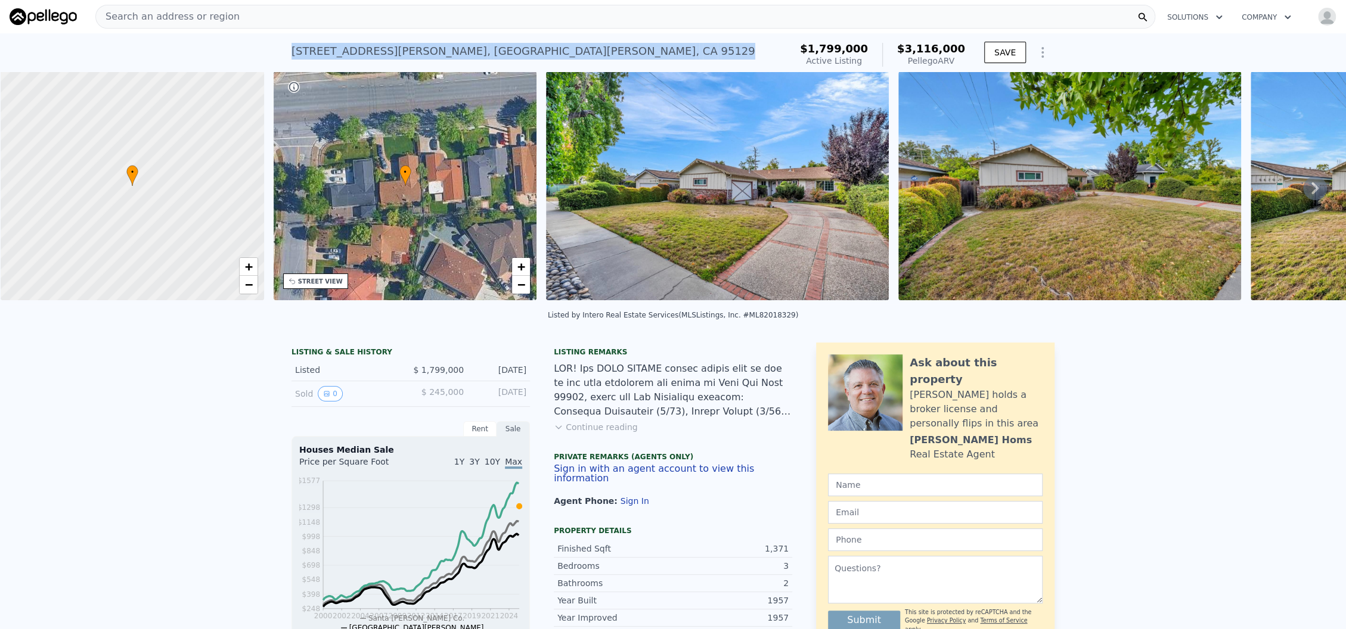
drag, startPoint x: 479, startPoint y: 47, endPoint x: 284, endPoint y: 52, distance: 194.4
click at [284, 52] on div "[STREET_ADDRESS][PERSON_NAME] Active at $1.799m (~ARV $3.116m ) $1,799,000 Acti…" at bounding box center [673, 52] width 1346 height 38
copy div "[STREET_ADDRESS][PERSON_NAME]"
